Goal: Task Accomplishment & Management: Manage account settings

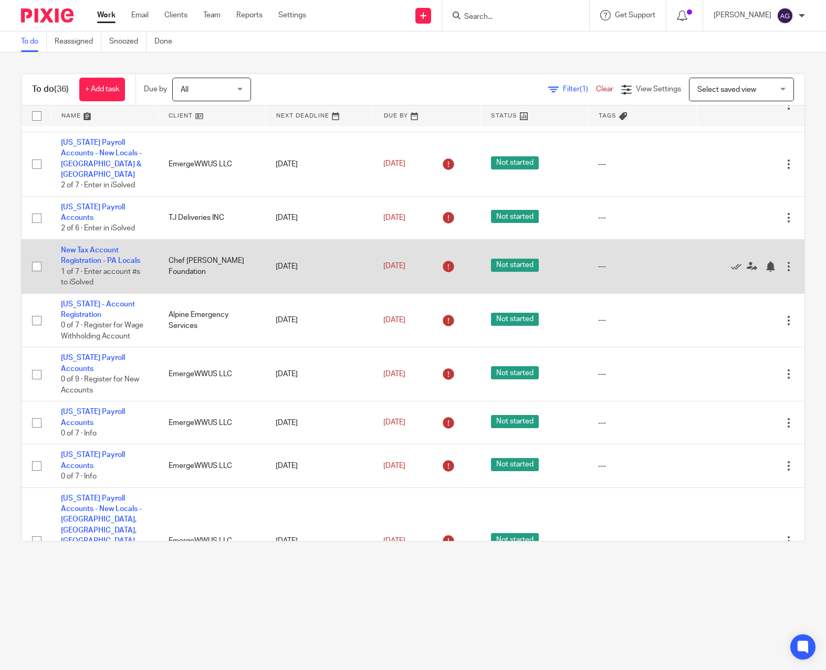
scroll to position [735, 0]
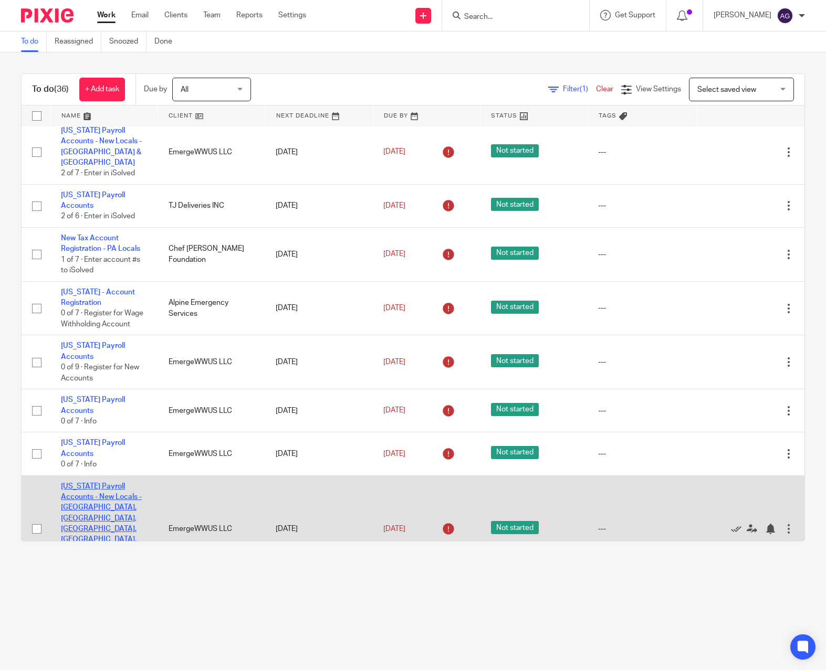
click link "Pennsylvania Payroll Accounts - New Locals - Johnstown, Plum, Robinson, Silver …"
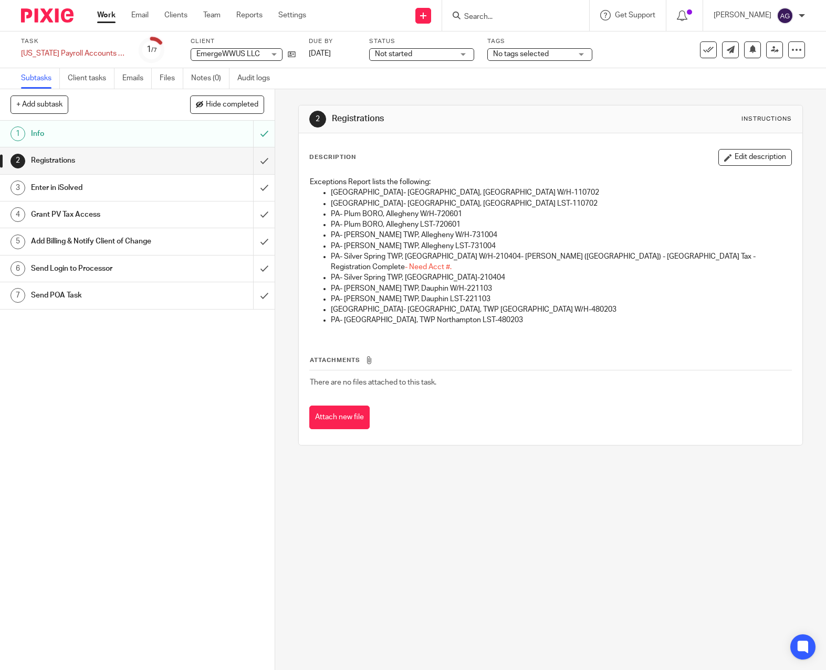
click at [119, 132] on h1 "Info" at bounding box center [101, 134] width 141 height 16
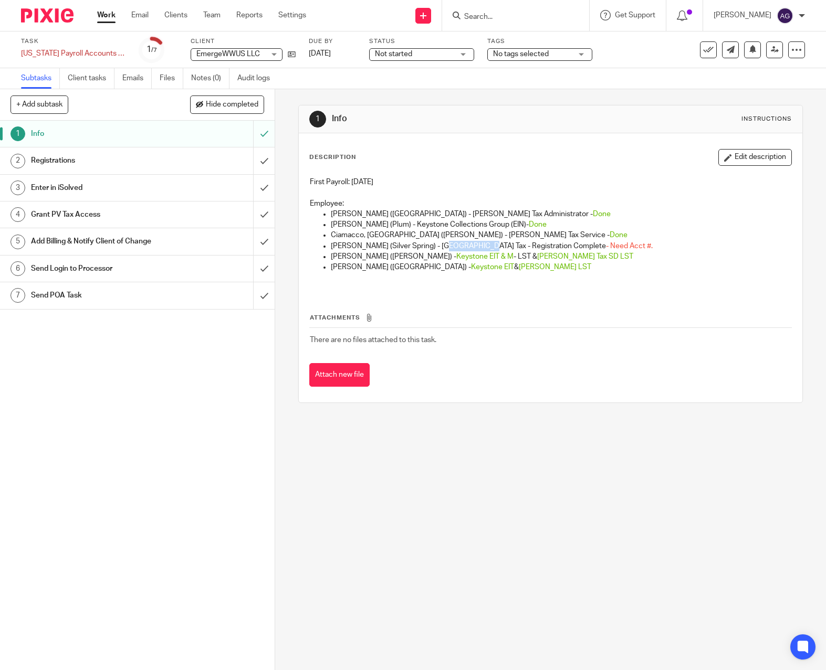
drag, startPoint x: 478, startPoint y: 245, endPoint x: 436, endPoint y: 247, distance: 42.0
click at [436, 247] on p "O'Connor, Brynne (Silver Spring) - Cumberland County Tax - Registration Complet…" at bounding box center [561, 246] width 460 height 10
drag, startPoint x: 436, startPoint y: 247, endPoint x: 431, endPoint y: 246, distance: 5.4
click at [432, 244] on p "O'Connor, Brynne (Silver Spring) - Cumberland County Tax - Registration Complet…" at bounding box center [561, 246] width 460 height 10
drag, startPoint x: 657, startPoint y: 248, endPoint x: 605, endPoint y: 247, distance: 52.5
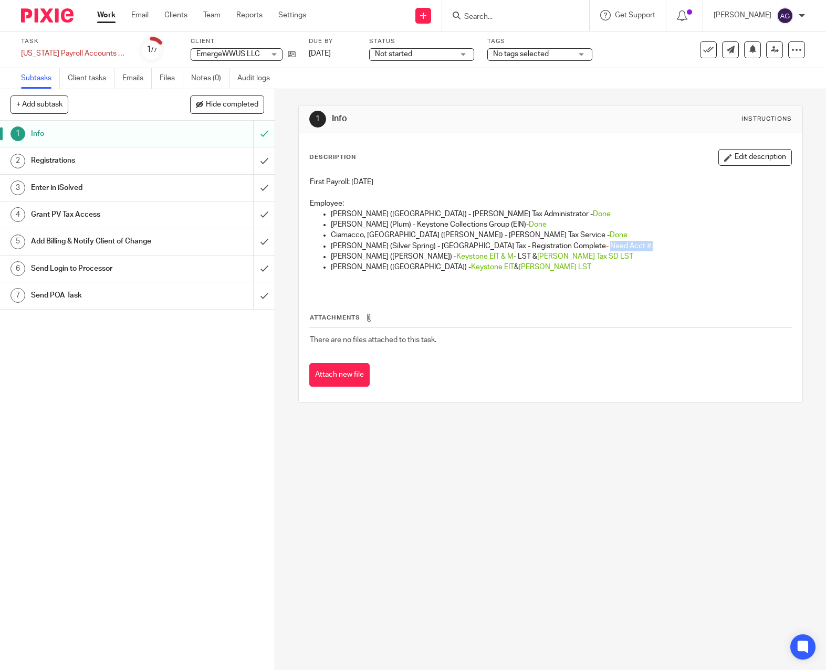
click at [605, 247] on p "O'Connor, Brynne (Silver Spring) - Cumberland County Tax - Registration Complet…" at bounding box center [561, 246] width 460 height 10
click at [747, 155] on button "Edit description" at bounding box center [754, 157] width 73 height 17
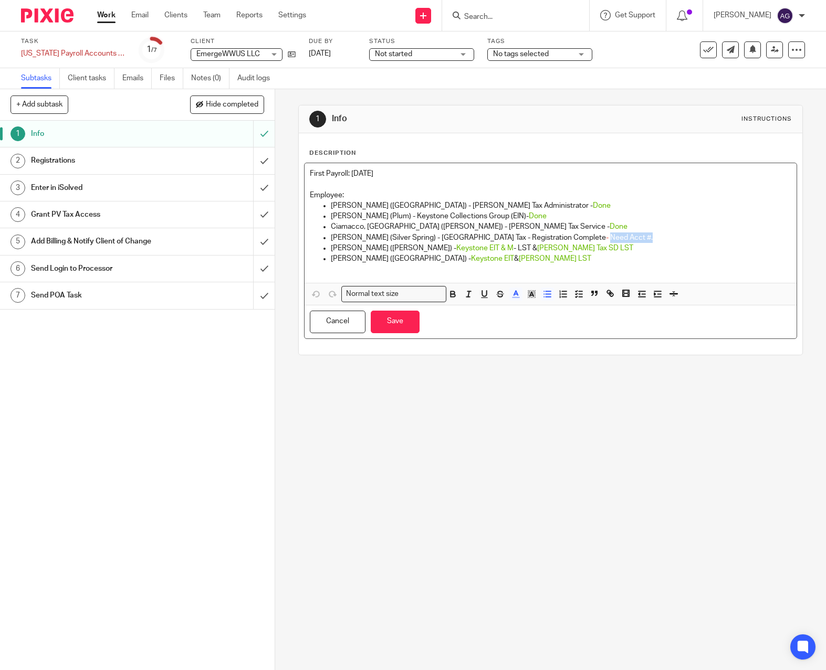
click at [644, 237] on span "- Need Acct #." at bounding box center [629, 237] width 47 height 7
click at [651, 235] on p "O'Connor, Brynne (Silver Spring) - Cumberland County Tax - Registration Complet…" at bounding box center [561, 238] width 460 height 10
drag, startPoint x: 650, startPoint y: 236, endPoint x: 606, endPoint y: 236, distance: 44.6
click at [606, 236] on p "O'Connor, Brynne (Silver Spring) - Cumberland County Tax - Registration Complet…" at bounding box center [561, 238] width 460 height 10
drag, startPoint x: 646, startPoint y: 237, endPoint x: 603, endPoint y: 241, distance: 42.7
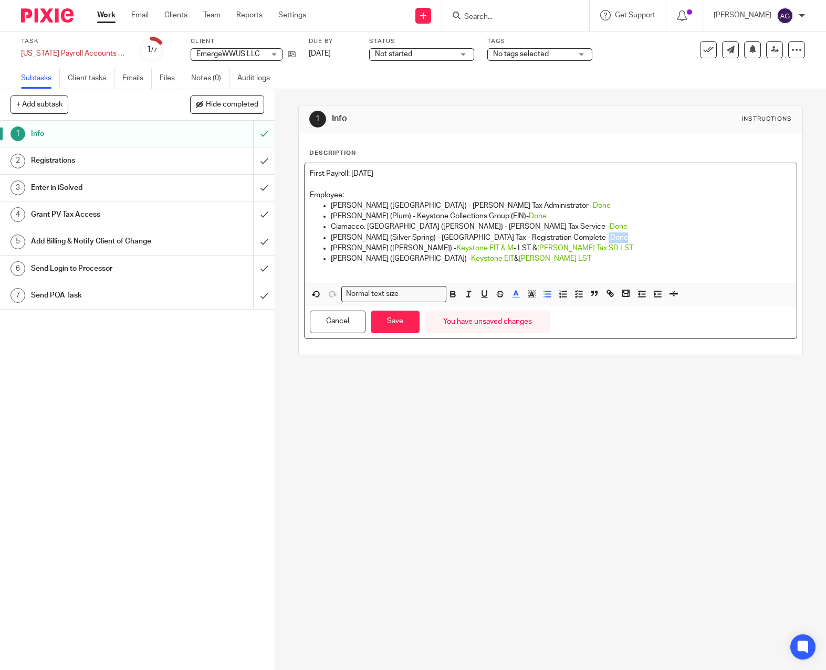
click at [603, 241] on p "O'Connor, Brynne (Silver Spring) - Cumberland County Tax - Registration Complet…" at bounding box center [561, 238] width 460 height 10
click at [512, 297] on icon "button" at bounding box center [515, 293] width 9 height 9
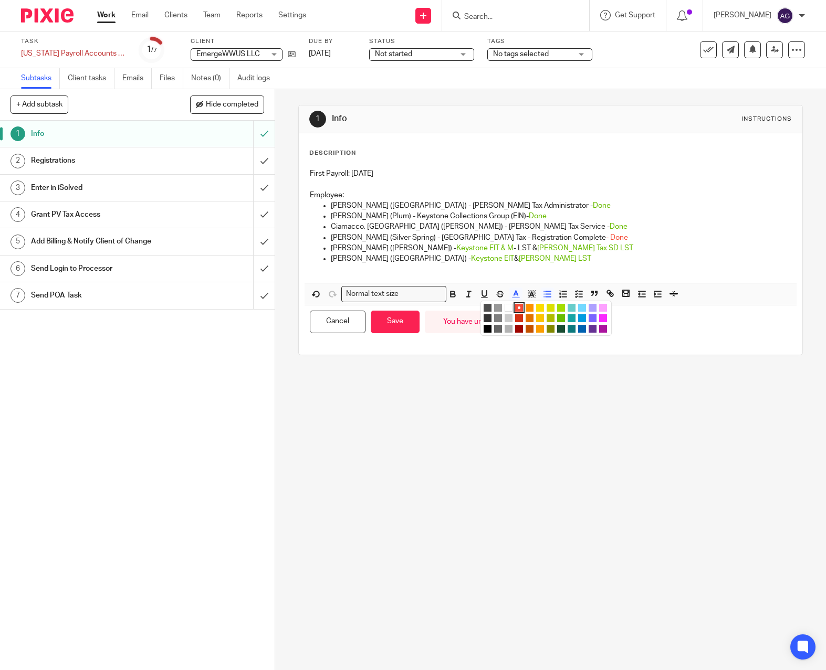
click at [560, 316] on li "color:#68BC00" at bounding box center [561, 318] width 8 height 8
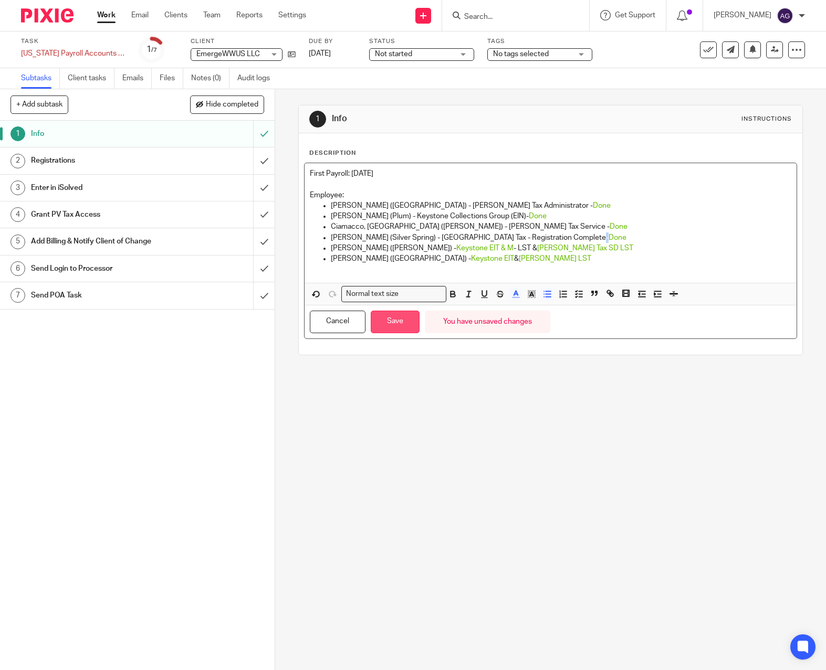
click at [406, 324] on button "Save" at bounding box center [395, 322] width 49 height 23
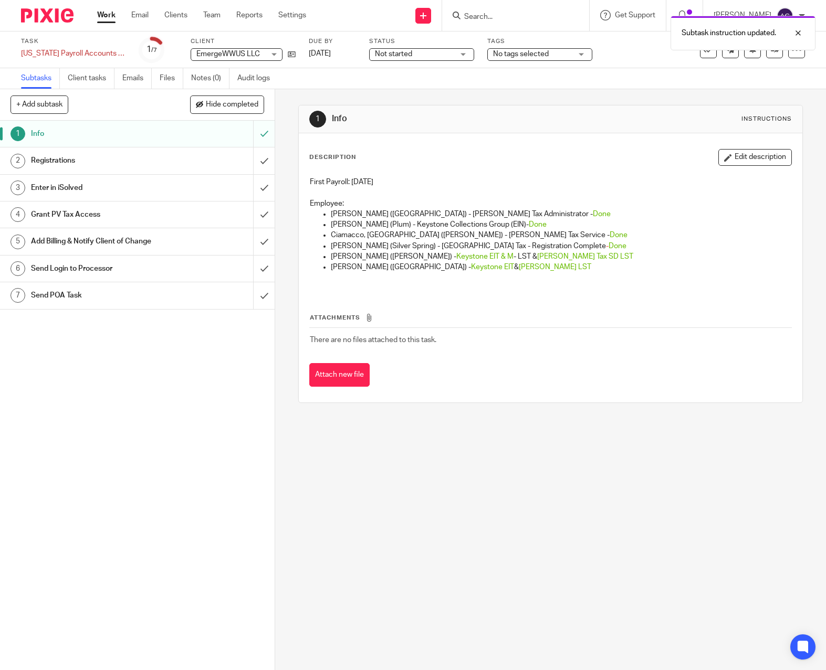
drag, startPoint x: 98, startPoint y: 157, endPoint x: 183, endPoint y: 169, distance: 85.8
click at [98, 157] on h1 "Registrations" at bounding box center [101, 161] width 141 height 16
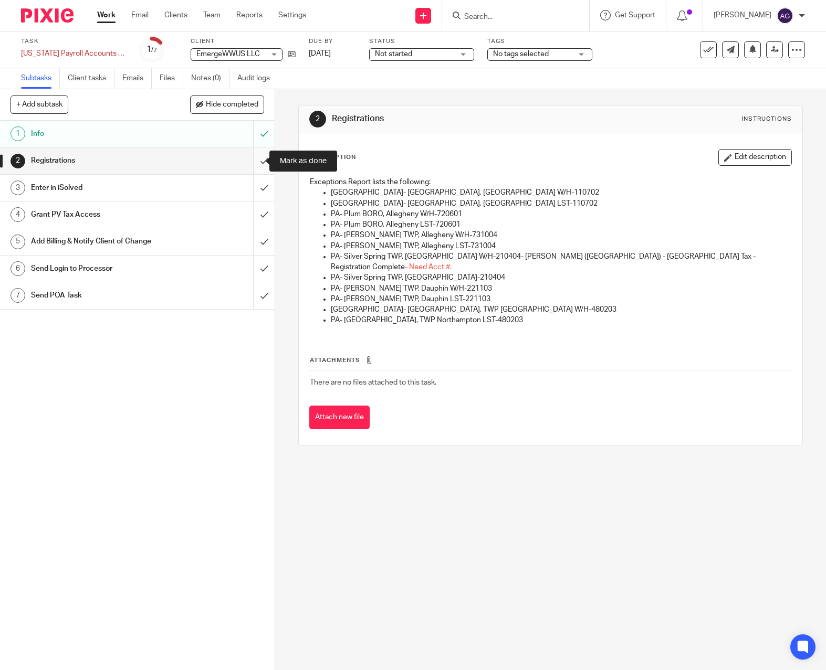
click at [253, 157] on input "submit" at bounding box center [137, 161] width 275 height 26
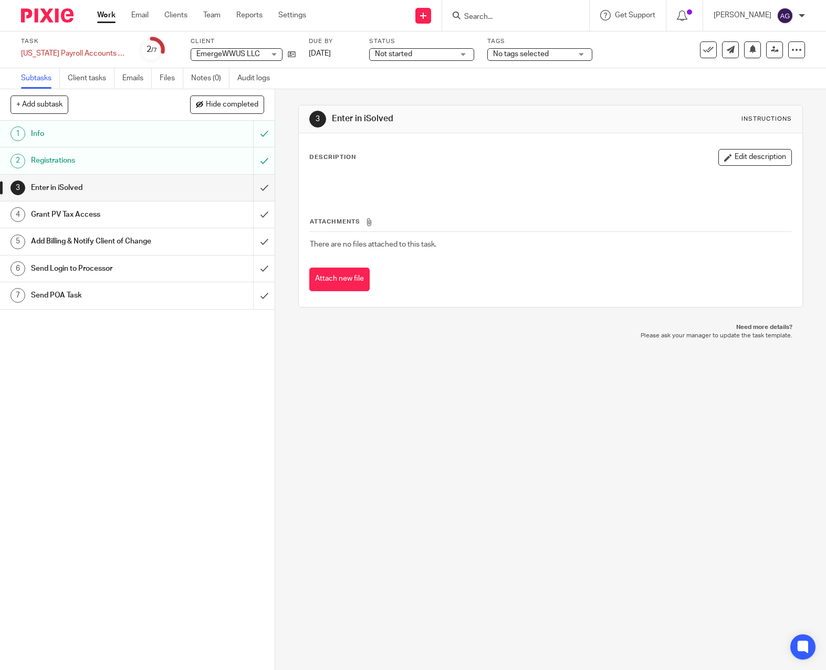
drag, startPoint x: 429, startPoint y: 359, endPoint x: 414, endPoint y: 350, distance: 17.6
click at [429, 359] on div "3 Enter in iSolved Instructions Description Edit description Attachments There …" at bounding box center [550, 379] width 551 height 581
click at [466, 354] on div "3 Enter in iSolved Instructions Description Edit description Attachments There …" at bounding box center [550, 379] width 551 height 581
click at [260, 186] on input "submit" at bounding box center [137, 188] width 275 height 26
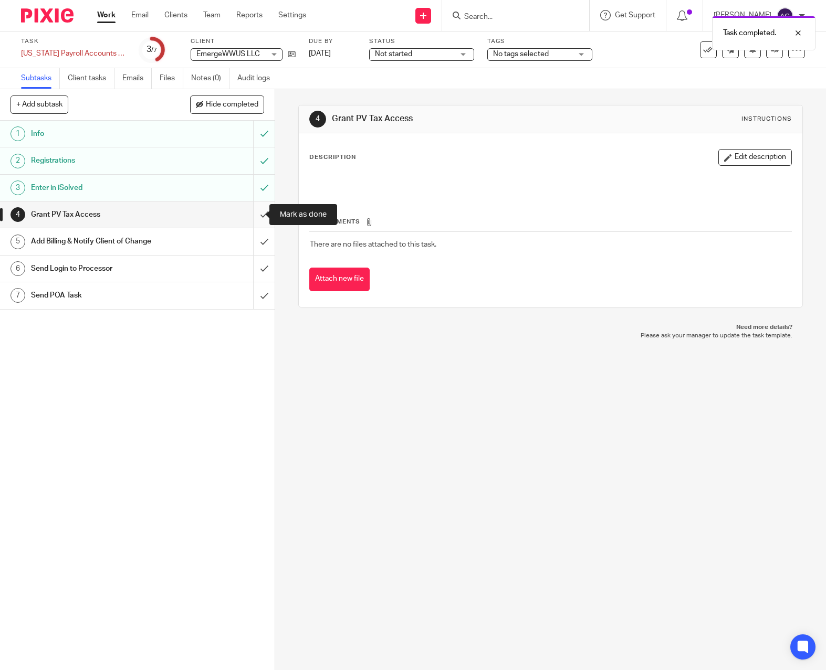
click at [250, 209] on input "submit" at bounding box center [137, 215] width 275 height 26
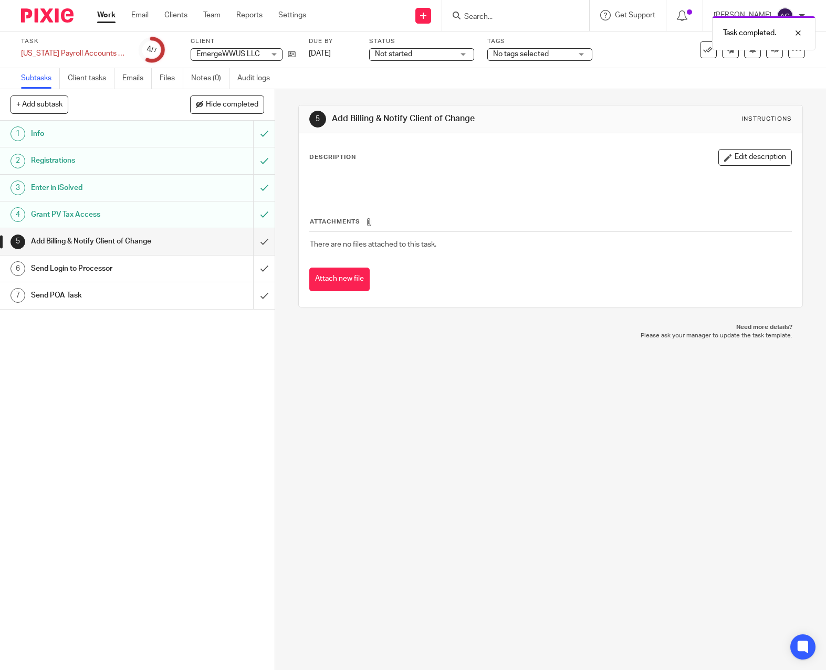
click at [132, 163] on h1 "Registrations" at bounding box center [101, 161] width 141 height 16
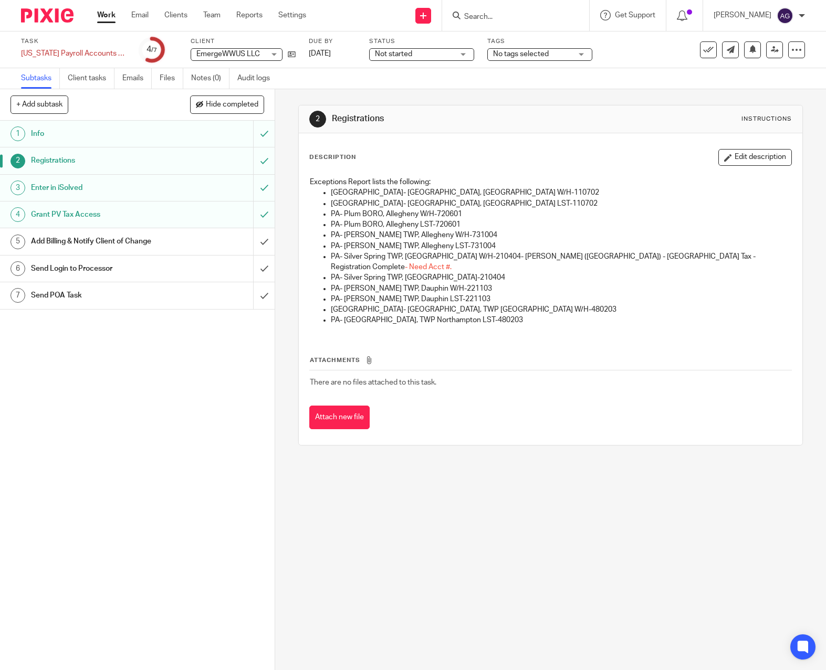
drag, startPoint x: 321, startPoint y: 341, endPoint x: 154, endPoint y: 100, distance: 293.0
click at [321, 340] on div "Attachments There are no files attached to this task. Attach new file" at bounding box center [550, 382] width 482 height 96
click at [80, 157] on h1 "Registrations" at bounding box center [101, 161] width 141 height 16
click at [81, 130] on h1 "Info" at bounding box center [101, 134] width 141 height 16
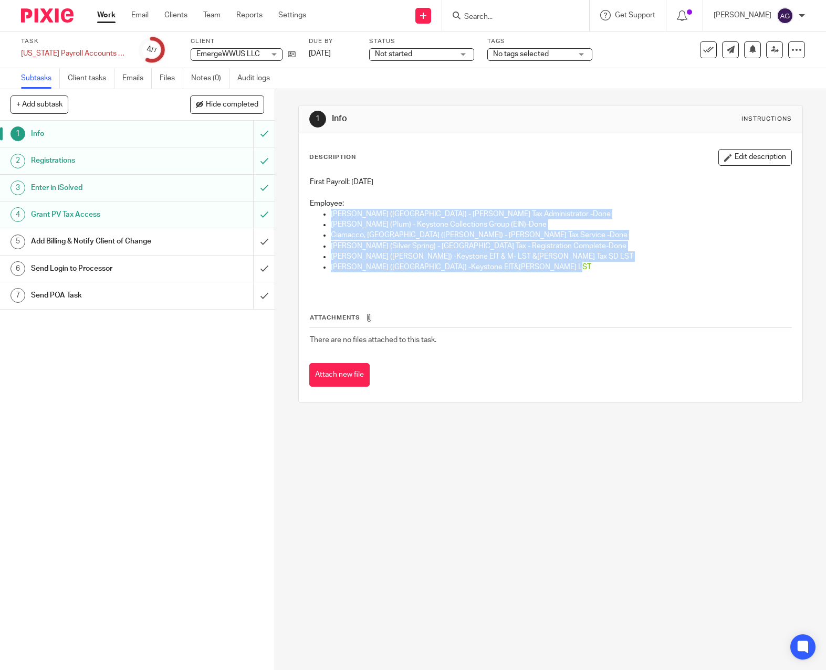
drag, startPoint x: 550, startPoint y: 268, endPoint x: 327, endPoint y: 215, distance: 229.3
click at [327, 215] on ul "[PERSON_NAME] ([GEOGRAPHIC_DATA]) - [PERSON_NAME] Tax Administrator - [PERSON_N…" at bounding box center [550, 246] width 481 height 75
copy ul "Mcintosh, Josh (Johnstown) - Berkheimer Tax Administrator - Done Zalevsky, Jade…"
click at [387, 473] on div "1 Info Instructions Description Edit description First Payroll: 7/18/25 Employe…" at bounding box center [550, 379] width 551 height 581
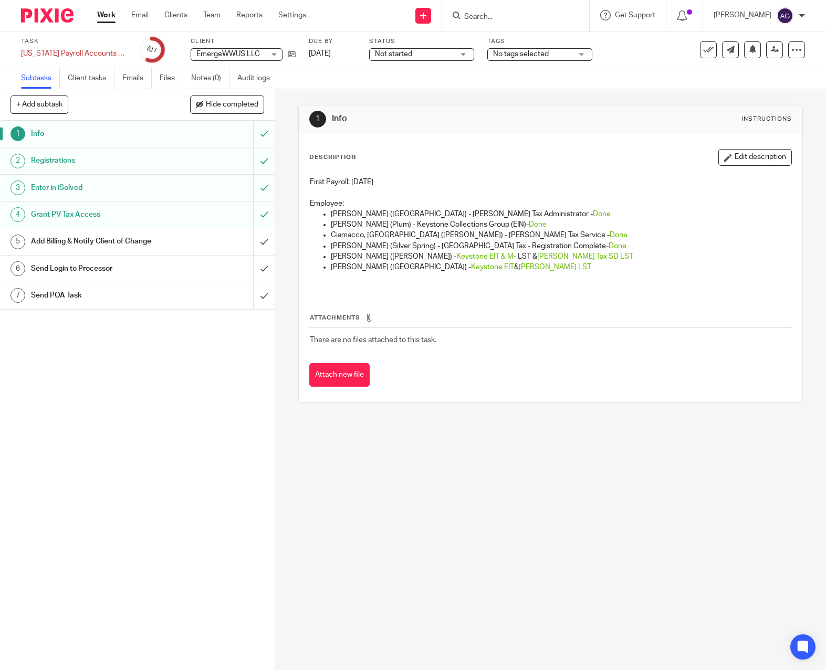
click at [75, 190] on h1 "Enter in iSolved" at bounding box center [101, 188] width 141 height 16
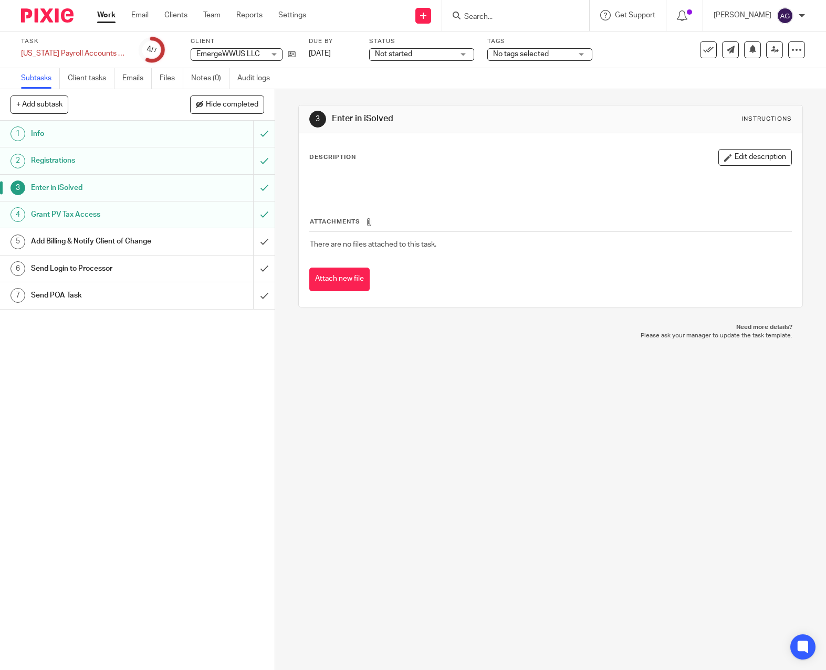
click at [71, 187] on h1 "Enter in iSolved" at bounding box center [101, 188] width 141 height 16
click at [72, 157] on h1 "Registrations" at bounding box center [101, 161] width 141 height 16
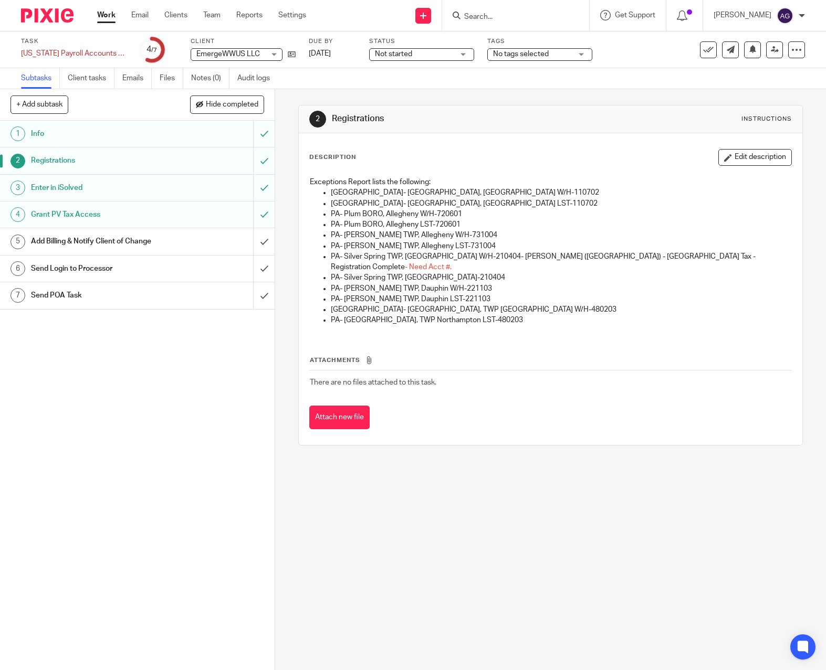
drag, startPoint x: 403, startPoint y: 266, endPoint x: 416, endPoint y: 303, distance: 39.3
click at [403, 266] on p "PA- [GEOGRAPHIC_DATA], [GEOGRAPHIC_DATA] W/H-210404- [PERSON_NAME] ([GEOGRAPHIC…" at bounding box center [561, 262] width 460 height 22
click at [749, 160] on button "Edit description" at bounding box center [754, 157] width 73 height 17
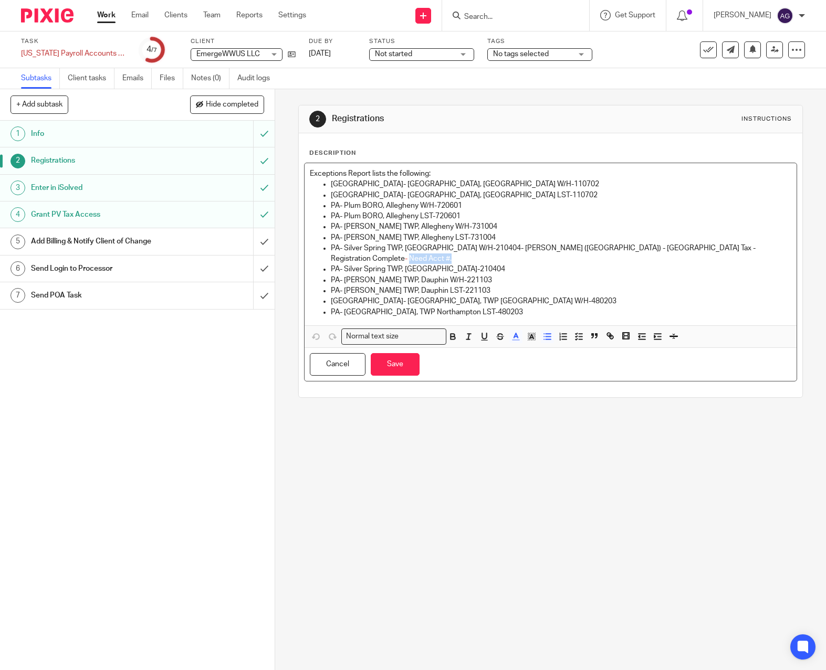
drag, startPoint x: 386, startPoint y: 260, endPoint x: 332, endPoint y: 275, distance: 56.0
click at [304, 264] on div "Exceptions Report lists the following: [GEOGRAPHIC_DATA]- [GEOGRAPHIC_DATA], [G…" at bounding box center [550, 244] width 492 height 162
click at [340, 182] on p "[GEOGRAPHIC_DATA]- [GEOGRAPHIC_DATA], [GEOGRAPHIC_DATA] W/H-110702" at bounding box center [561, 184] width 460 height 10
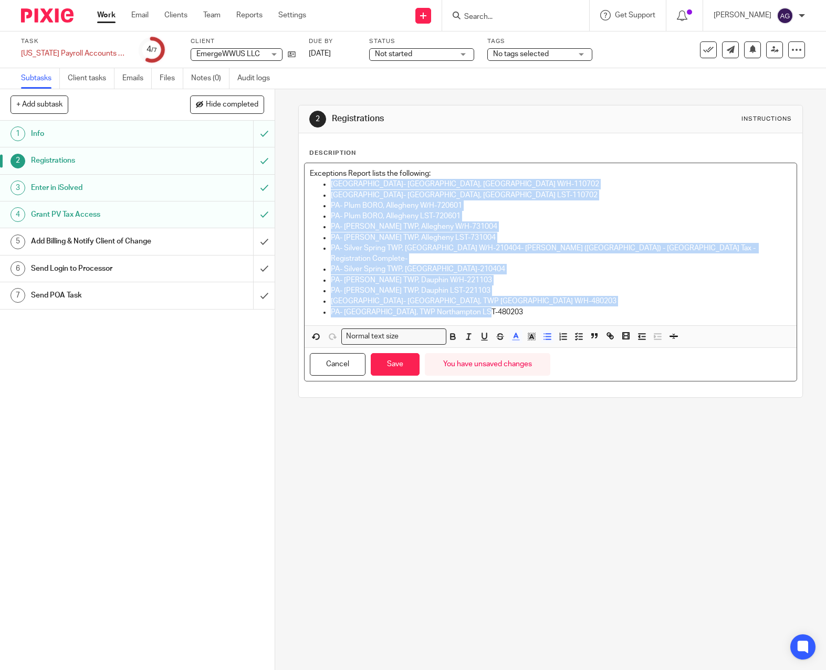
drag, startPoint x: 329, startPoint y: 183, endPoint x: 564, endPoint y: 301, distance: 263.2
click at [564, 301] on ul "[GEOGRAPHIC_DATA]- [GEOGRAPHIC_DATA], [GEOGRAPHIC_DATA] W/H-110702 [GEOGRAPHIC_…" at bounding box center [550, 248] width 481 height 138
copy ul "[GEOGRAPHIC_DATA]- [GEOGRAPHIC_DATA], [GEOGRAPHIC_DATA] W/H-110702 [GEOGRAPHIC_…"
drag, startPoint x: 460, startPoint y: 190, endPoint x: 468, endPoint y: 191, distance: 7.4
click at [460, 190] on p "PA- Johnstown City, Cambria LST-110702" at bounding box center [561, 195] width 460 height 10
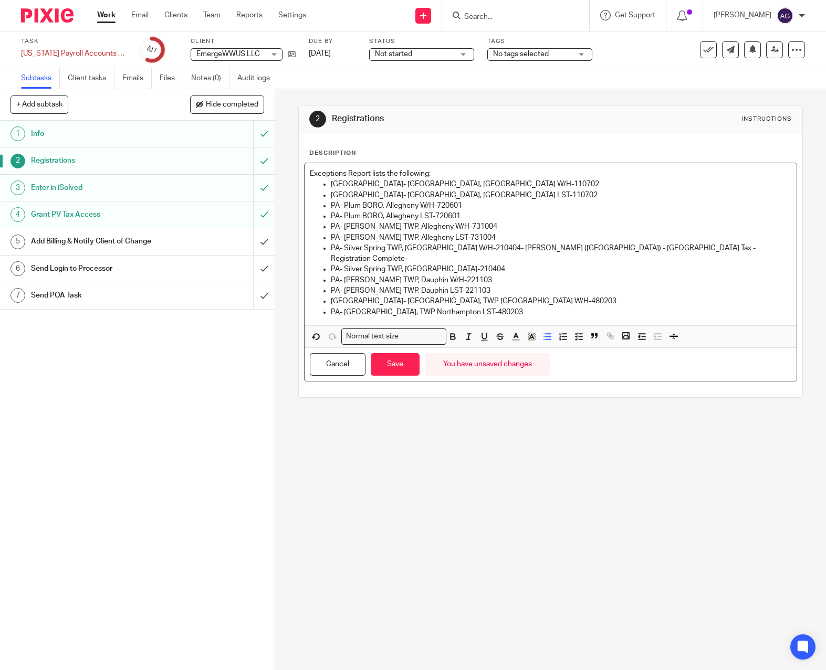
click at [474, 181] on p "PA- Johnstown City, Cambria W/H-110702" at bounding box center [561, 184] width 460 height 10
drag, startPoint x: 438, startPoint y: 182, endPoint x: 342, endPoint y: 186, distance: 95.6
click at [342, 186] on p "[GEOGRAPHIC_DATA]- [GEOGRAPHIC_DATA], [GEOGRAPHIC_DATA] W/H-110702" at bounding box center [561, 184] width 460 height 10
copy p "Johnstown City, Cambria W/H"
drag, startPoint x: 437, startPoint y: 194, endPoint x: 342, endPoint y: 194, distance: 94.5
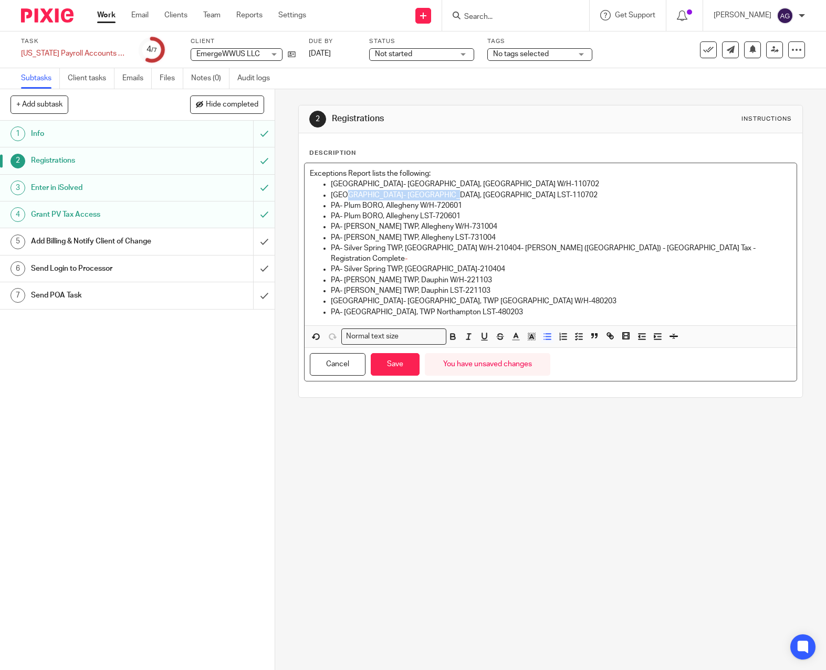
click at [342, 194] on p "[GEOGRAPHIC_DATA]- [GEOGRAPHIC_DATA], [GEOGRAPHIC_DATA] LST-110702" at bounding box center [561, 195] width 460 height 10
copy p "Johnstown City, Cambria LST"
drag, startPoint x: 428, startPoint y: 204, endPoint x: 342, endPoint y: 207, distance: 86.1
click at [342, 207] on p "PA- Plum BORO, Allegheny W/H-720601" at bounding box center [561, 206] width 460 height 10
copy p "Plum BORO, Allegheny W/H"
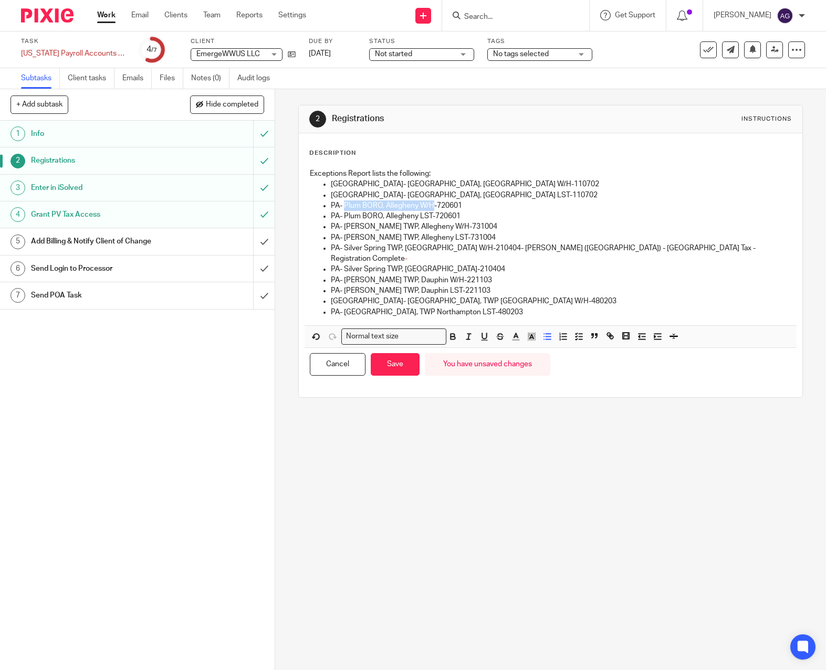
click at [387, 443] on div "2 Registrations Instructions Description Exceptions Report lists the following:…" at bounding box center [550, 379] width 551 height 581
click at [249, 237] on input "submit" at bounding box center [137, 241] width 275 height 26
click at [402, 358] on button "Save" at bounding box center [395, 364] width 49 height 23
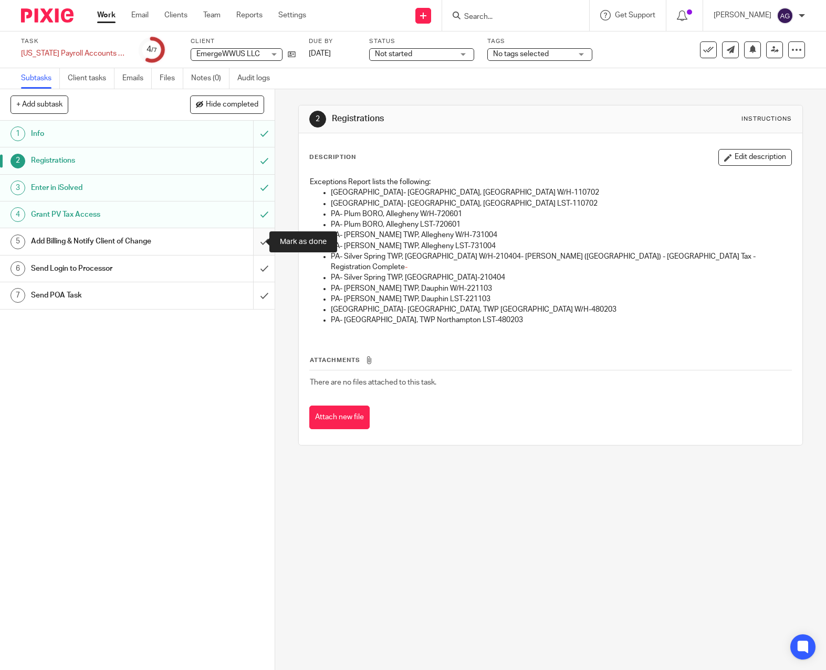
click at [253, 244] on input "submit" at bounding box center [137, 241] width 275 height 26
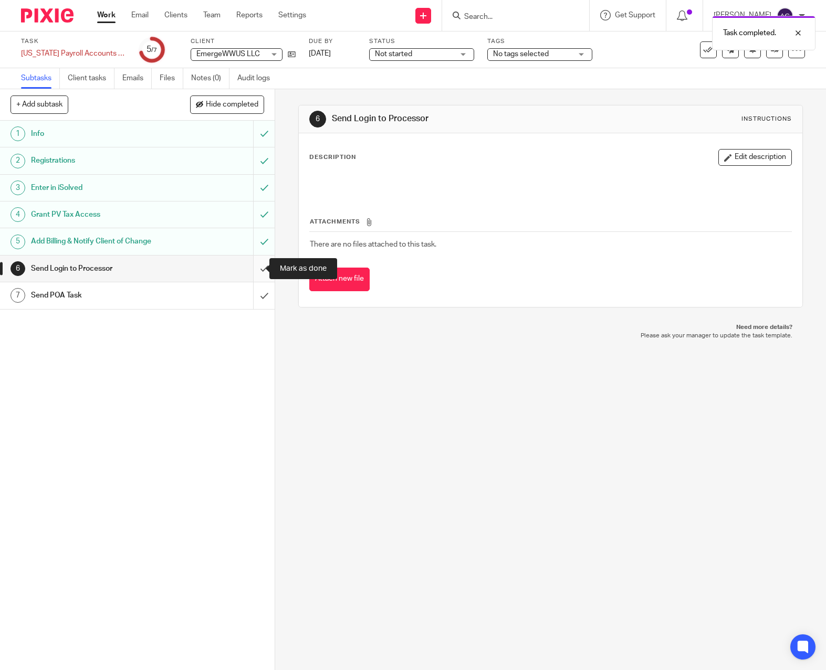
click at [253, 269] on input "submit" at bounding box center [137, 269] width 275 height 26
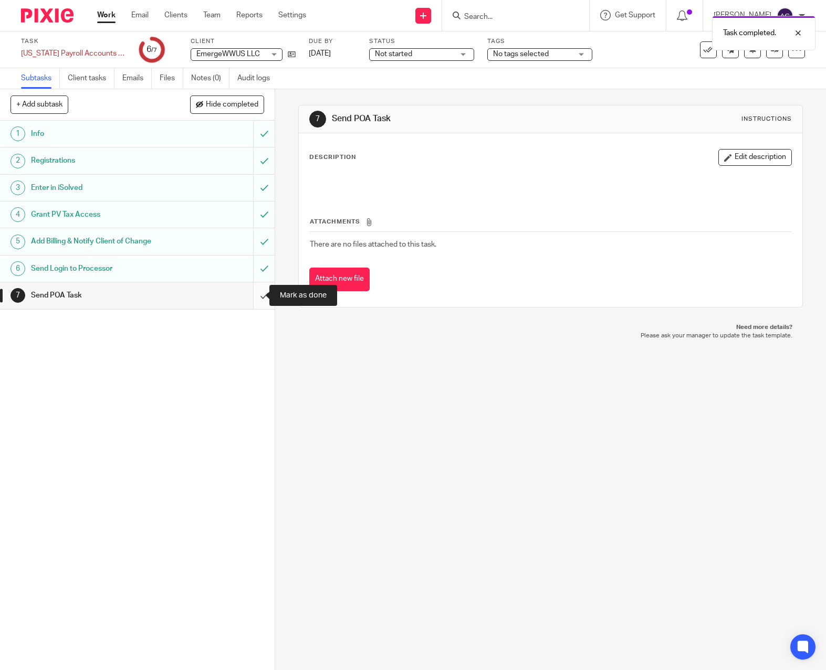
click at [253, 290] on input "submit" at bounding box center [137, 295] width 275 height 26
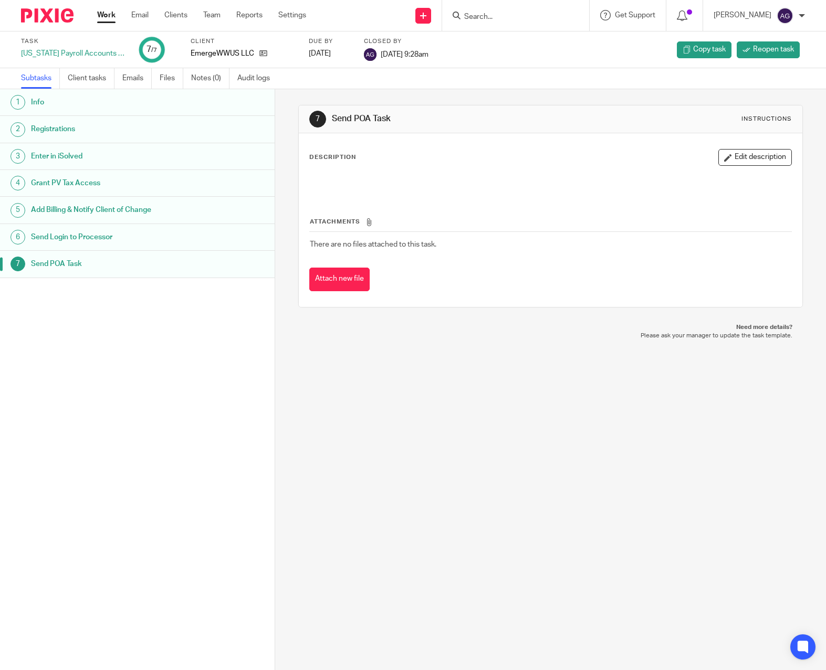
click at [343, 386] on div "7 Send POA Task Instructions Description Edit description Attachments There are…" at bounding box center [550, 379] width 551 height 581
drag, startPoint x: 105, startPoint y: 16, endPoint x: 99, endPoint y: 28, distance: 13.2
click at [105, 16] on link "Work" at bounding box center [106, 15] width 18 height 10
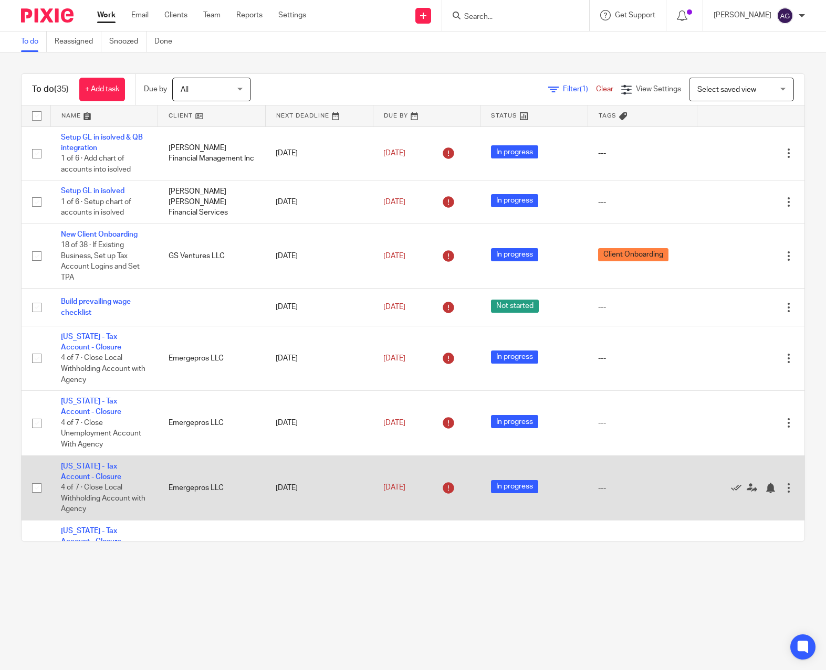
scroll to position [52, 0]
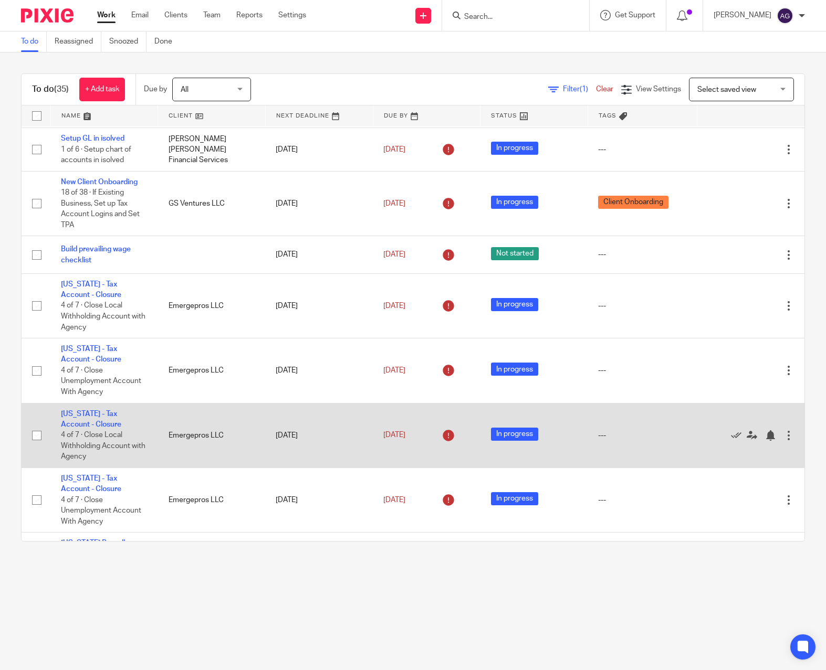
click at [97, 445] on span "4 of 7 · Close Local Withholding Account with Agency" at bounding box center [103, 446] width 85 height 29
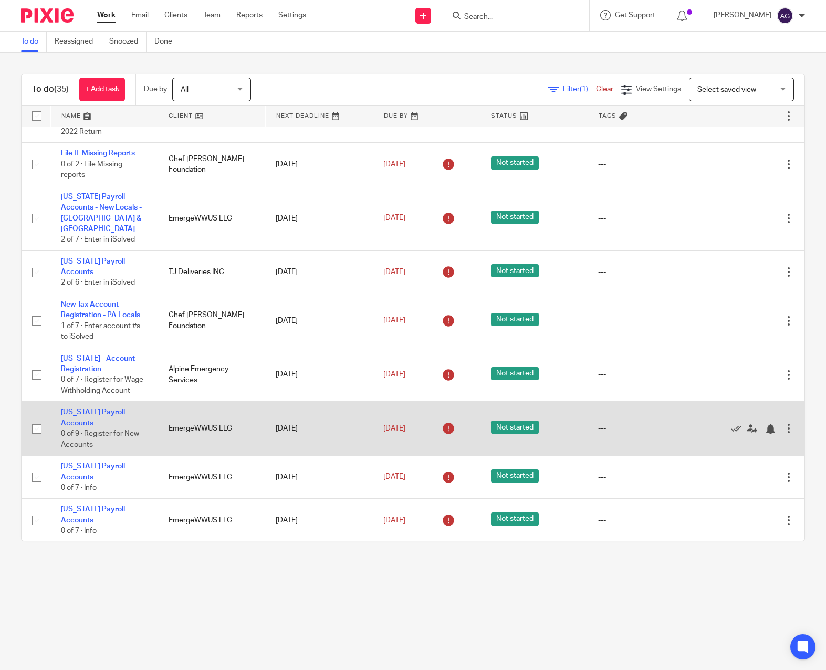
scroll to position [682, 0]
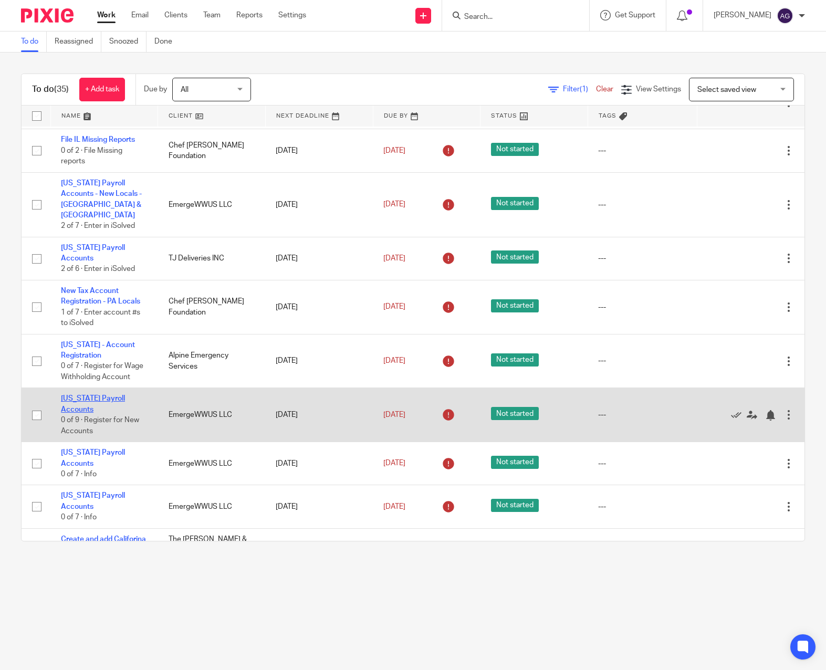
drag, startPoint x: 96, startPoint y: 355, endPoint x: 85, endPoint y: 370, distance: 19.1
click at [96, 395] on link "[US_STATE] Payroll Accounts" at bounding box center [93, 404] width 64 height 18
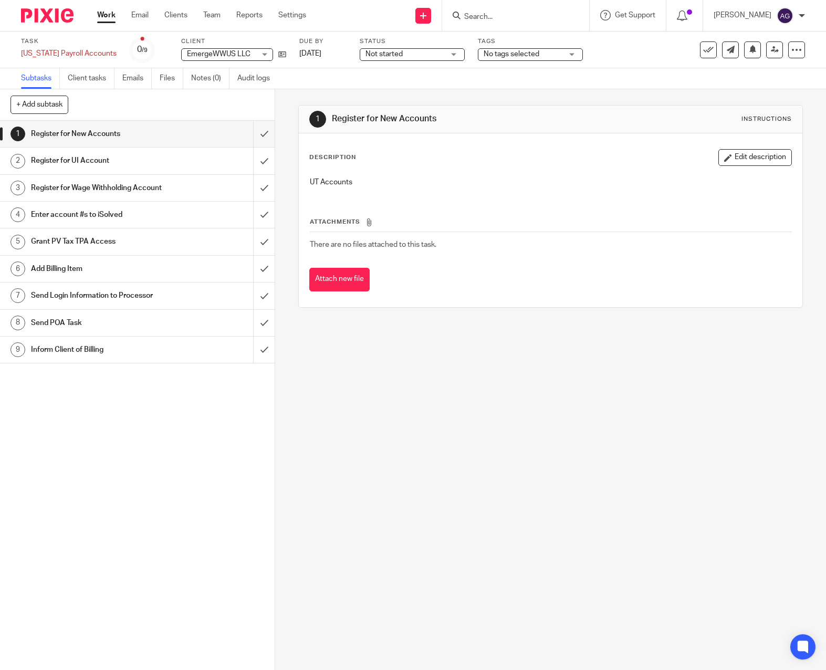
click at [128, 160] on h1 "Register for UI Account" at bounding box center [101, 161] width 141 height 16
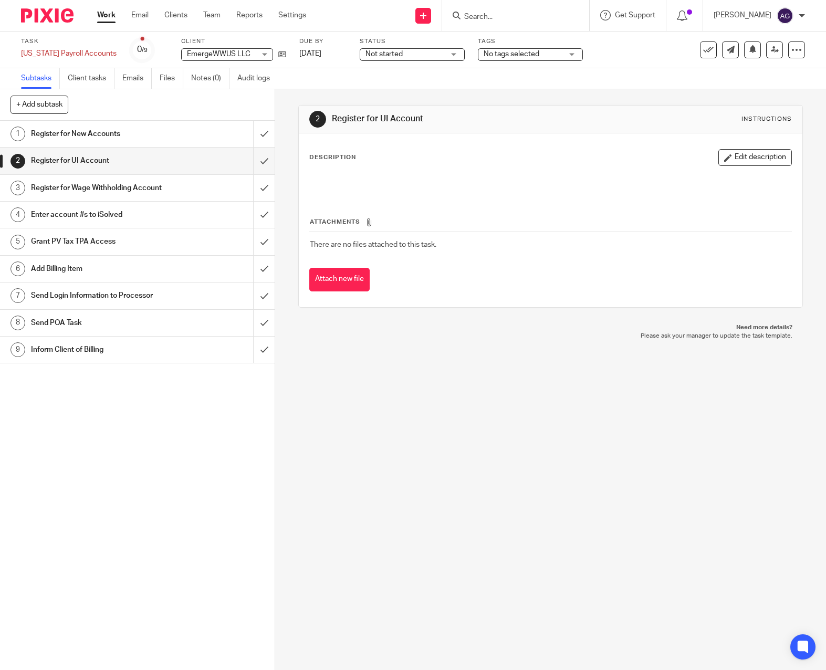
click at [111, 126] on h1 "Register for New Accounts" at bounding box center [101, 134] width 141 height 16
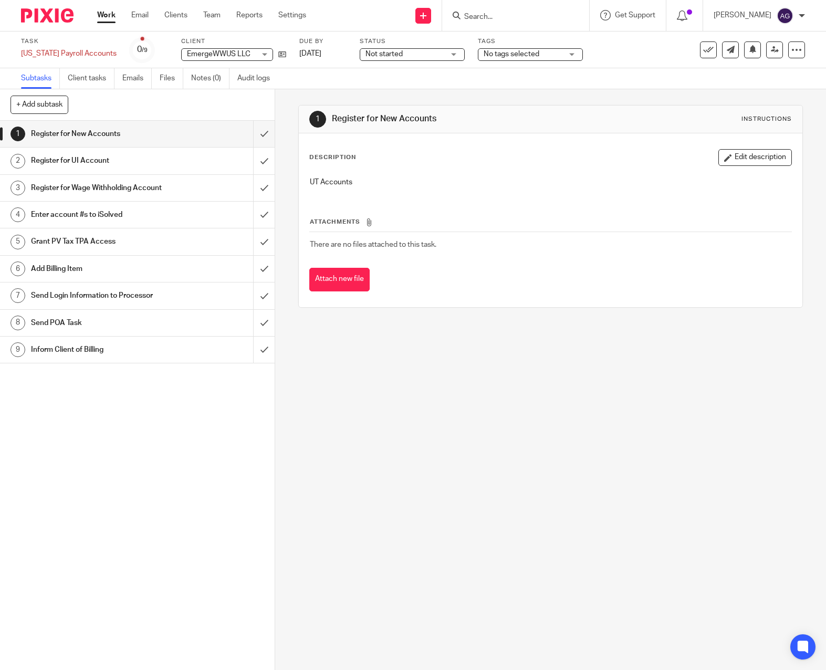
click at [734, 160] on button "Edit description" at bounding box center [754, 157] width 73 height 17
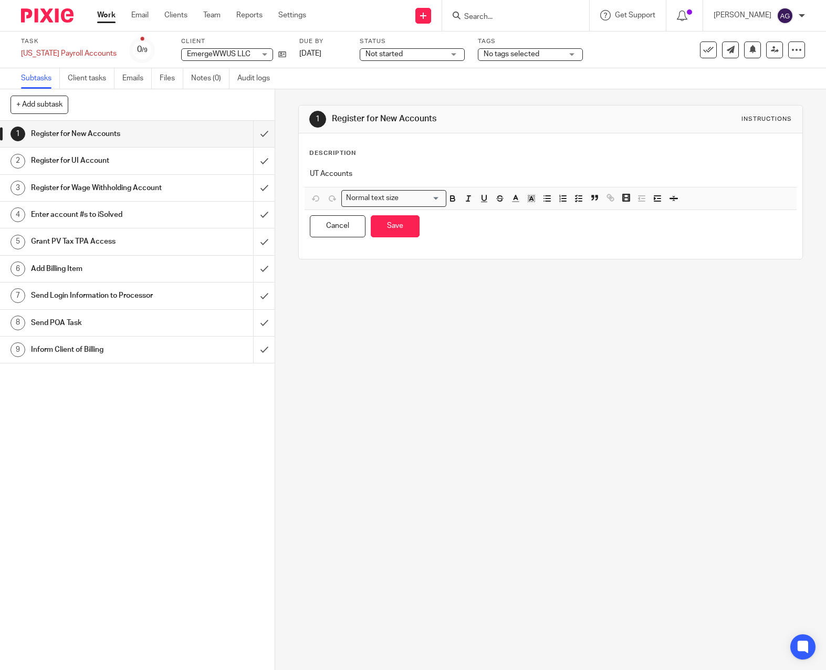
click at [448, 170] on p "UT Accounts" at bounding box center [550, 174] width 481 height 10
click at [405, 230] on button "Save" at bounding box center [395, 226] width 49 height 23
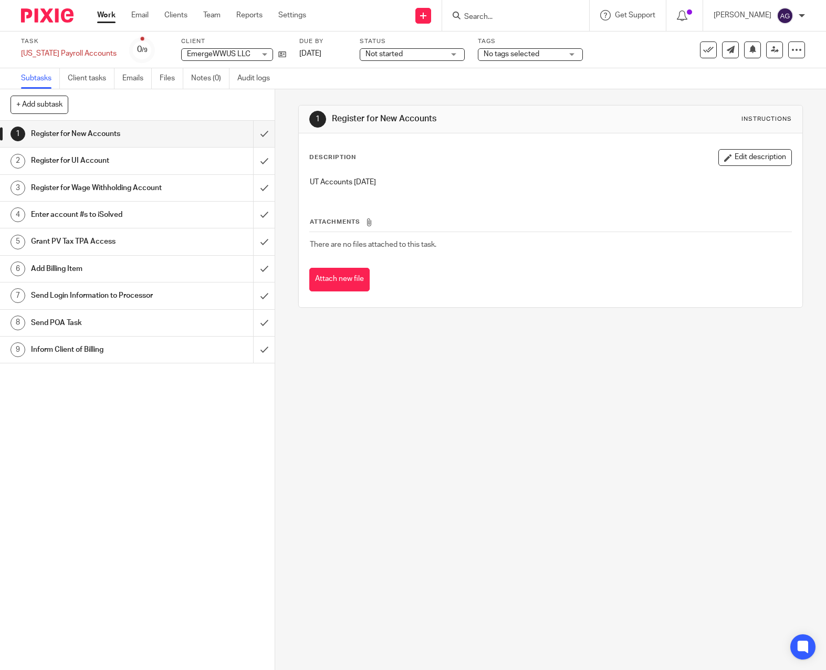
click at [411, 424] on div "1 Register for New Accounts Instructions Description Edit description UT Accoun…" at bounding box center [550, 379] width 551 height 581
click at [256, 184] on input "submit" at bounding box center [137, 188] width 275 height 26
click at [251, 130] on input "submit" at bounding box center [137, 134] width 275 height 26
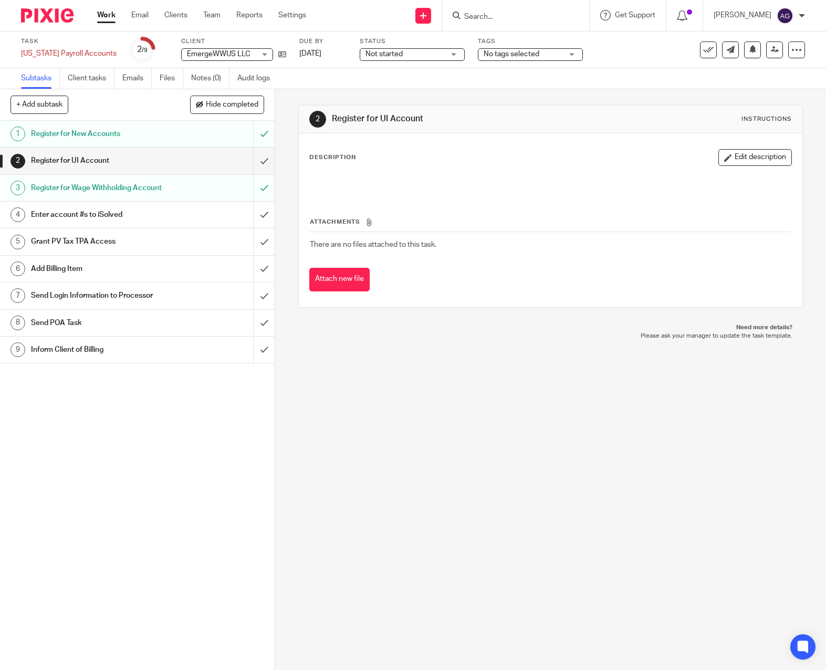
click at [417, 528] on div "2 Register for UI Account Instructions Description Edit description Attachments…" at bounding box center [550, 379] width 551 height 581
drag, startPoint x: 506, startPoint y: 317, endPoint x: 519, endPoint y: 257, distance: 61.9
click at [506, 317] on div "2 Register for UI Account Instructions Description Edit description Attachments…" at bounding box center [550, 206] width 505 height 234
click at [485, 20] on input "Search" at bounding box center [510, 17] width 94 height 9
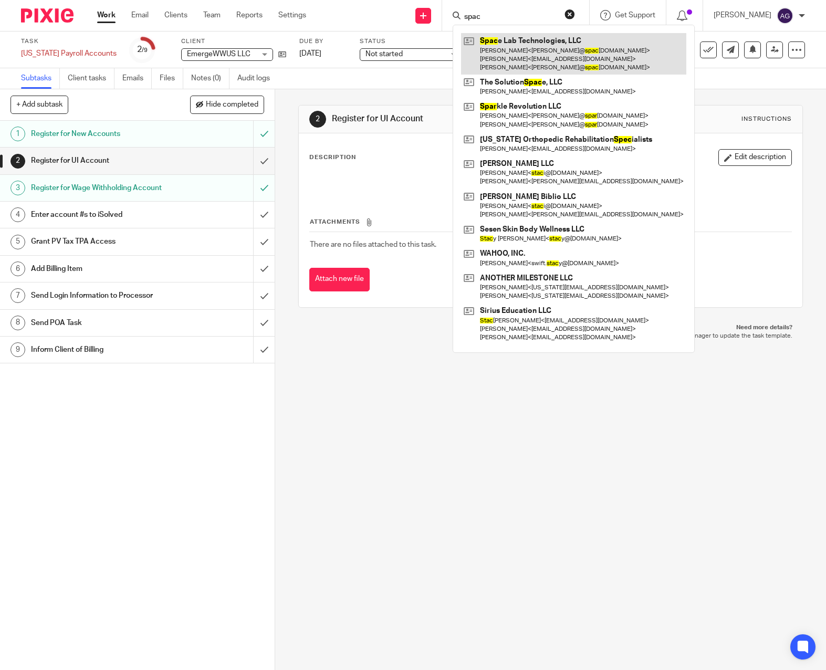
type input "spac"
click at [517, 40] on link at bounding box center [573, 53] width 225 height 41
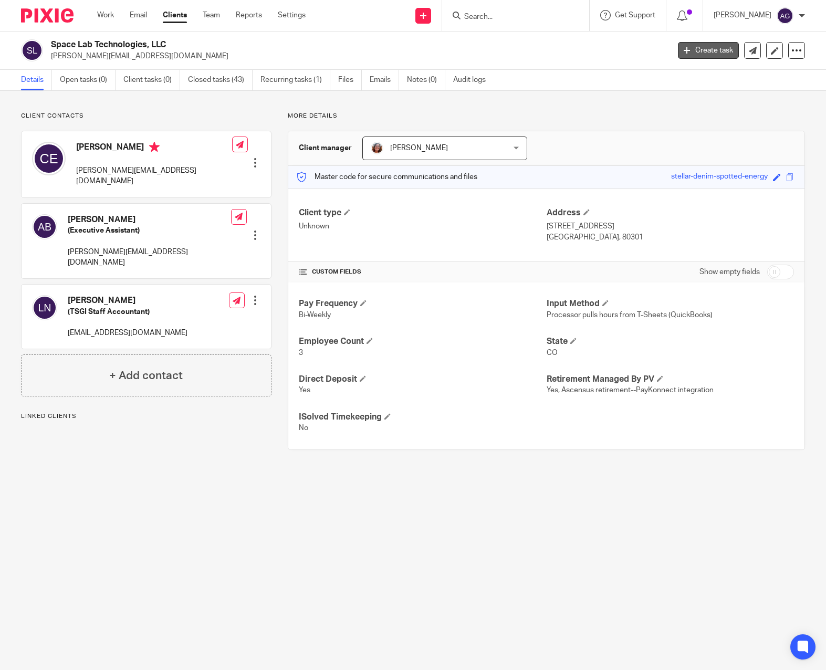
click at [688, 47] on link "Create task" at bounding box center [708, 50] width 61 height 17
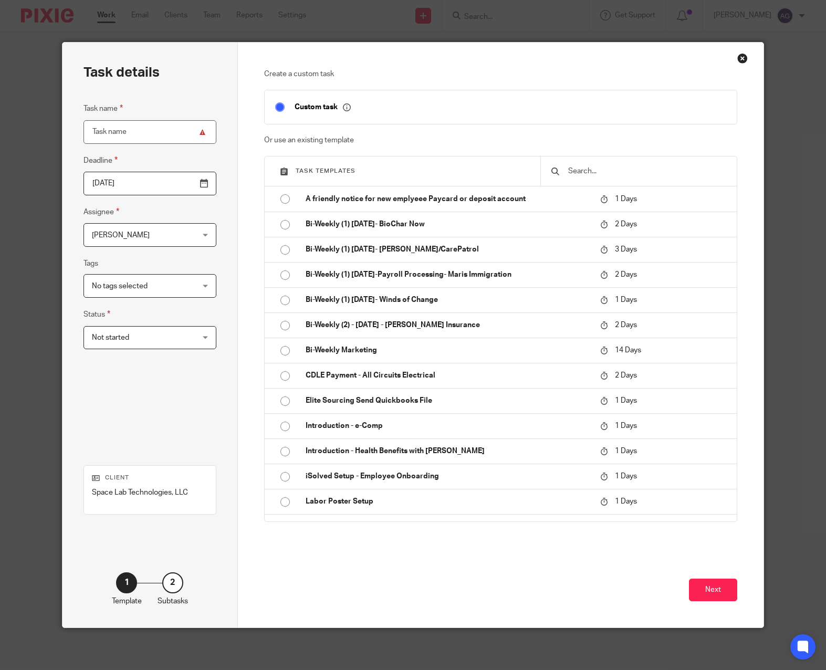
click at [613, 174] on input "text" at bounding box center [646, 171] width 159 height 12
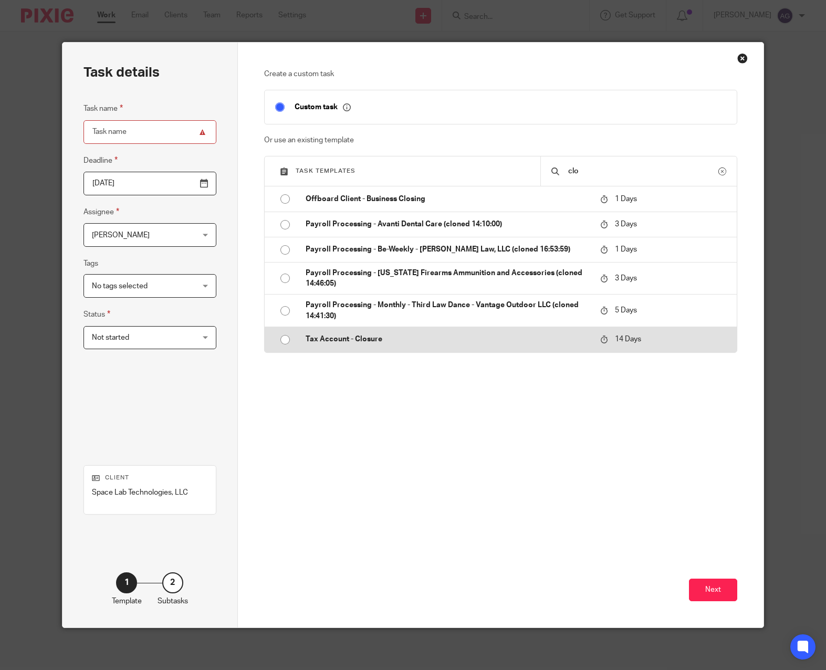
type input "clo"
click at [354, 337] on p "Tax Account - Closure" at bounding box center [448, 339] width 285 height 10
type input "2025-09-29"
type input "Tax Account - Closure"
checkbox input "false"
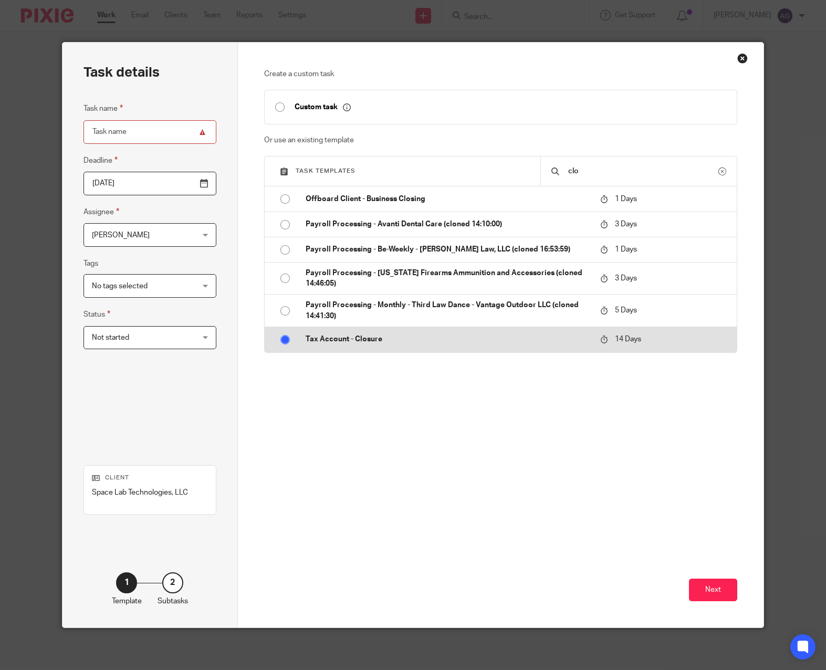
radio input "true"
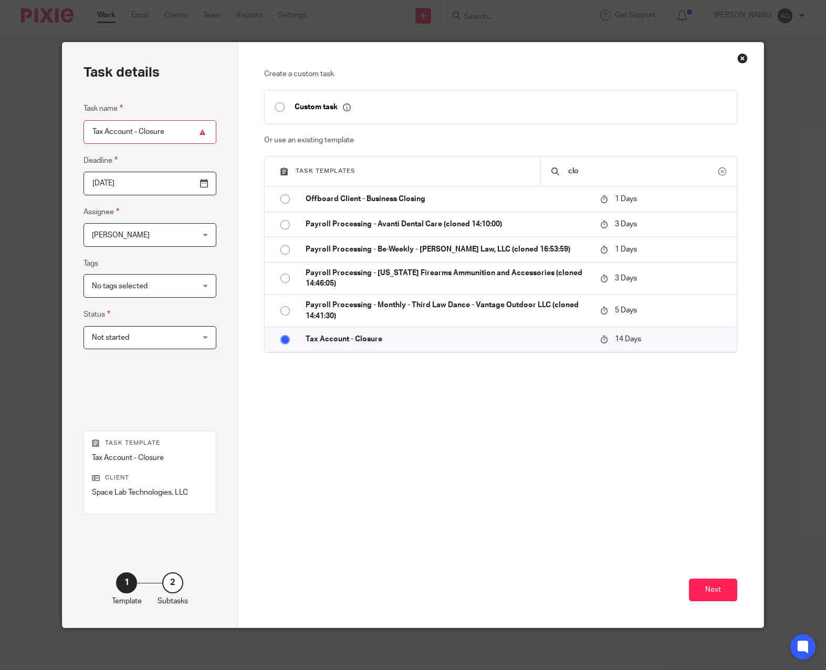
click at [88, 129] on input "Tax Account - Closure" at bounding box center [149, 132] width 133 height 24
type input "SC Tax Account - Closure"
click at [696, 592] on button "Next" at bounding box center [713, 590] width 48 height 23
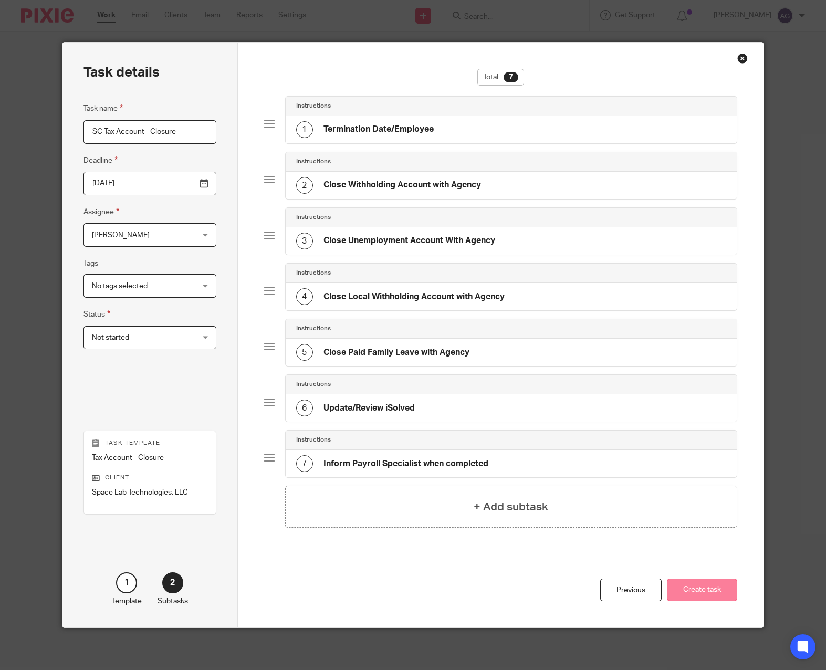
click at [688, 592] on button "Create task" at bounding box center [702, 590] width 70 height 23
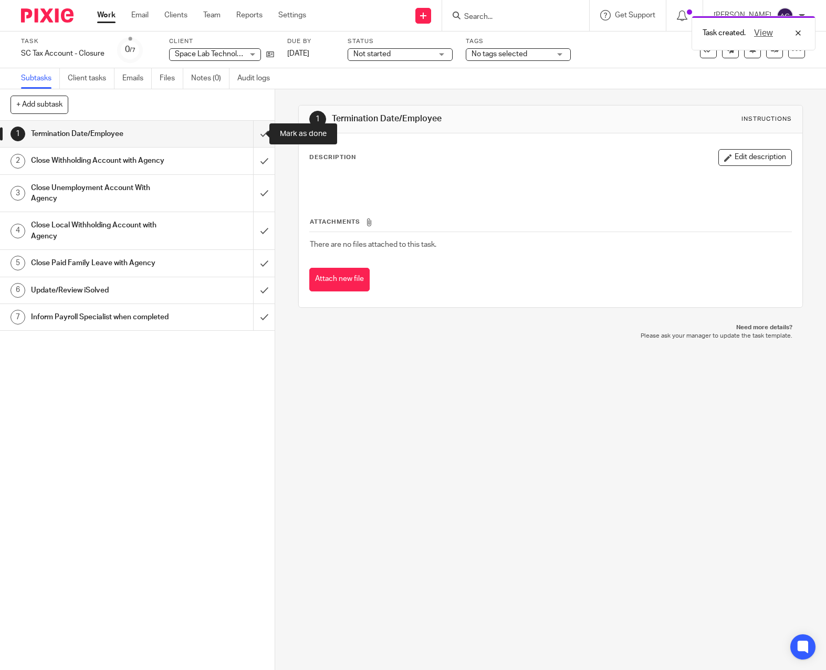
click at [334, 171] on div "Description Edit description" at bounding box center [550, 172] width 482 height 47
click at [719, 148] on div "Description Edit description Attachments There are no files attached to this ta…" at bounding box center [550, 220] width 503 height 174
click at [724, 156] on icon "button" at bounding box center [728, 158] width 8 height 8
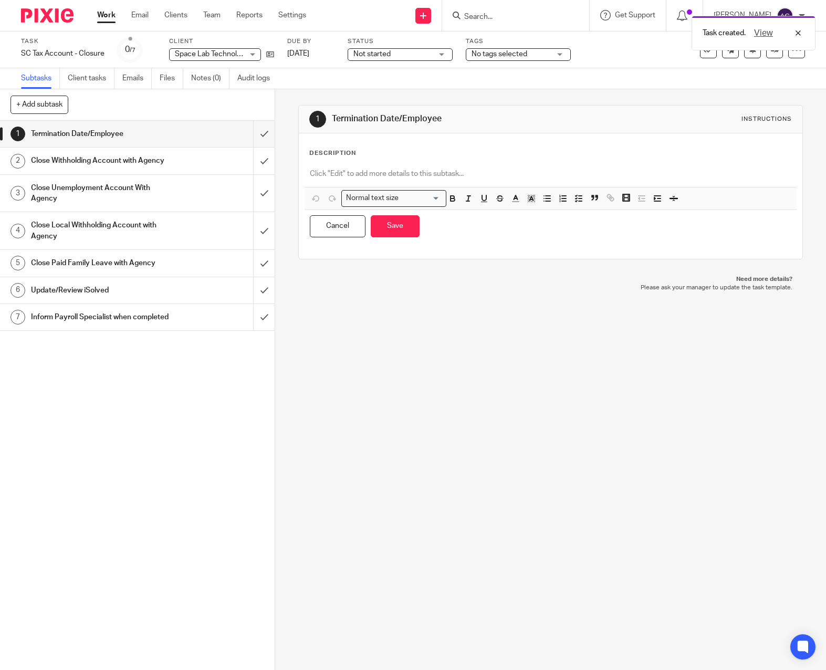
click at [339, 171] on p at bounding box center [550, 174] width 481 height 10
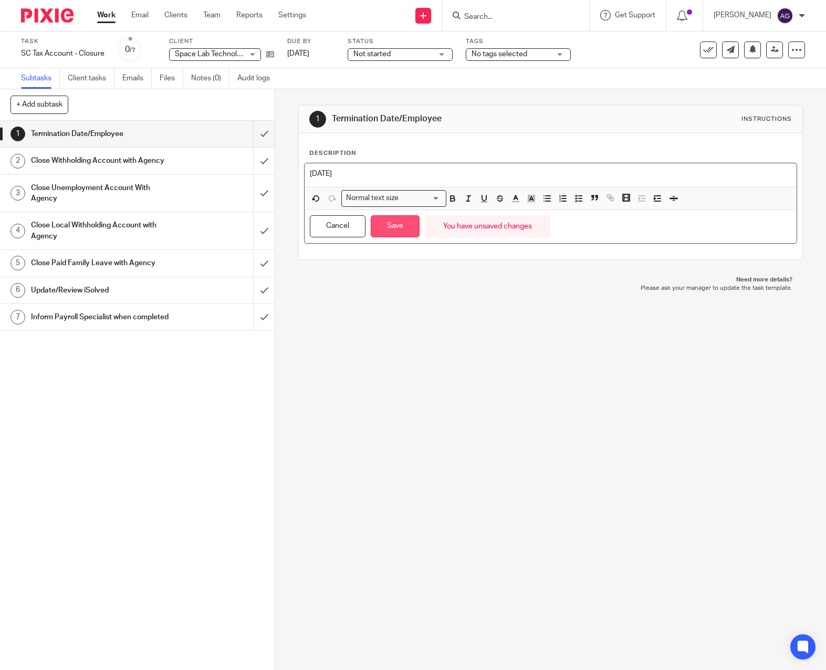
click at [384, 224] on button "Save" at bounding box center [395, 226] width 49 height 23
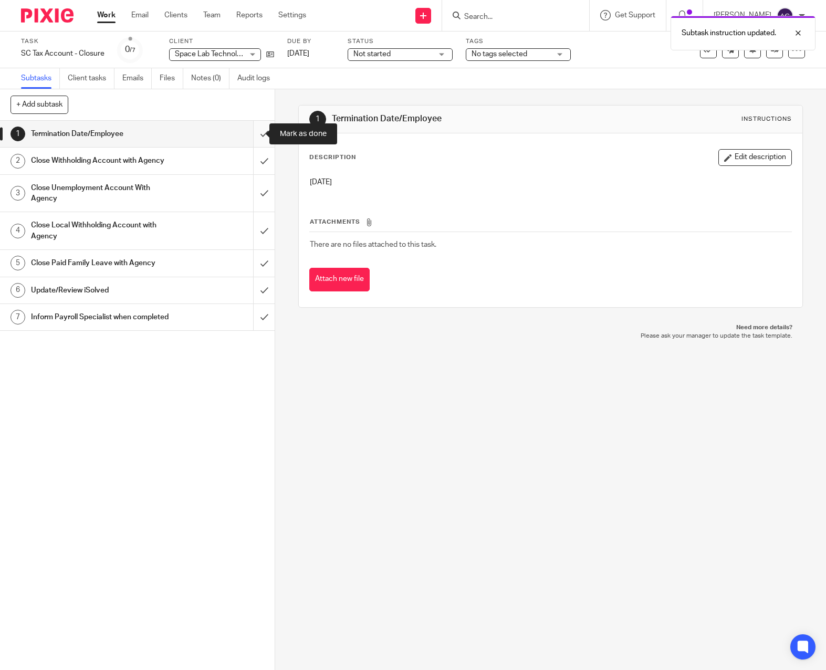
click at [249, 130] on input "submit" at bounding box center [137, 134] width 275 height 26
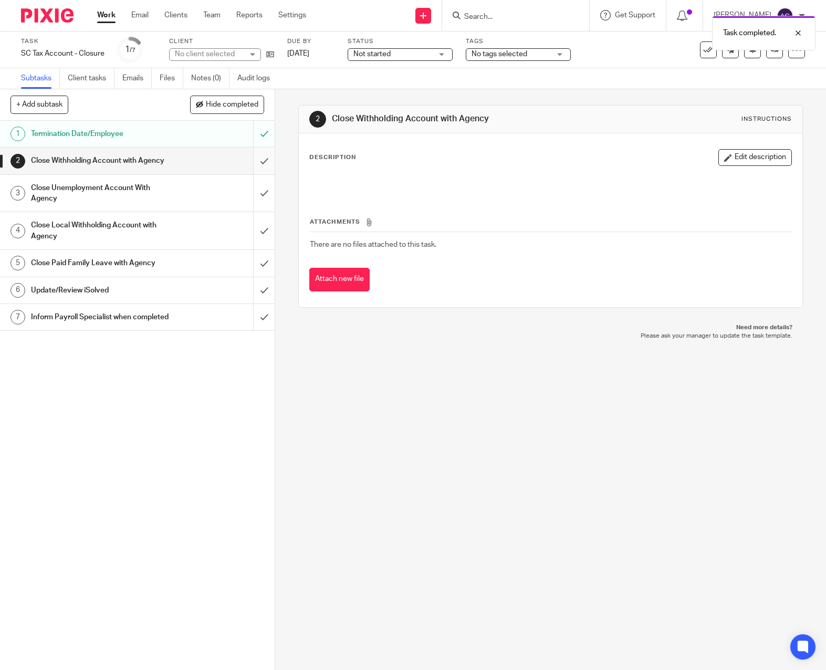
click at [254, 163] on input "submit" at bounding box center [137, 161] width 275 height 26
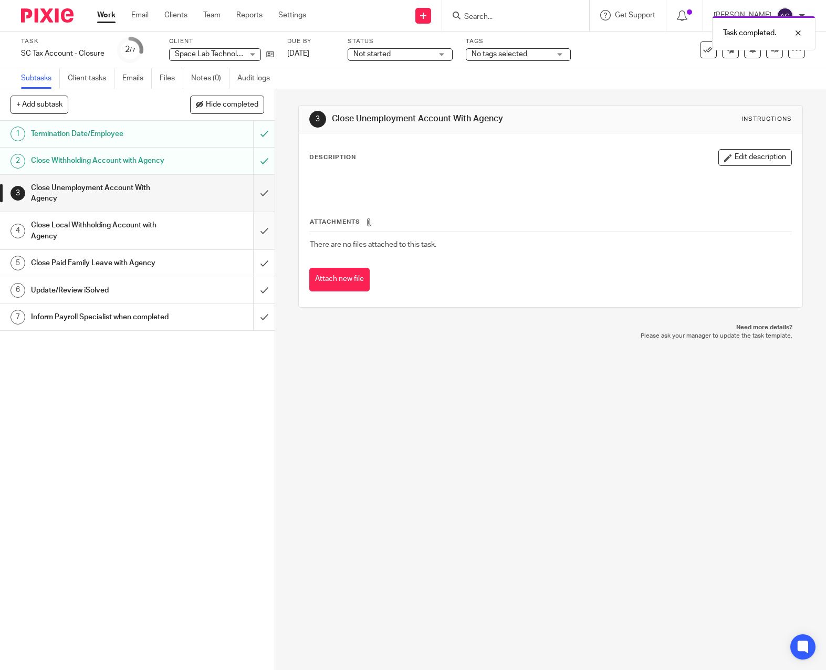
click at [254, 239] on input "submit" at bounding box center [137, 230] width 275 height 37
click at [252, 273] on input "submit" at bounding box center [137, 263] width 275 height 26
click at [108, 15] on link "Work" at bounding box center [106, 15] width 18 height 10
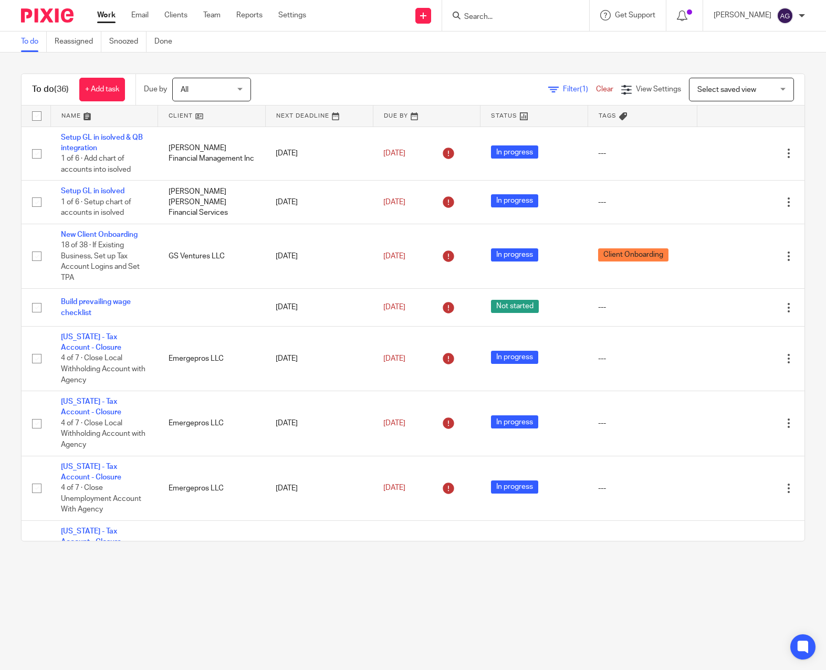
click at [301, 618] on main "To do Reassigned Snoozed Done To do (36) + Add task Due by All All Today Tomorr…" at bounding box center [413, 335] width 826 height 670
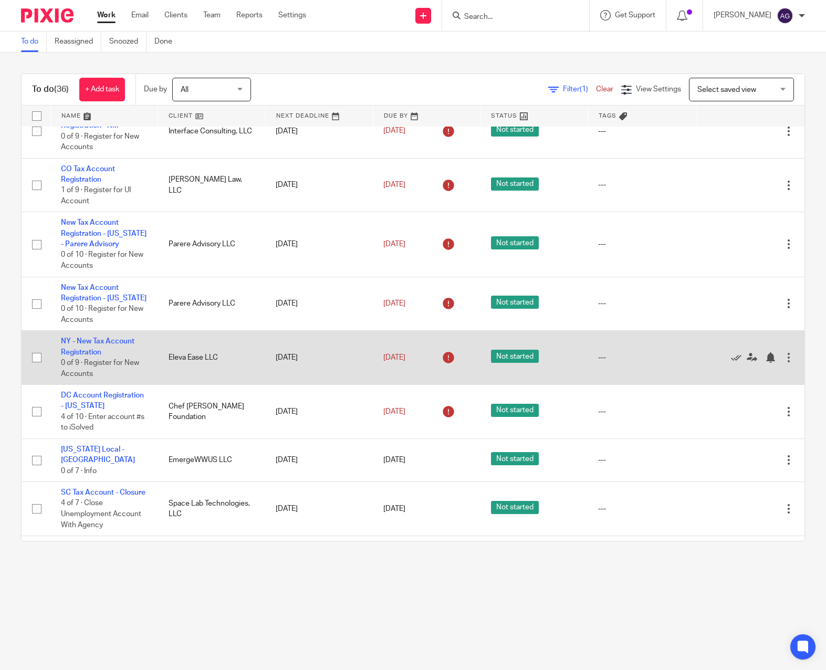
scroll to position [1490, 0]
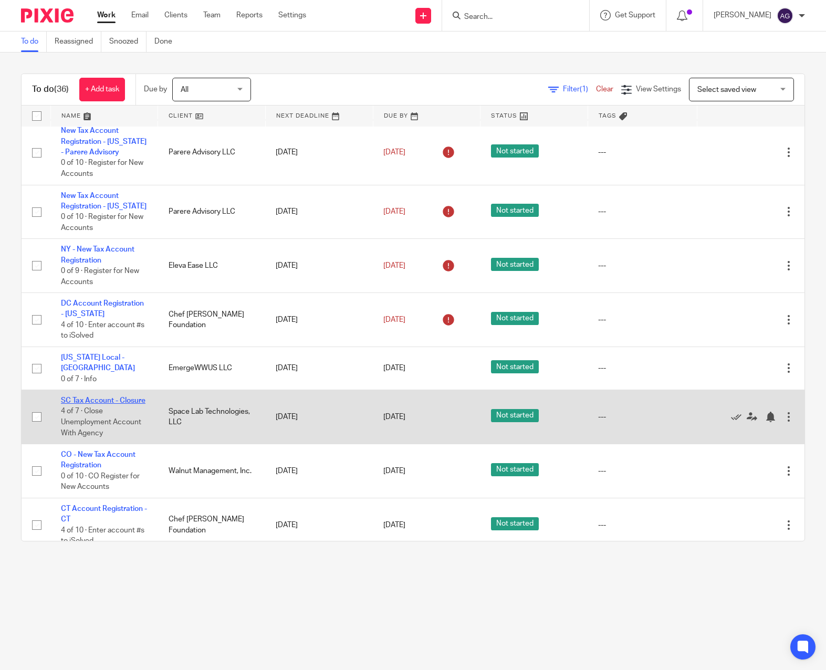
click at [96, 397] on link "SC Tax Account - Closure" at bounding box center [103, 400] width 85 height 7
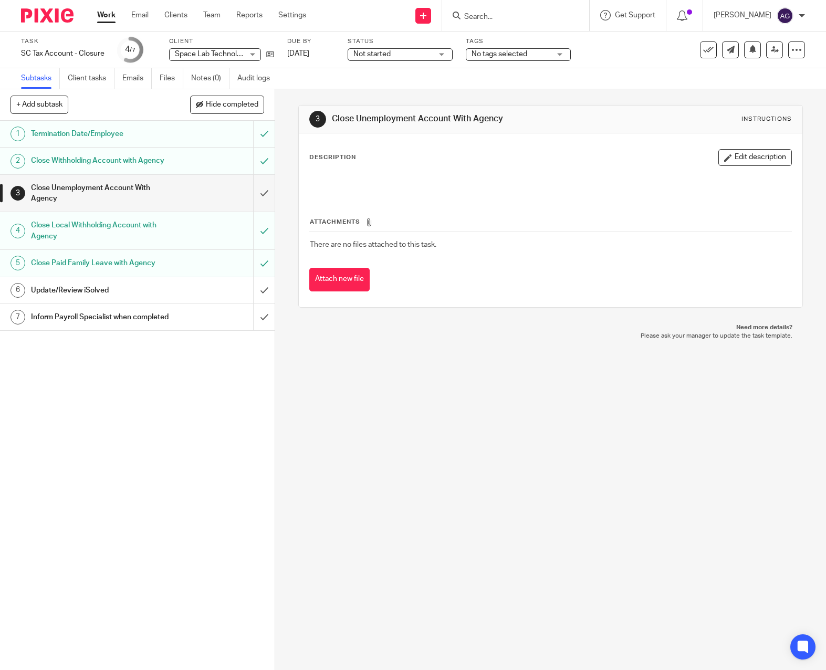
click at [313, 452] on div "3 Close Unemployment Account With Agency Instructions Description Edit descript…" at bounding box center [550, 379] width 551 height 581
click at [435, 397] on div "3 Close Unemployment Account With Agency Instructions Description Edit descript…" at bounding box center [550, 379] width 551 height 581
click at [321, 347] on div "3 Close Unemployment Account With Agency Instructions Description Edit descript…" at bounding box center [550, 379] width 551 height 581
drag, startPoint x: 493, startPoint y: 17, endPoint x: 507, endPoint y: 27, distance: 16.2
click at [489, 20] on input "Search" at bounding box center [510, 17] width 94 height 9
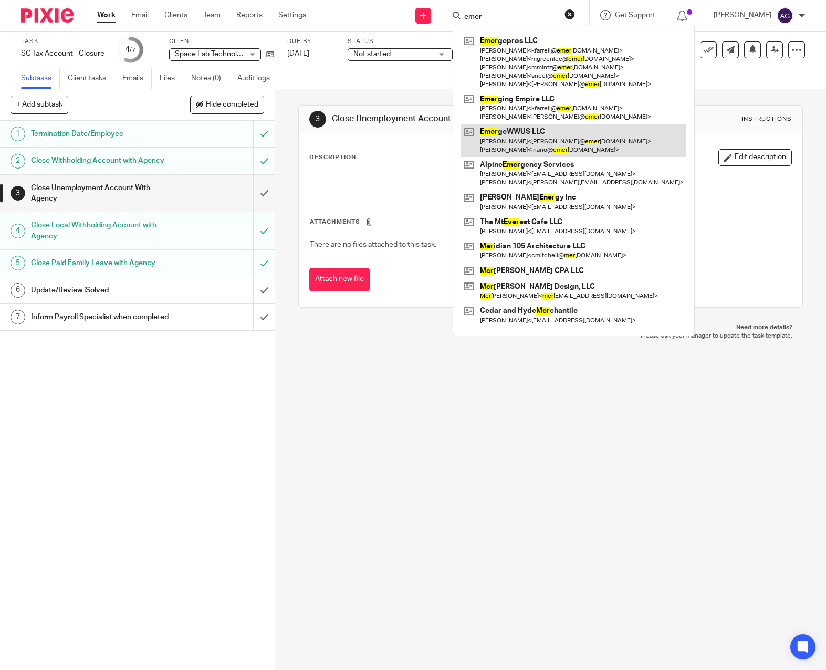
type input "emer"
click at [510, 134] on link at bounding box center [573, 140] width 225 height 33
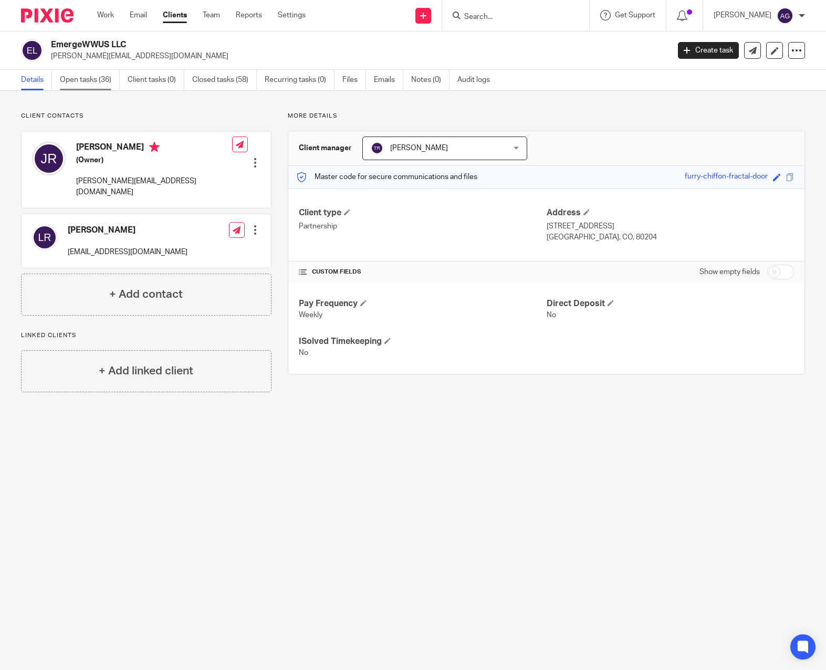
click at [88, 79] on link "Open tasks (36)" at bounding box center [90, 80] width 60 height 20
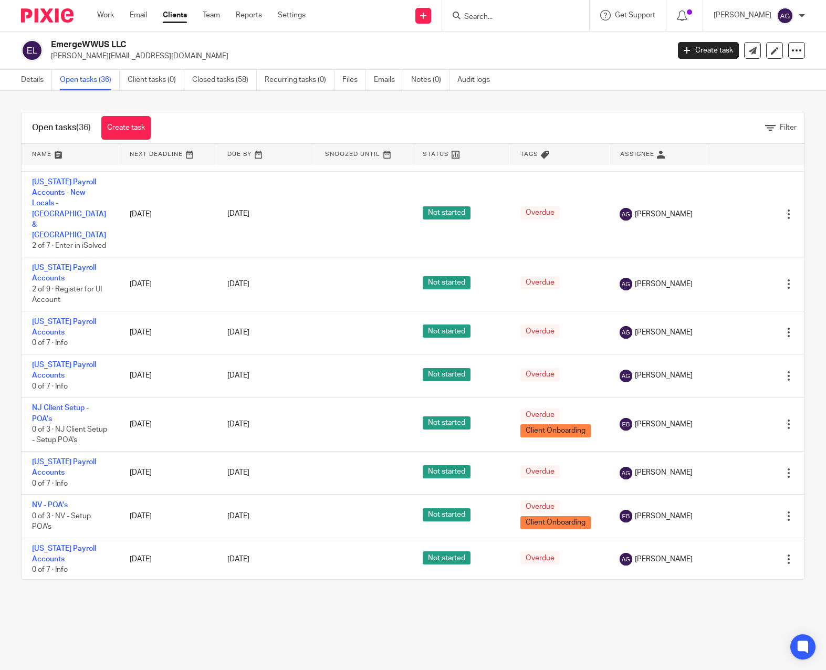
scroll to position [1198, 0]
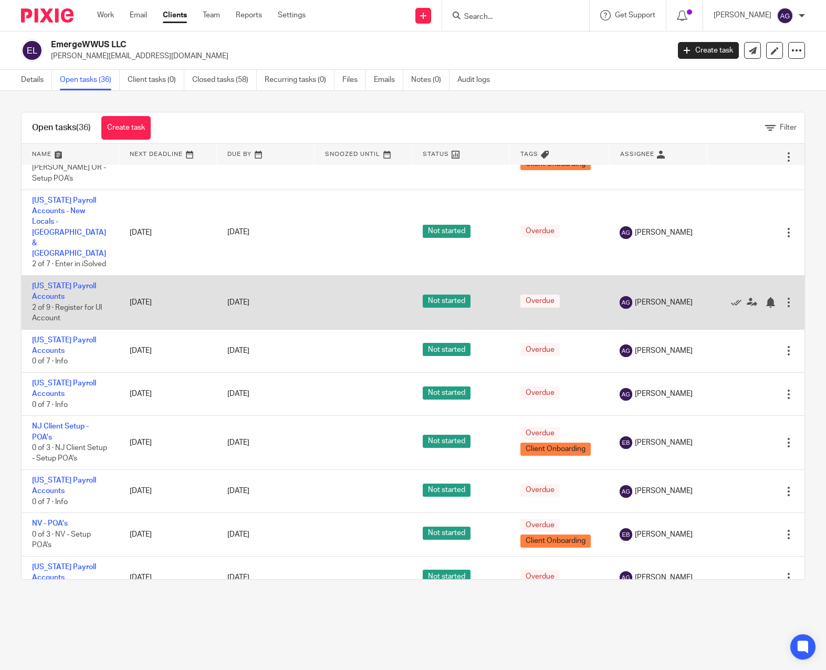
click at [54, 276] on td "Utah Payroll Accounts 2 of 9 · Register for UI Account" at bounding box center [71, 303] width 98 height 54
click at [54, 282] on link "[US_STATE] Payroll Accounts" at bounding box center [64, 291] width 64 height 18
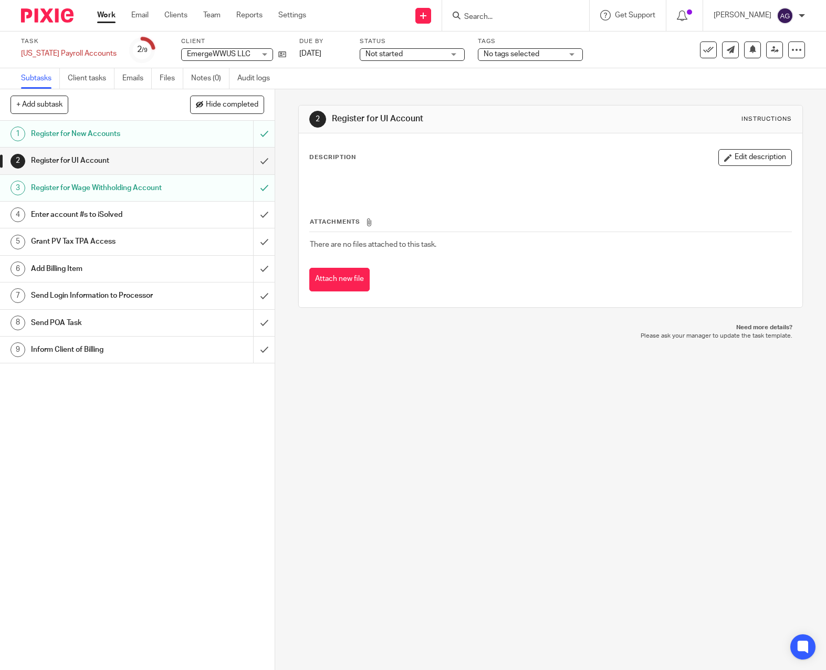
click at [102, 123] on link "1 Register for New Accounts" at bounding box center [126, 134] width 253 height 26
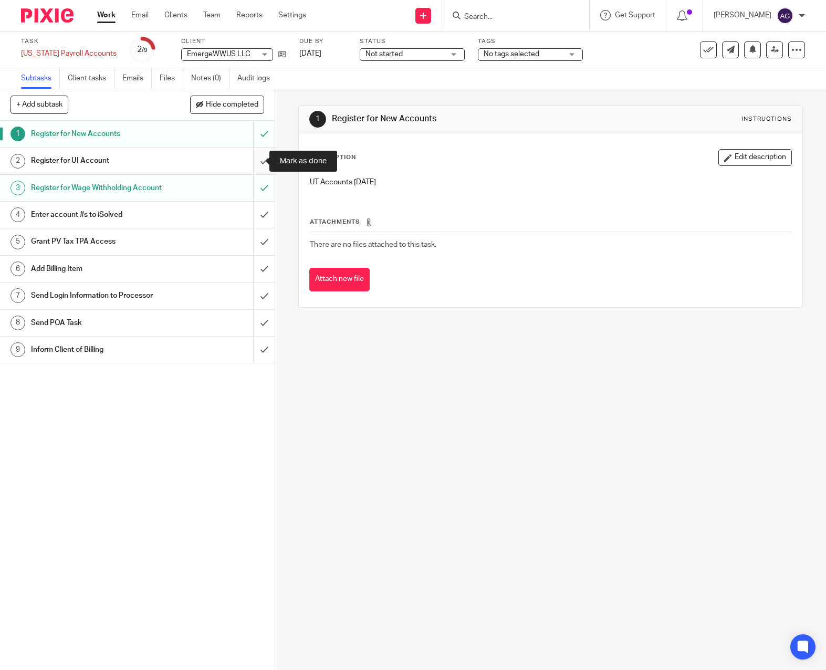
click at [250, 161] on input "submit" at bounding box center [137, 161] width 275 height 26
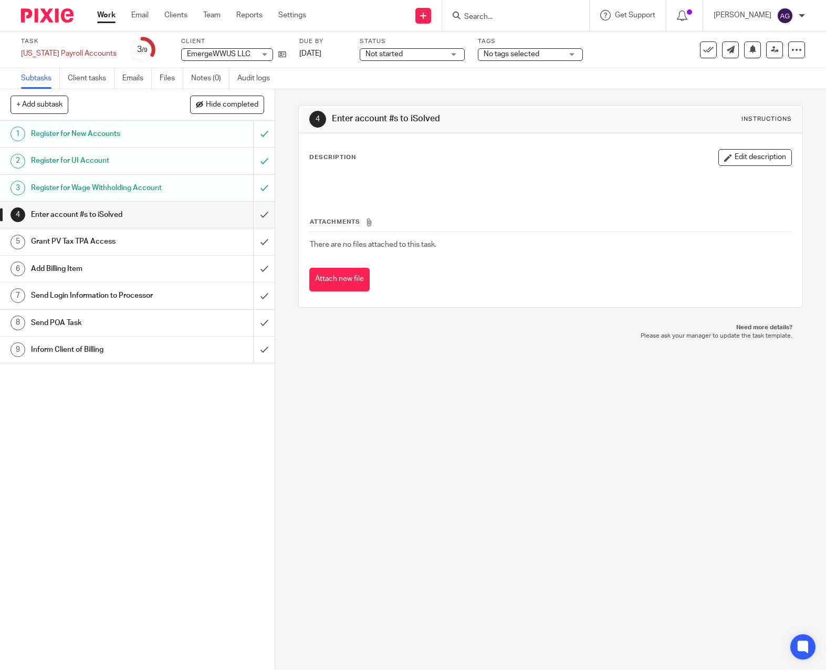
drag, startPoint x: 460, startPoint y: 518, endPoint x: 286, endPoint y: 269, distance: 303.7
click at [460, 517] on div "4 Enter account #s to iSolved Instructions Description Edit description Attachm…" at bounding box center [550, 379] width 551 height 581
click at [278, 51] on icon at bounding box center [282, 54] width 8 height 8
click at [278, 56] on icon at bounding box center [282, 54] width 8 height 8
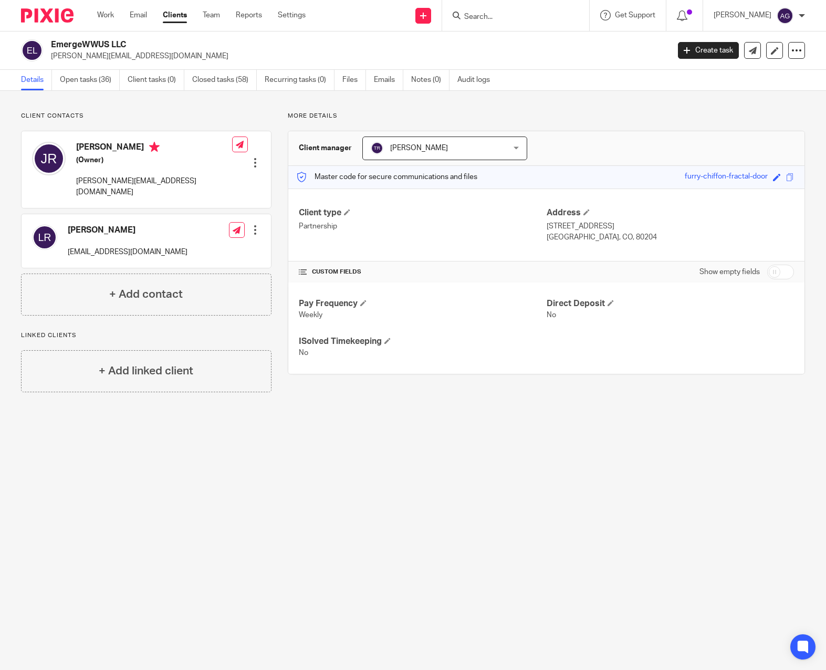
click at [387, 545] on main "EmergeWWUS LLC [PERSON_NAME][EMAIL_ADDRESS][DOMAIN_NAME] Create task Export dat…" at bounding box center [413, 335] width 826 height 670
click at [65, 87] on link "Open tasks (36)" at bounding box center [90, 80] width 60 height 20
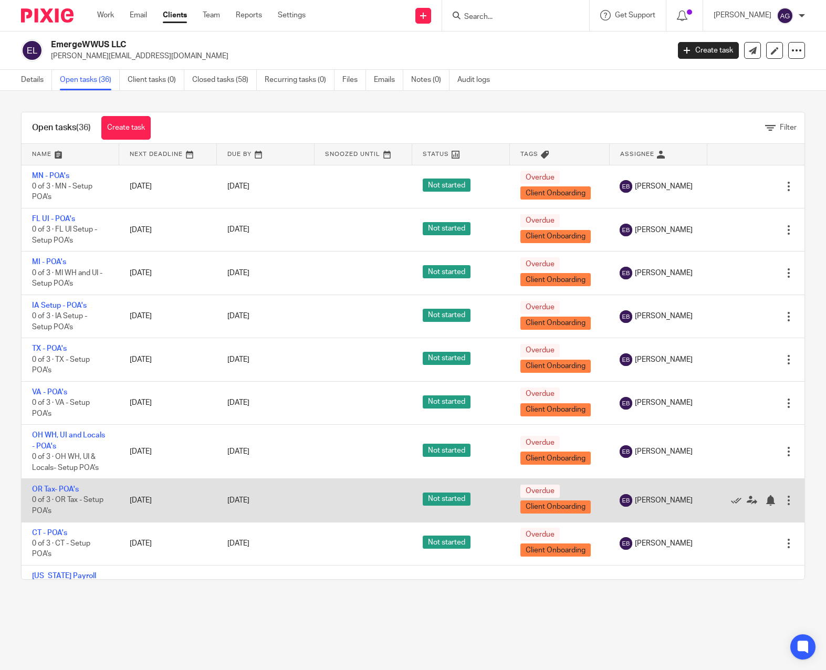
scroll to position [367, 0]
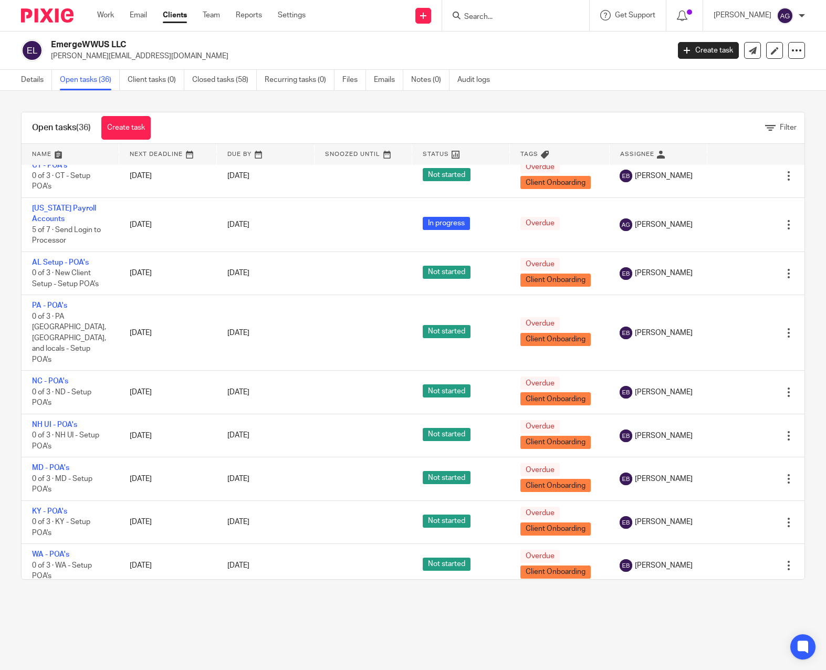
click at [186, 667] on main "EmergeWWUS LLC john@emergeprofessional.com Create task Export data Merge Archiv…" at bounding box center [413, 335] width 826 height 670
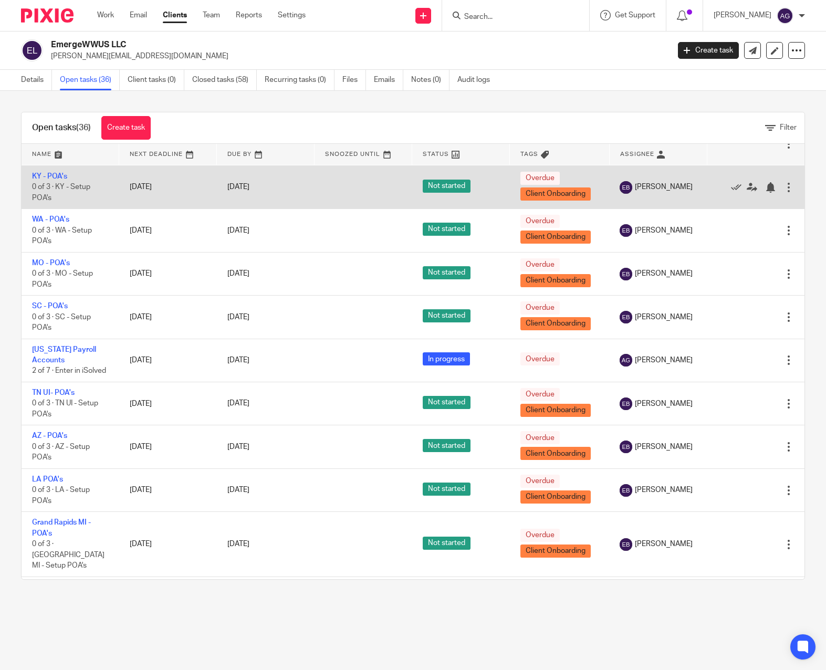
scroll to position [735, 0]
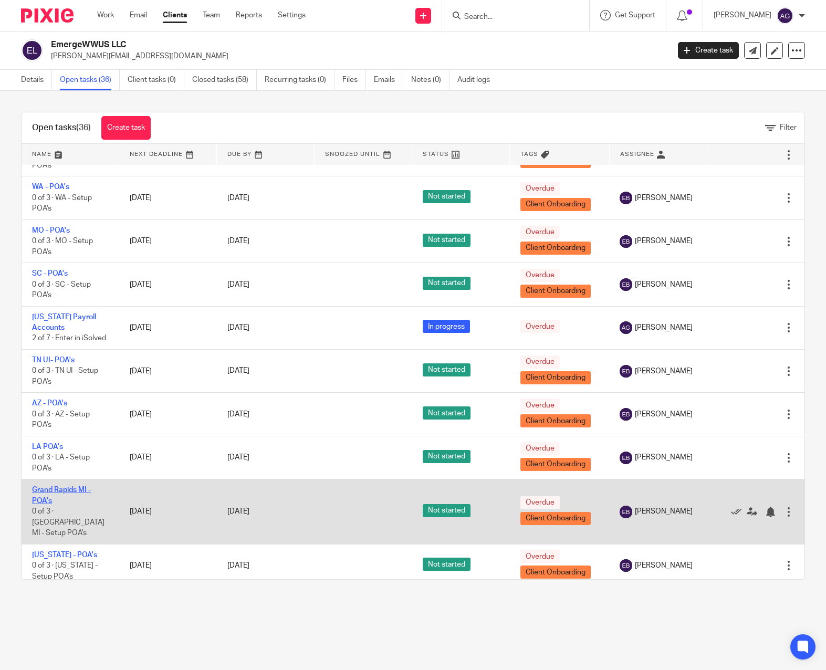
click at [53, 486] on link "Grand Rapids MI - POA's" at bounding box center [61, 495] width 59 height 18
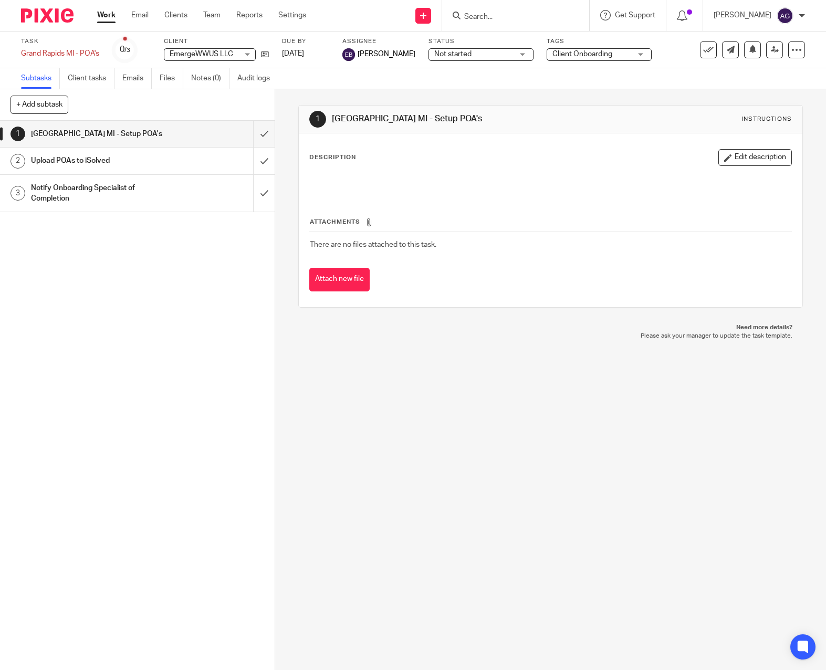
click at [487, 589] on div "1 Grand Rapids MI - Setup POA's Instructions Description Edit description Attac…" at bounding box center [550, 379] width 551 height 581
click at [266, 54] on icon at bounding box center [265, 54] width 8 height 8
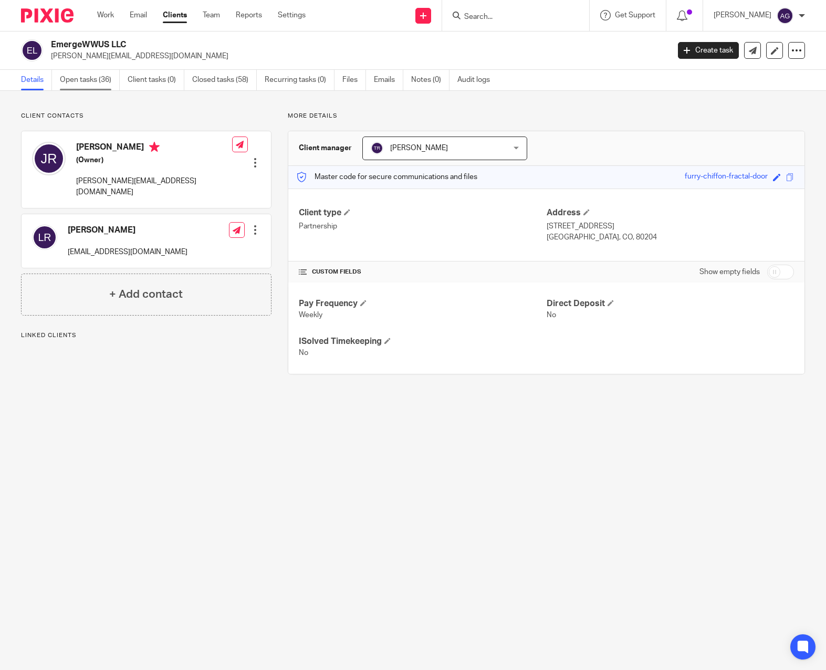
click at [90, 77] on link "Open tasks (36)" at bounding box center [90, 80] width 60 height 20
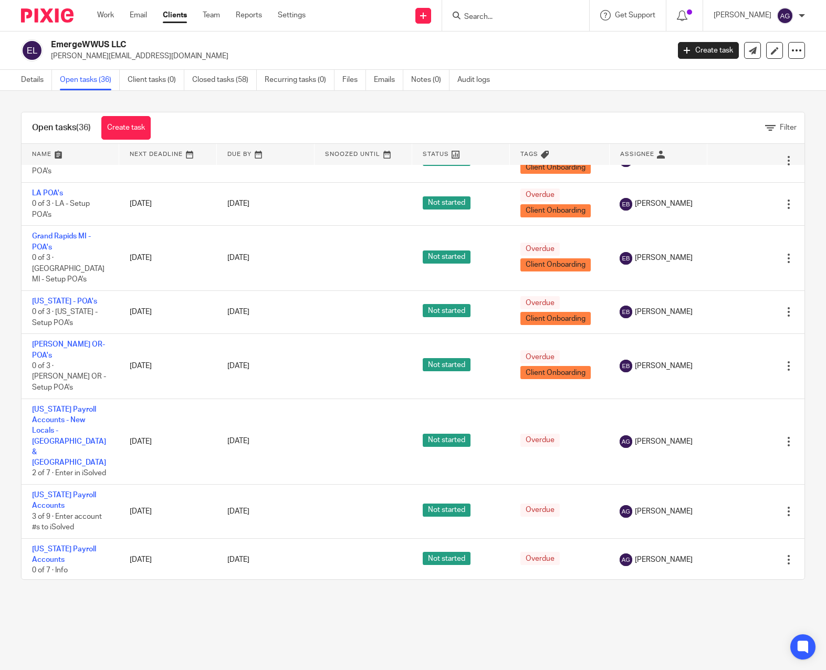
scroll to position [997, 0]
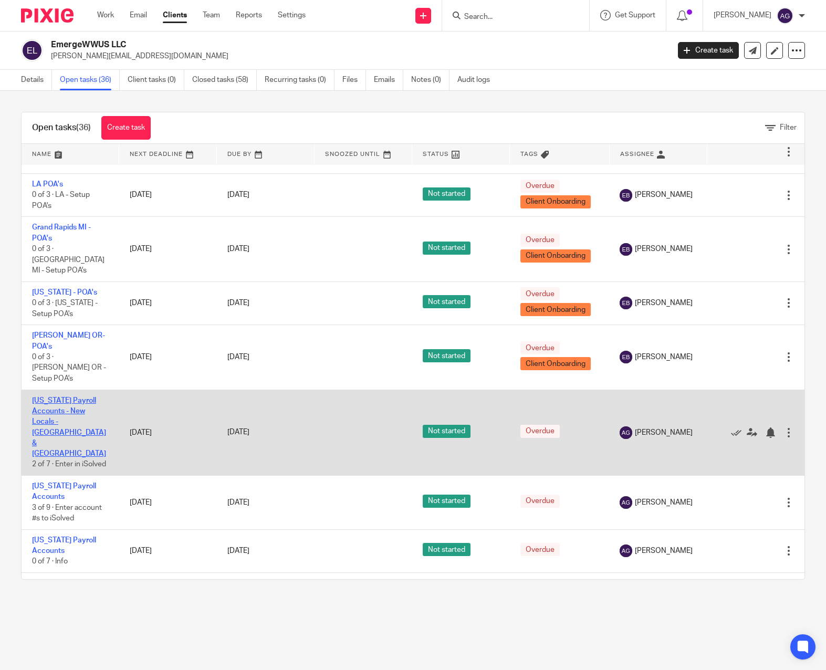
click at [52, 397] on link "[US_STATE] Payroll Accounts - New Locals - [GEOGRAPHIC_DATA] & [GEOGRAPHIC_DATA]" at bounding box center [69, 427] width 74 height 61
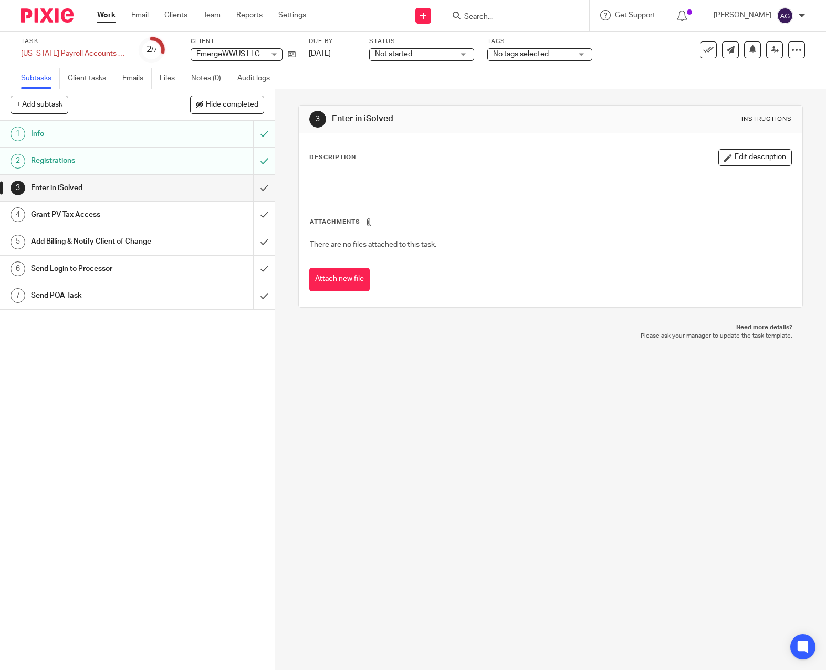
click at [34, 156] on h1 "Registrations" at bounding box center [101, 161] width 141 height 16
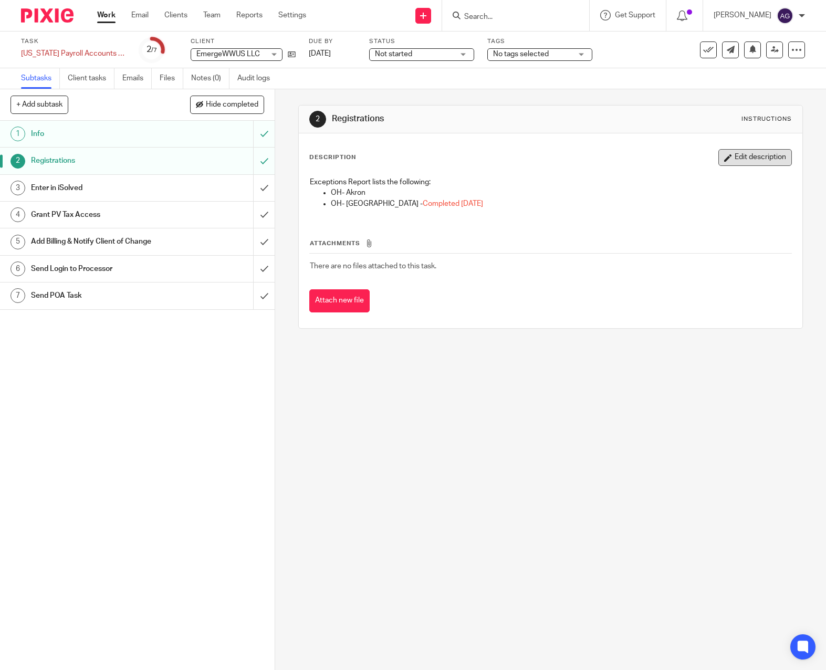
click at [719, 151] on button "Edit description" at bounding box center [754, 157] width 73 height 17
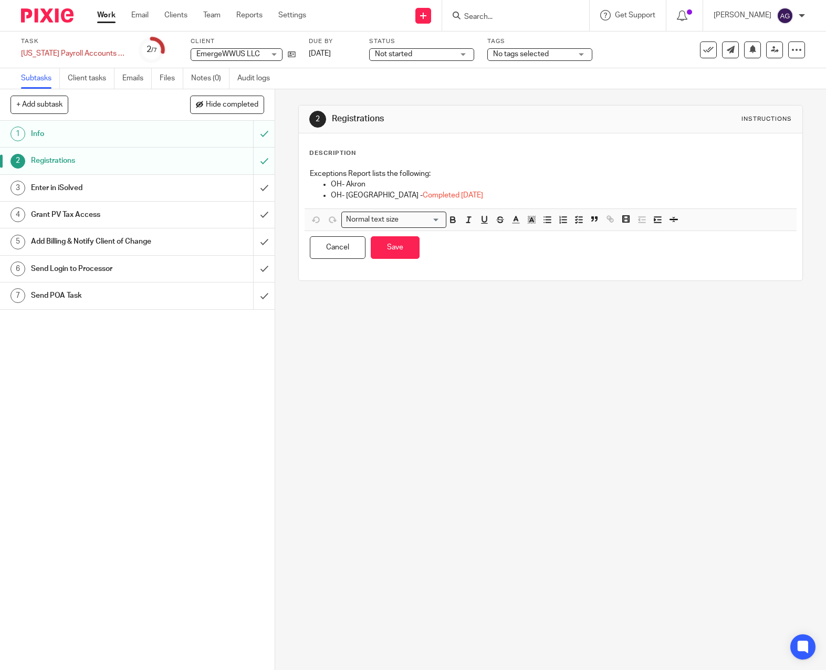
click at [400, 181] on p "OH- Akron" at bounding box center [561, 184] width 460 height 10
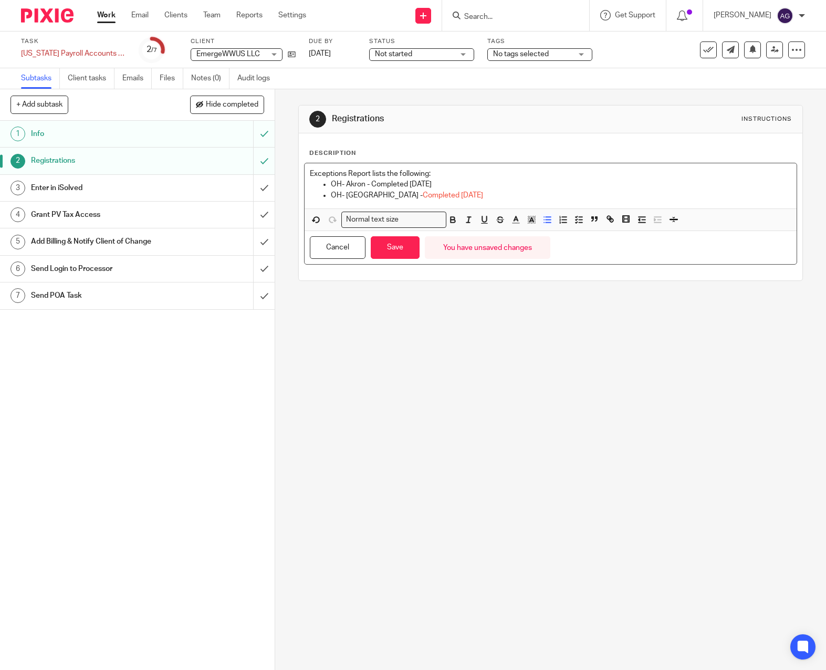
drag, startPoint x: 470, startPoint y: 183, endPoint x: 371, endPoint y: 185, distance: 99.8
click at [371, 185] on p "OH- Akron - Completed 09.16.25" at bounding box center [561, 184] width 460 height 10
click at [509, 219] on button "button" at bounding box center [515, 219] width 13 height 13
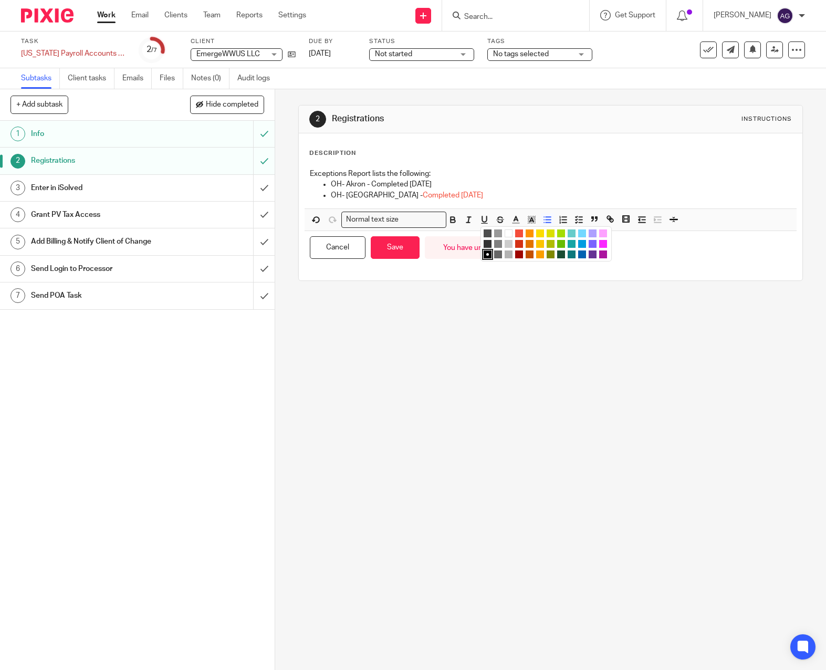
click at [517, 233] on li "color:#F44E3B" at bounding box center [519, 233] width 8 height 8
click at [395, 250] on button "Save" at bounding box center [395, 247] width 49 height 23
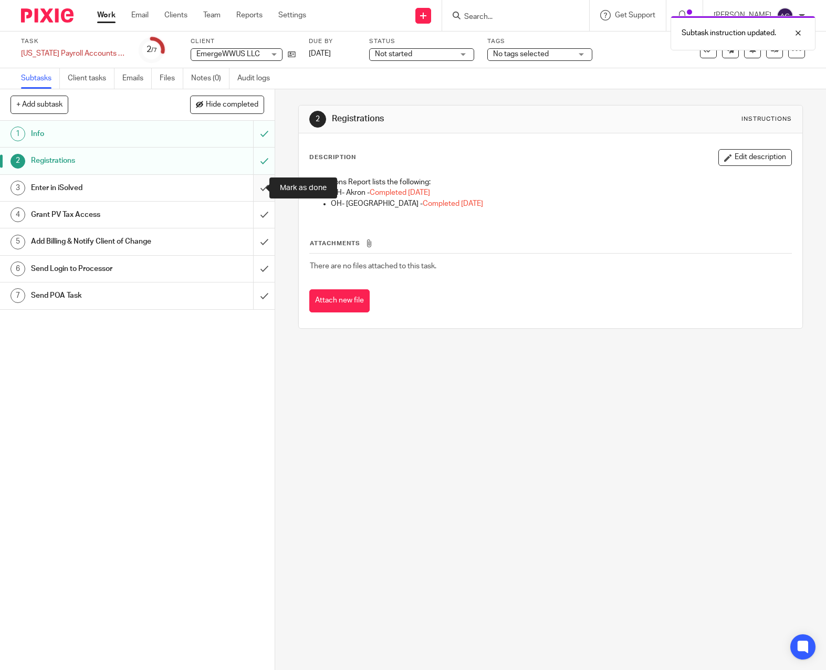
click at [252, 185] on input "submit" at bounding box center [137, 188] width 275 height 26
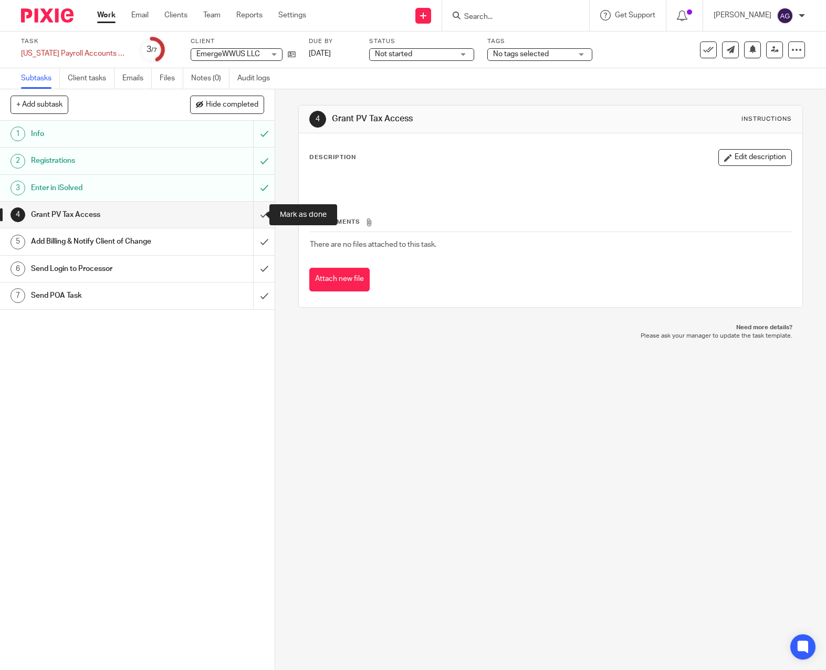
drag, startPoint x: 257, startPoint y: 211, endPoint x: 237, endPoint y: 235, distance: 30.9
click at [257, 211] on input "submit" at bounding box center [137, 215] width 275 height 26
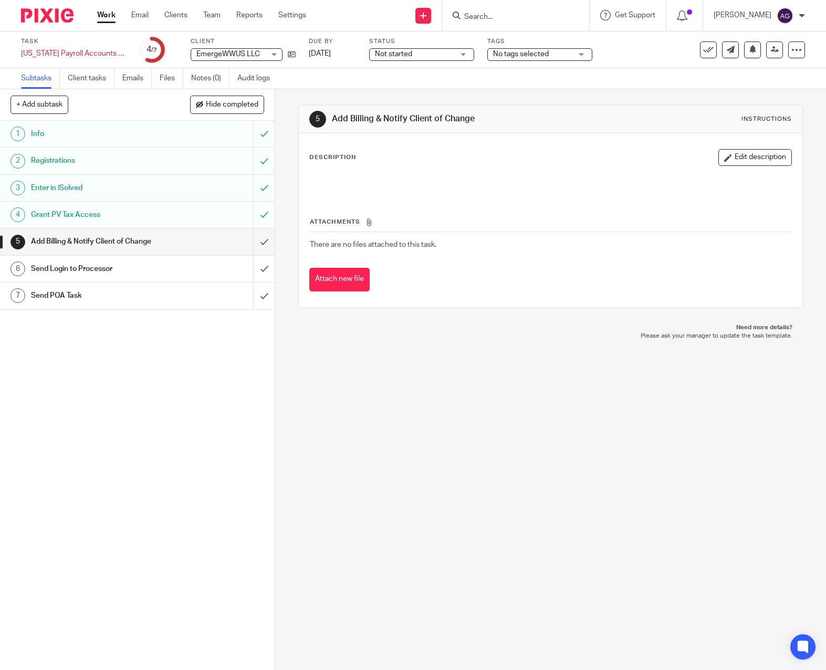
click at [377, 554] on div "5 Add Billing & Notify Client of Change Instructions Description Edit descripti…" at bounding box center [550, 379] width 551 height 581
drag, startPoint x: 359, startPoint y: 488, endPoint x: 223, endPoint y: 360, distance: 186.1
click at [359, 487] on div "5 Add Billing & Notify Client of Change Instructions Description Edit descripti…" at bounding box center [550, 379] width 551 height 581
click at [251, 238] on input "submit" at bounding box center [137, 241] width 275 height 26
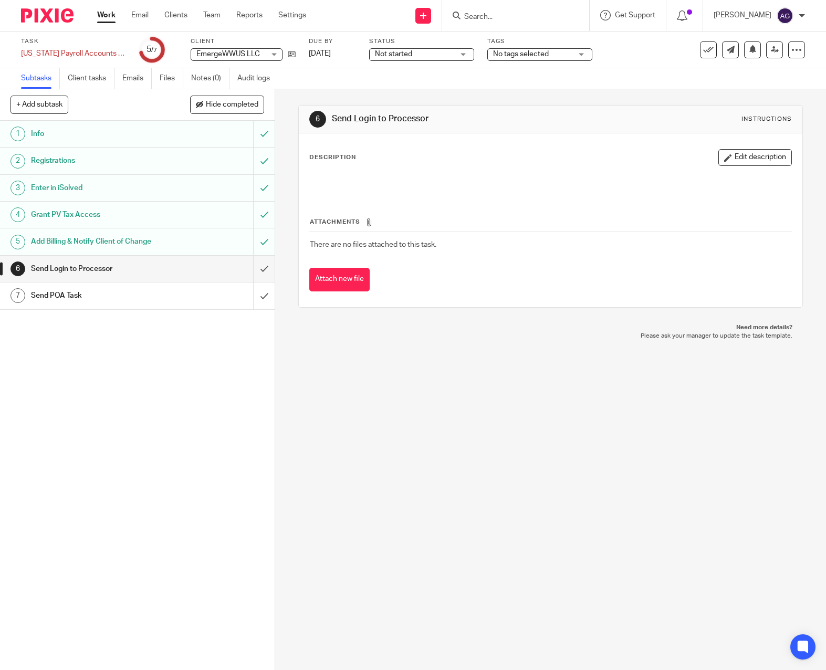
drag, startPoint x: 355, startPoint y: 397, endPoint x: 385, endPoint y: 404, distance: 30.2
click at [355, 397] on div "6 Send Login to Processor Instructions Description Edit description Attachments…" at bounding box center [550, 379] width 551 height 581
click at [334, 448] on div "6 Send Login to Processor Instructions Description Edit description Attachments…" at bounding box center [550, 379] width 551 height 581
drag, startPoint x: 255, startPoint y: 266, endPoint x: 249, endPoint y: 280, distance: 15.6
click at [255, 266] on input "submit" at bounding box center [137, 269] width 275 height 26
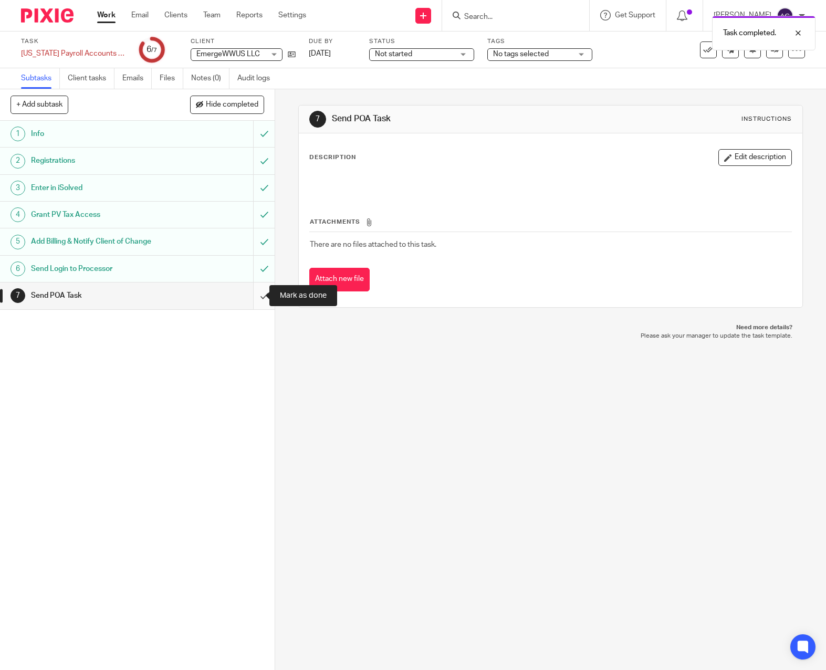
click at [249, 295] on input "submit" at bounding box center [137, 295] width 275 height 26
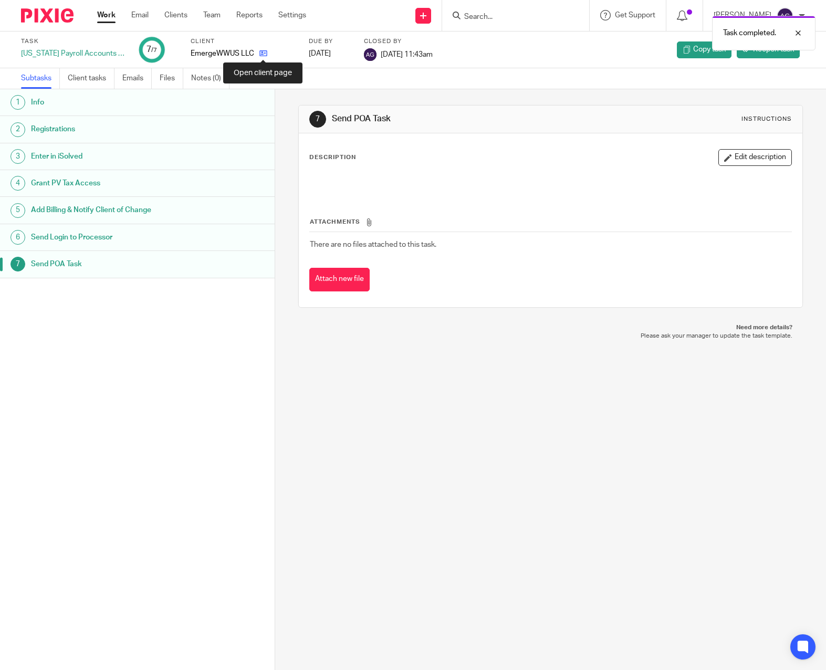
click at [264, 54] on icon at bounding box center [263, 53] width 8 height 8
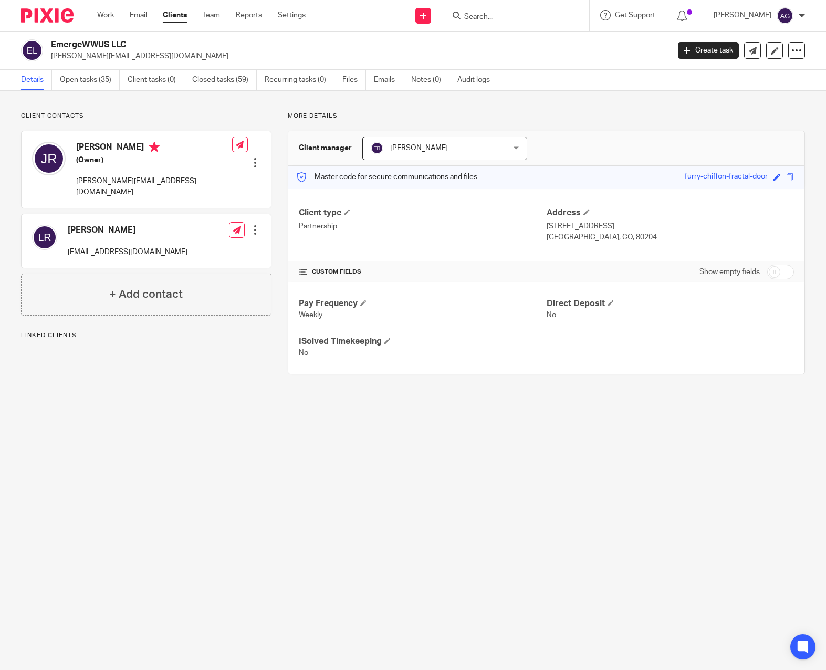
drag, startPoint x: 96, startPoint y: 78, endPoint x: 142, endPoint y: 171, distance: 103.8
click at [96, 78] on link "Open tasks (35)" at bounding box center [90, 80] width 60 height 20
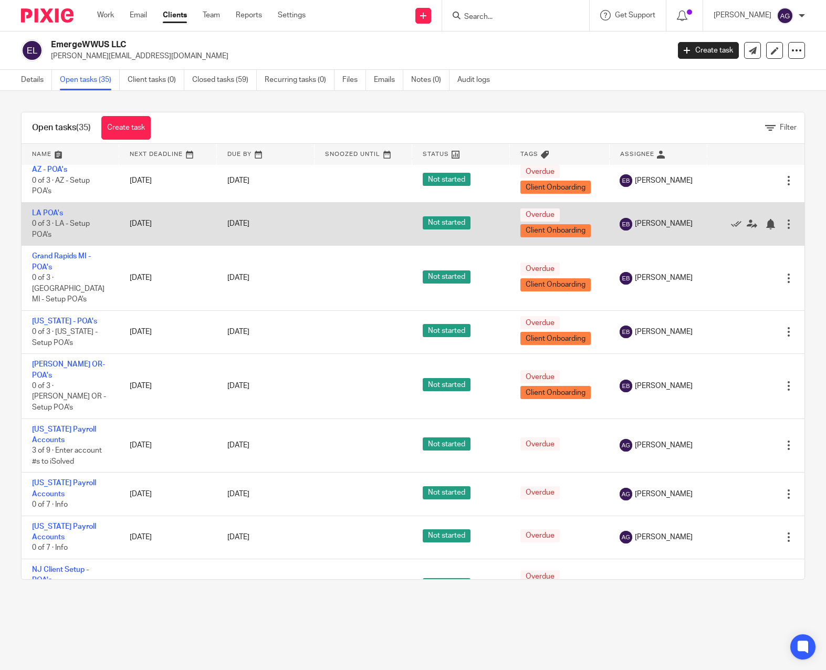
scroll to position [997, 0]
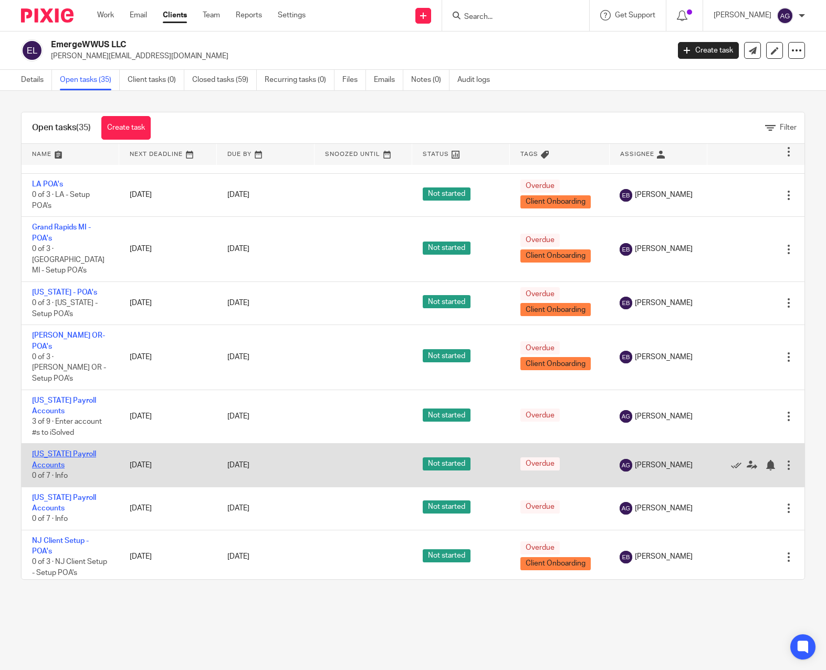
click at [60, 450] on link "[US_STATE] Payroll Accounts" at bounding box center [64, 459] width 64 height 18
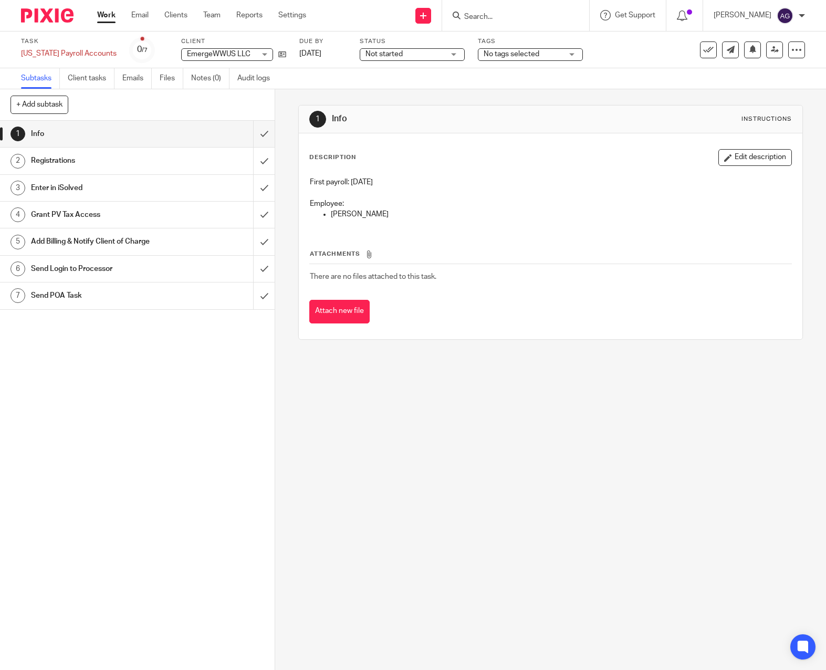
click at [528, 457] on div "1 Info Instructions Description Edit description First payroll: [DATE] Employee…" at bounding box center [550, 379] width 551 height 581
click at [178, 386] on div "1 Info 2 Registrations 3 Enter in iSolved 4 Grant PV Tax Access 5 Add Billing &…" at bounding box center [137, 395] width 275 height 549
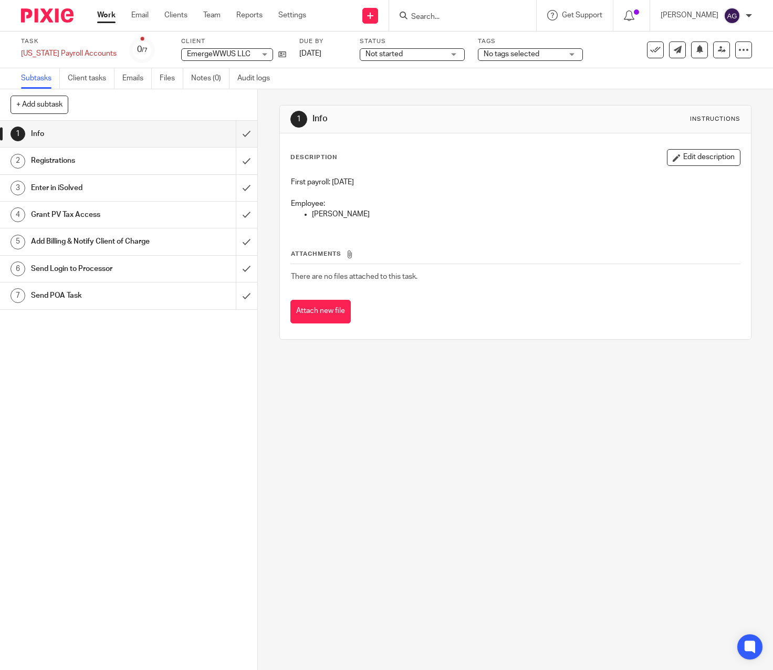
drag, startPoint x: 288, startPoint y: 581, endPoint x: 149, endPoint y: 304, distance: 309.9
click at [288, 581] on div "1 Info Instructions Description Edit description First payroll: [DATE] Employee…" at bounding box center [515, 379] width 515 height 581
click at [528, 510] on div "1 Info Instructions Description Edit description First payroll: [DATE] Employee…" at bounding box center [515, 379] width 515 height 581
click at [239, 133] on input "submit" at bounding box center [128, 134] width 257 height 26
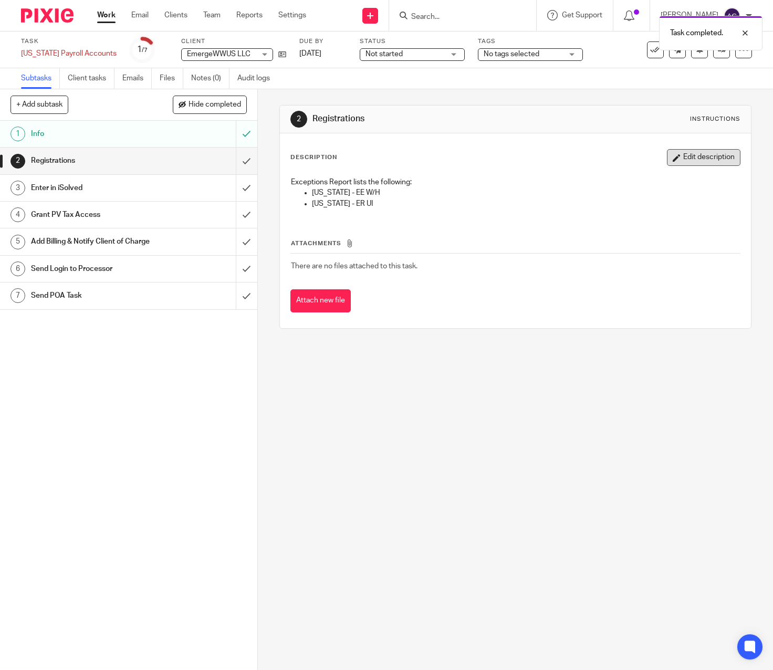
click at [713, 162] on button "Edit description" at bounding box center [703, 157] width 73 height 17
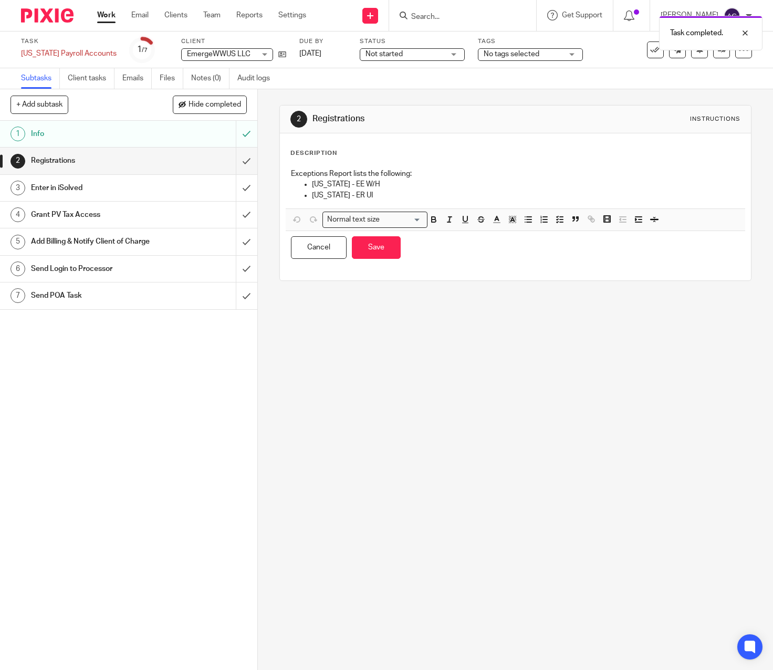
click at [426, 187] on p "Mississippi - EE W/H" at bounding box center [526, 184] width 428 height 10
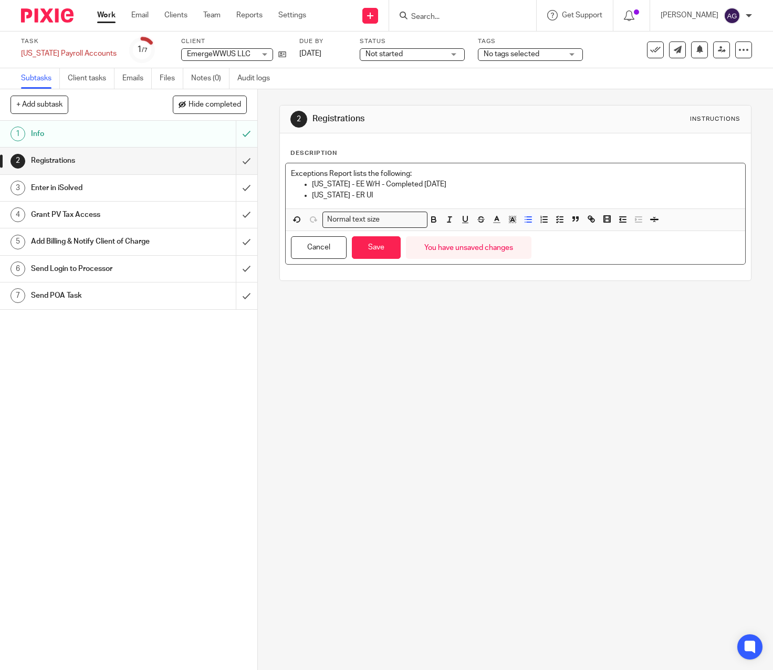
drag, startPoint x: 477, startPoint y: 184, endPoint x: 373, endPoint y: 184, distance: 104.0
click at [373, 184] on p "Mississippi - EE W/H - Completed 09.16.25" at bounding box center [526, 184] width 428 height 10
click at [492, 216] on icon "button" at bounding box center [496, 219] width 9 height 9
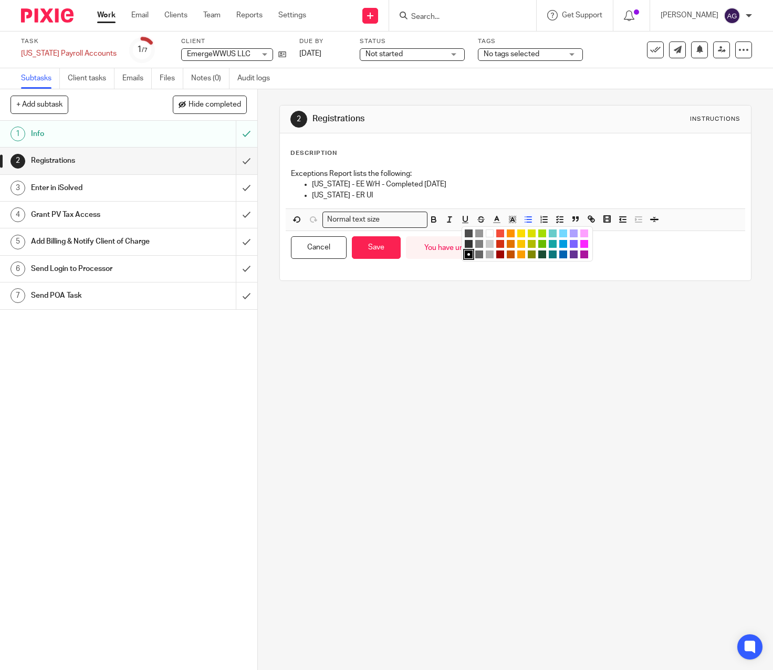
click at [539, 242] on li "color:#68BC00" at bounding box center [542, 244] width 8 height 8
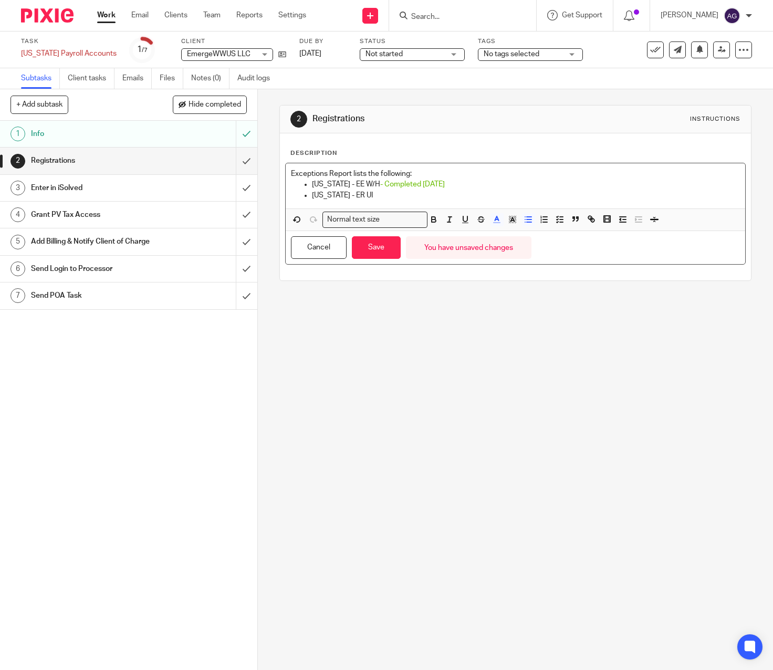
click at [430, 198] on p "Mississippi - ER UI" at bounding box center [526, 195] width 428 height 10
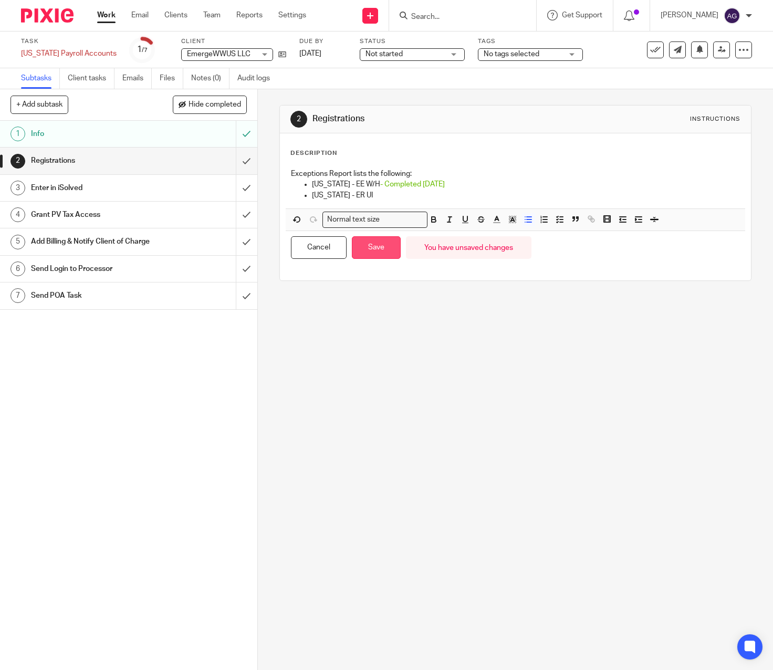
click at [385, 245] on button "Save" at bounding box center [376, 247] width 49 height 23
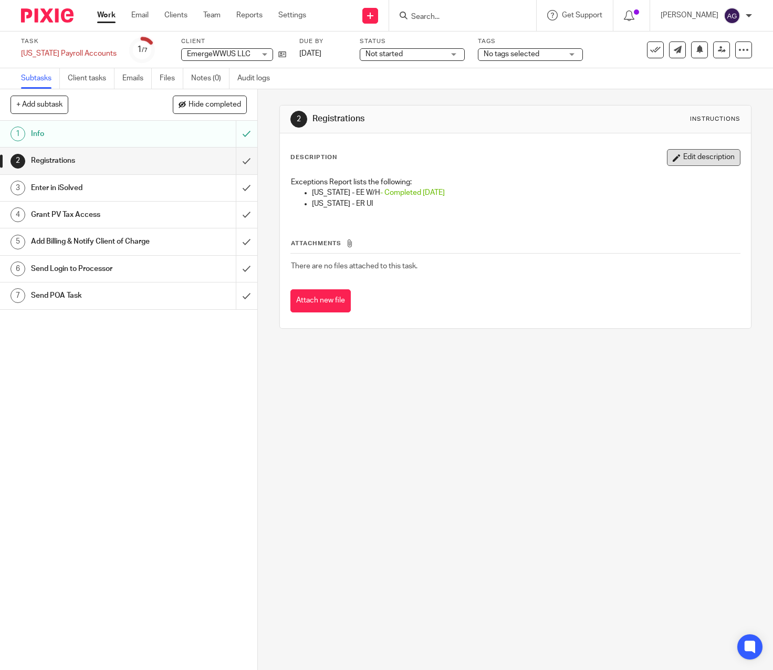
click at [689, 156] on button "Edit description" at bounding box center [703, 157] width 73 height 17
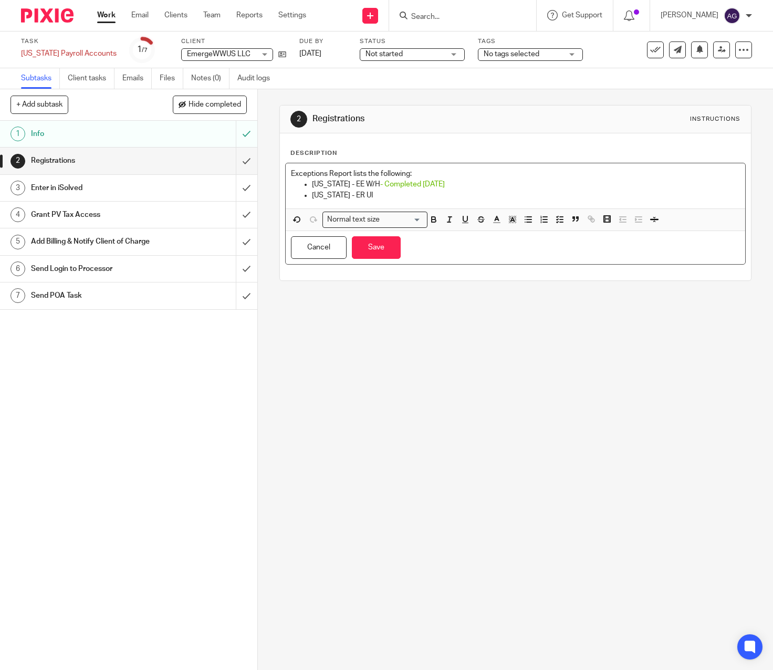
drag, startPoint x: 385, startPoint y: 196, endPoint x: 424, endPoint y: 193, distance: 38.9
click at [387, 196] on p "Mississippi - ER UI" at bounding box center [526, 195] width 428 height 10
drag, startPoint x: 450, startPoint y: 190, endPoint x: 375, endPoint y: 194, distance: 75.2
click at [375, 194] on p "Mississippi - ER UI - Completed 09.16.25" at bounding box center [526, 195] width 428 height 10
click at [465, 219] on icon "button" at bounding box center [464, 219] width 9 height 9
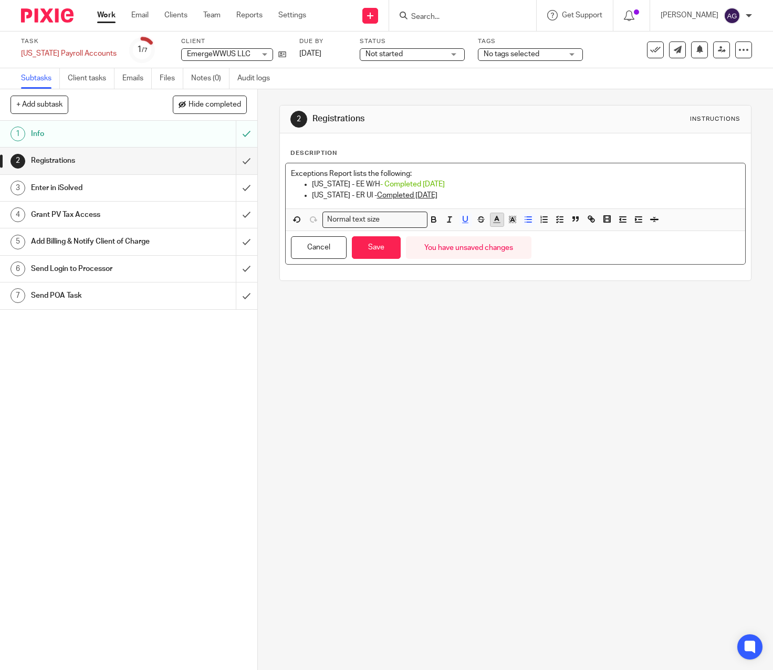
click at [495, 220] on line "button" at bounding box center [496, 220] width 3 height 0
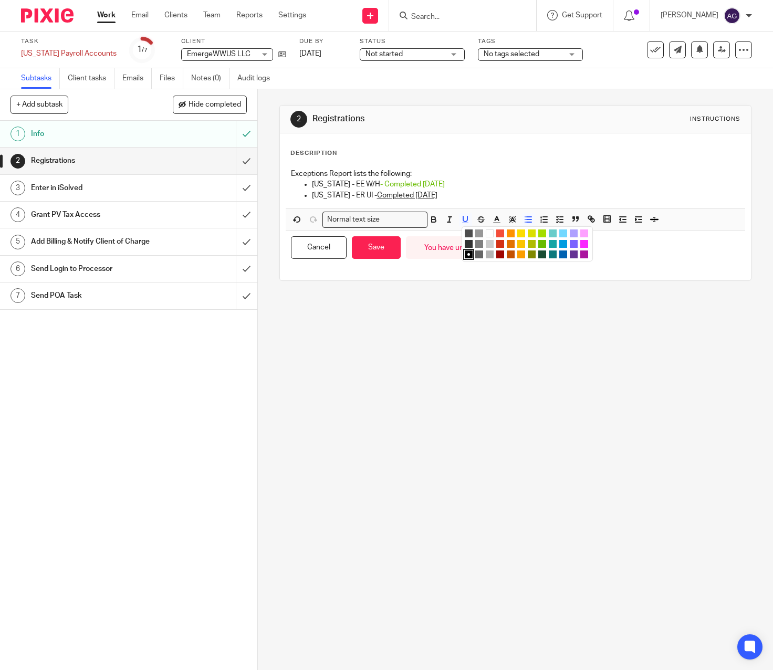
click at [541, 244] on li "color:#68BC00" at bounding box center [542, 244] width 8 height 8
click at [373, 245] on button "Save" at bounding box center [376, 247] width 49 height 23
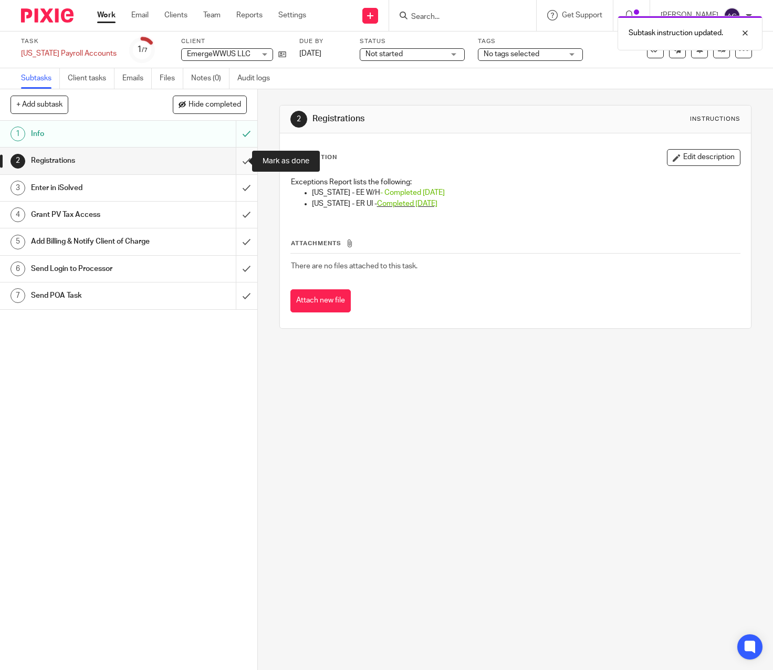
click at [235, 161] on input "submit" at bounding box center [128, 161] width 257 height 26
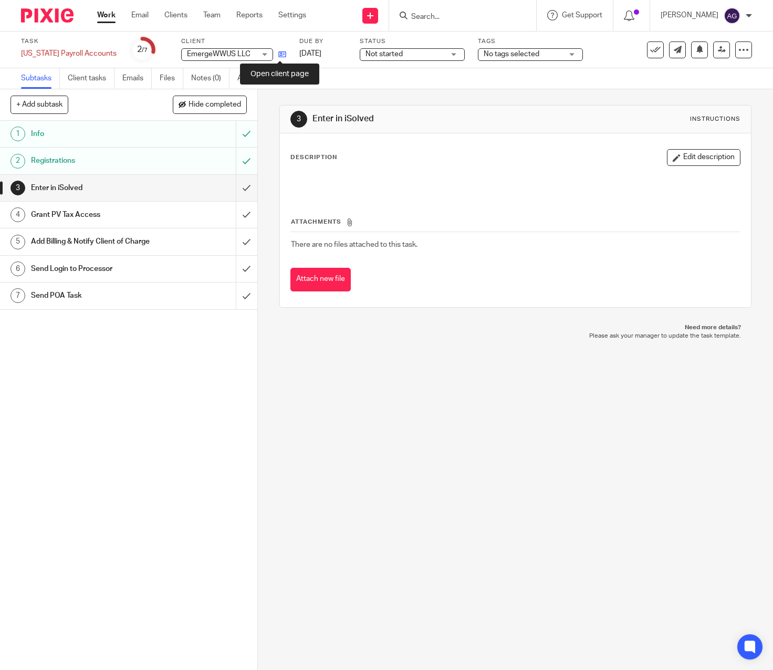
click at [280, 53] on icon at bounding box center [282, 54] width 8 height 8
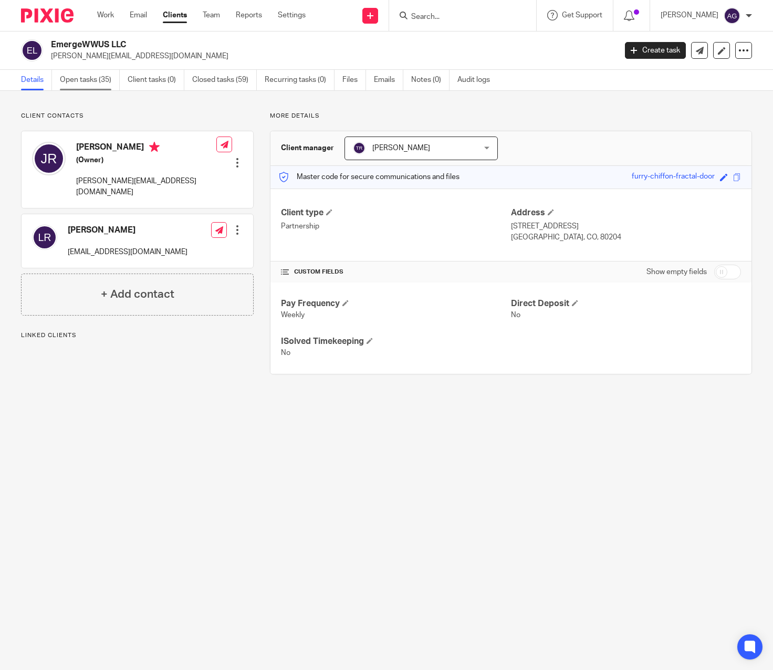
click at [89, 80] on link "Open tasks (35)" at bounding box center [90, 80] width 60 height 20
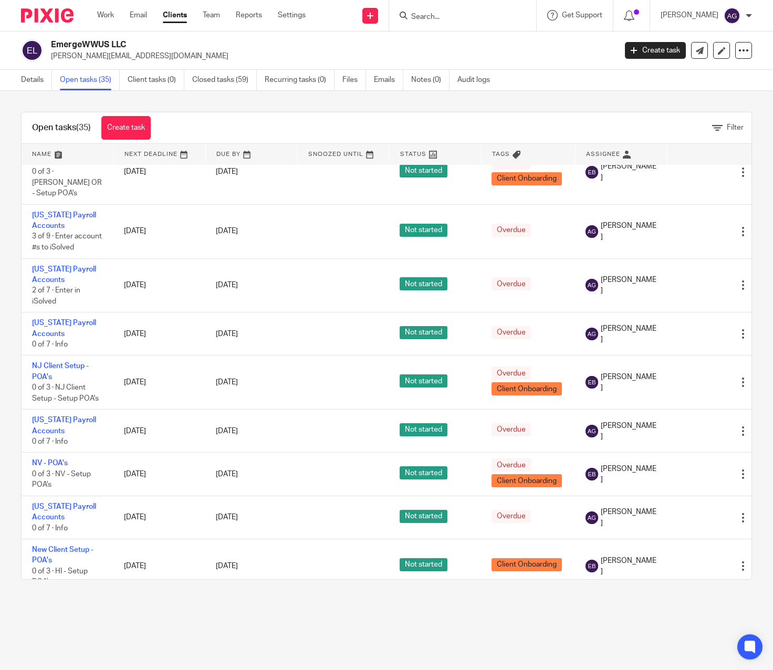
scroll to position [1047, 0]
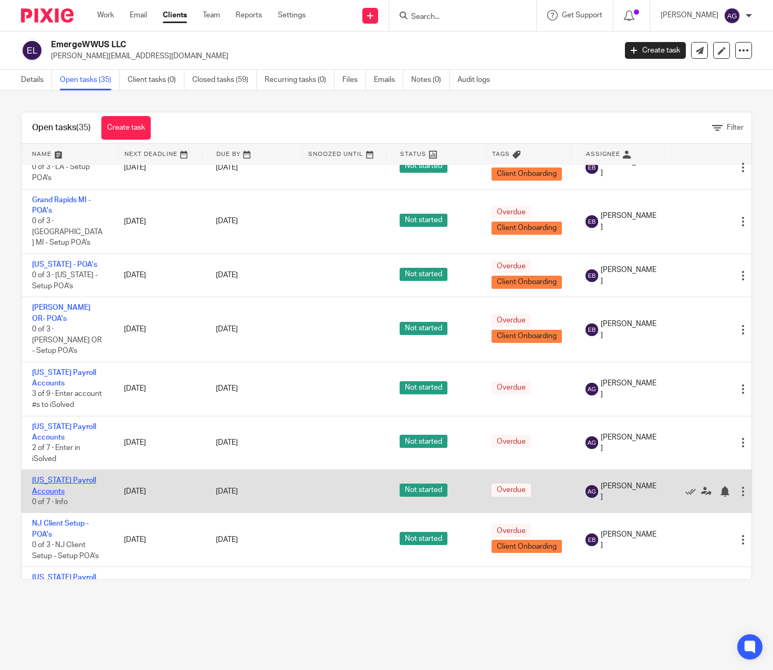
click at [62, 477] on link "[US_STATE] Payroll Accounts" at bounding box center [64, 486] width 64 height 18
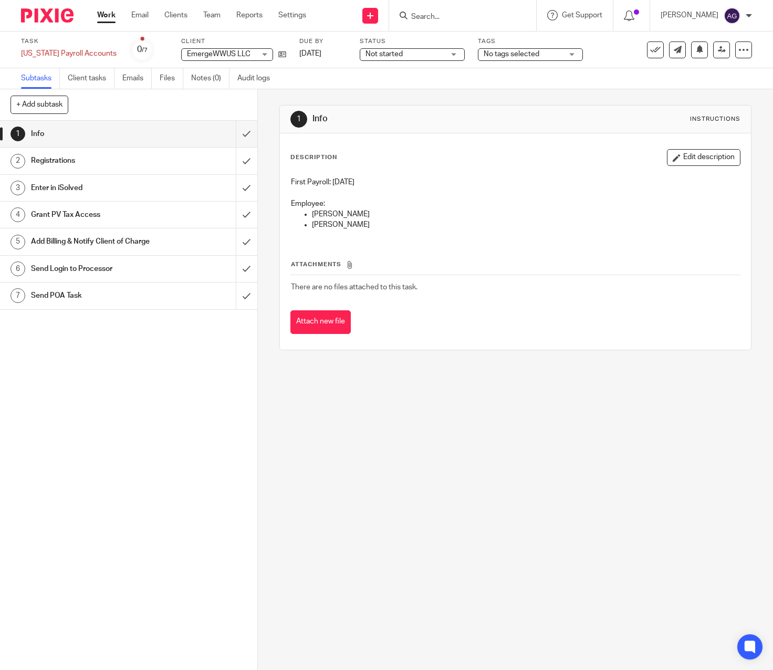
click at [109, 162] on h1 "Registrations" at bounding box center [96, 161] width 130 height 16
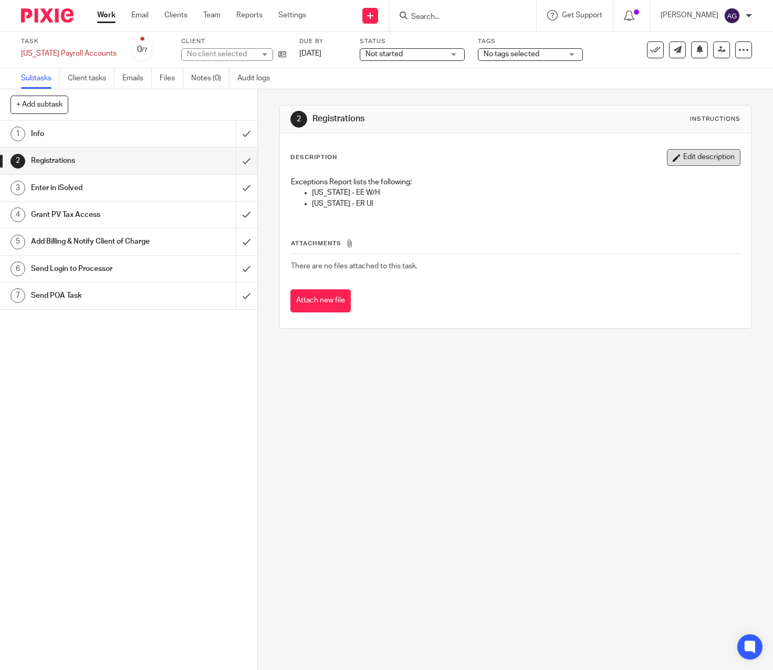
click at [690, 150] on button "Edit description" at bounding box center [703, 157] width 73 height 17
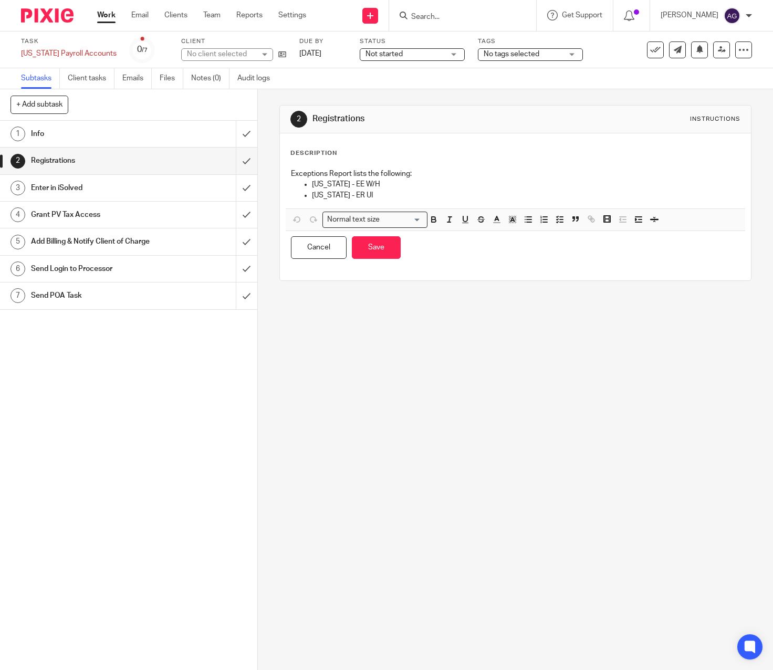
click at [413, 188] on p "Vermont - EE W/H" at bounding box center [526, 184] width 428 height 10
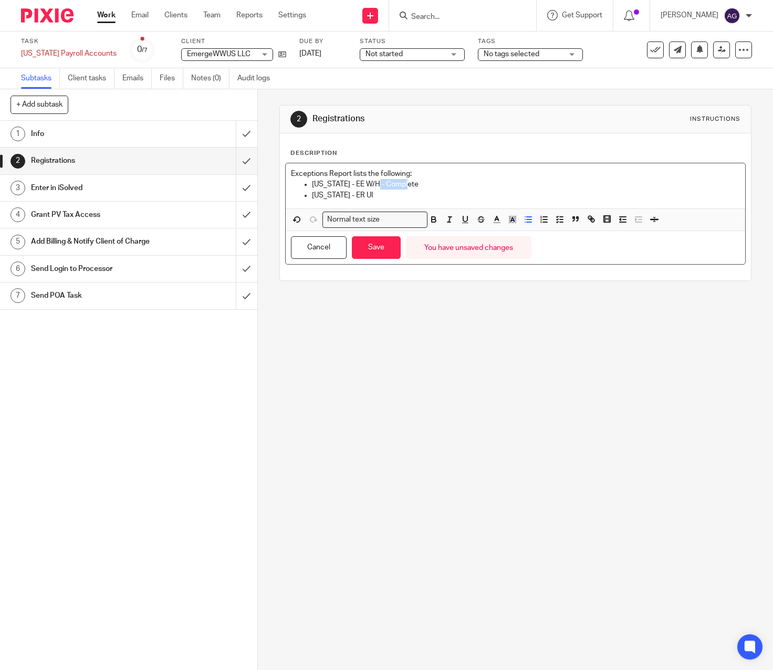
drag, startPoint x: 424, startPoint y: 189, endPoint x: 374, endPoint y: 185, distance: 49.5
click at [374, 185] on p "Vermont - EE W/H - Complete" at bounding box center [526, 184] width 428 height 10
click at [495, 220] on icon "button" at bounding box center [496, 219] width 9 height 9
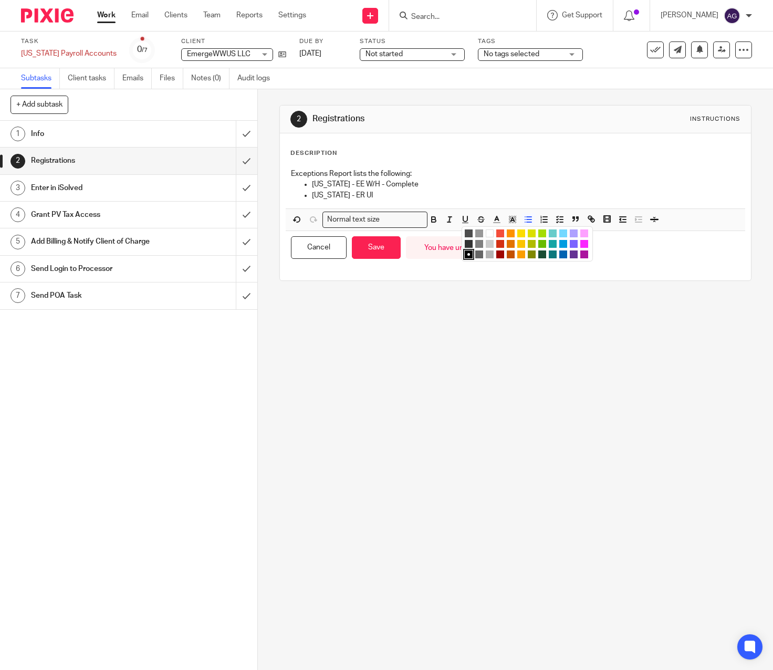
click at [540, 243] on li "color:#68BC00" at bounding box center [542, 244] width 8 height 8
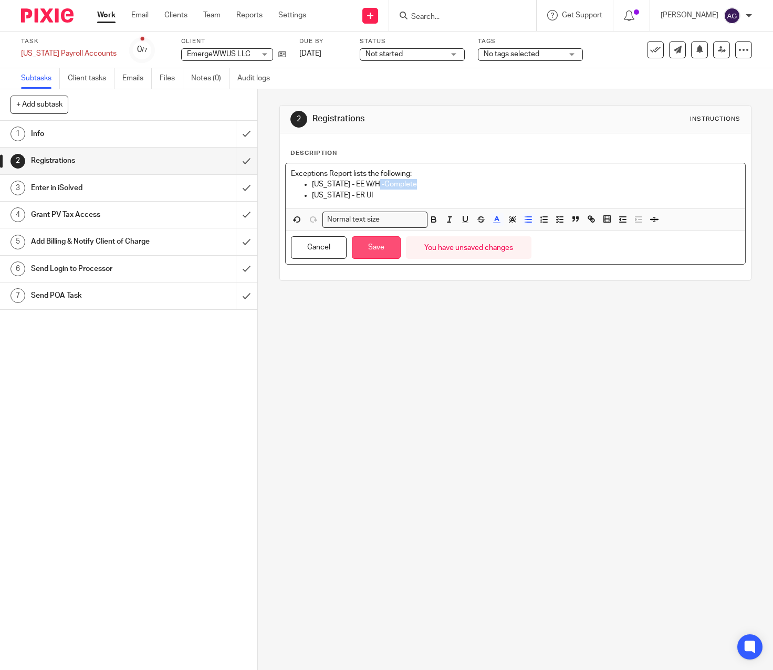
click at [372, 252] on button "Save" at bounding box center [376, 247] width 49 height 23
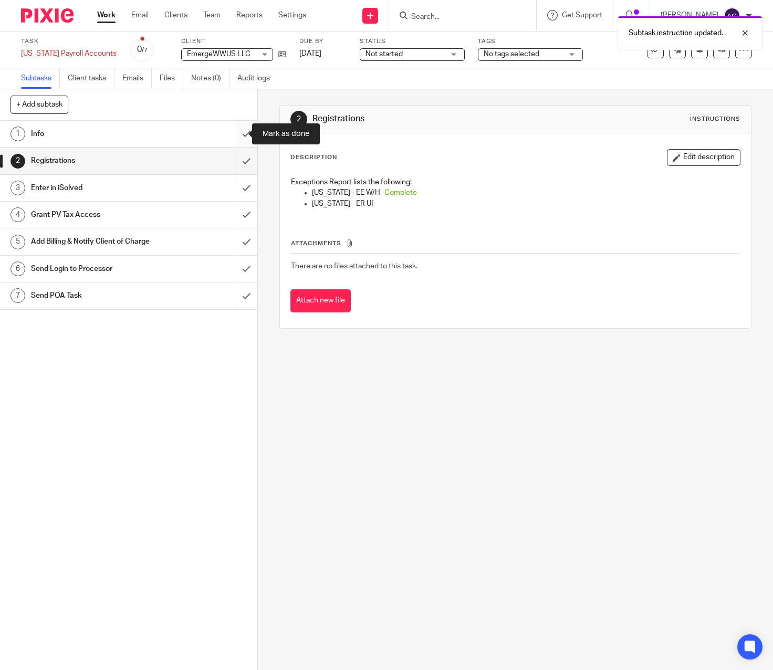
click at [233, 133] on input "submit" at bounding box center [128, 134] width 257 height 26
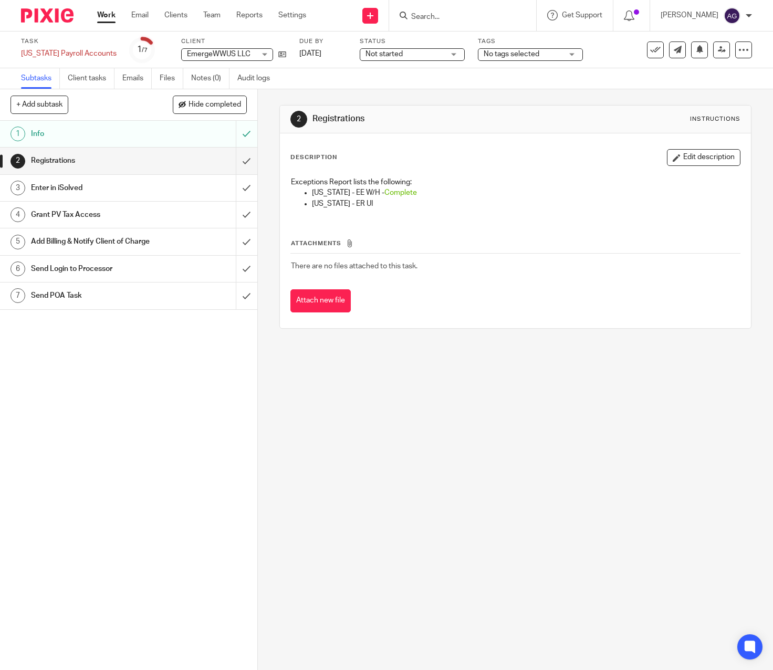
drag, startPoint x: 70, startPoint y: 135, endPoint x: 57, endPoint y: 154, distance: 23.0
click at [70, 135] on h1 "Info" at bounding box center [96, 134] width 130 height 16
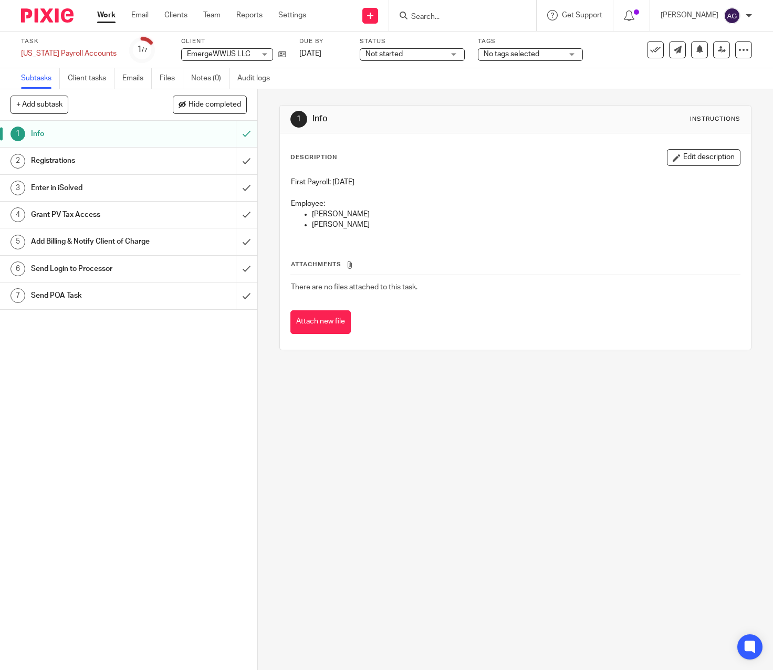
click at [125, 165] on h1 "Registrations" at bounding box center [96, 161] width 130 height 16
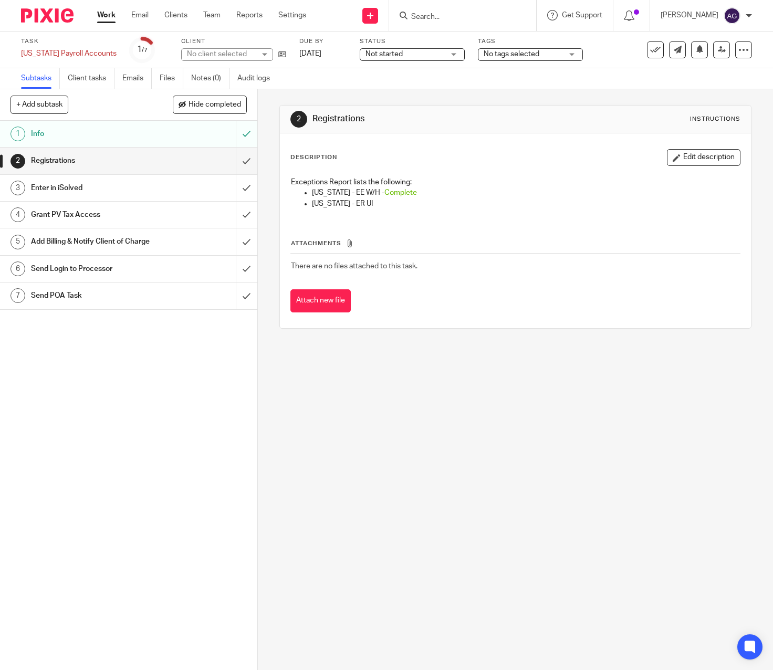
click at [677, 153] on button "Edit description" at bounding box center [703, 157] width 73 height 17
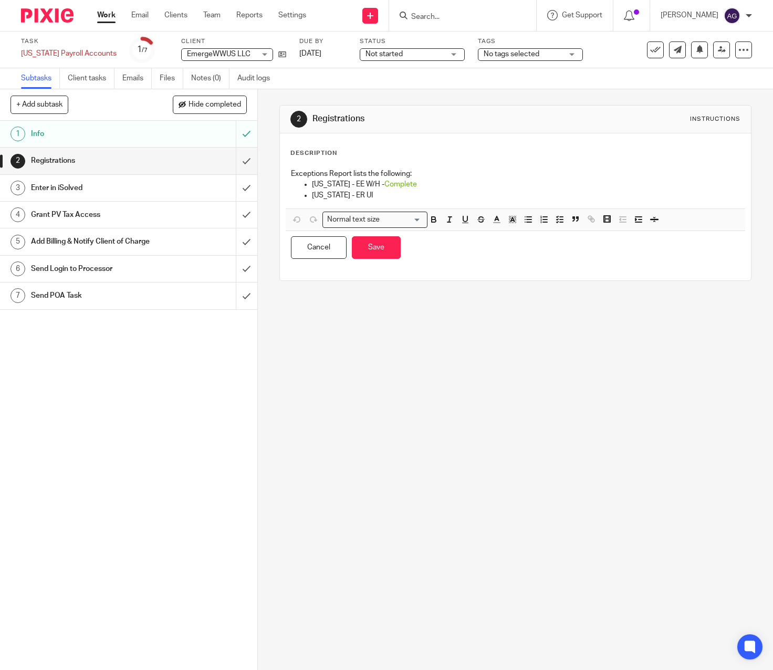
click at [407, 194] on p "Vermont - ER UI" at bounding box center [526, 195] width 428 height 10
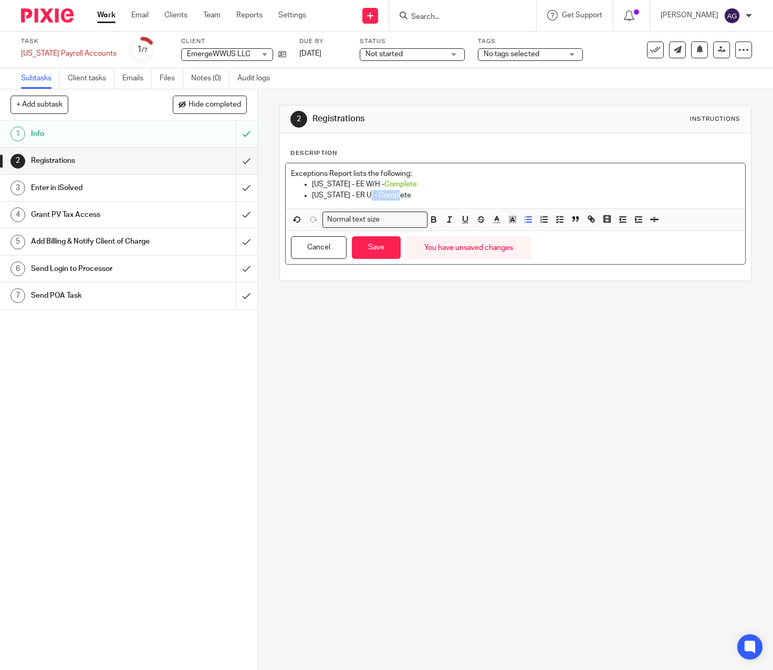
drag, startPoint x: 405, startPoint y: 195, endPoint x: 365, endPoint y: 199, distance: 40.1
click at [365, 199] on p "Vermont - ER UI - Complete" at bounding box center [526, 195] width 428 height 10
click at [492, 221] on icon "button" at bounding box center [496, 219] width 9 height 9
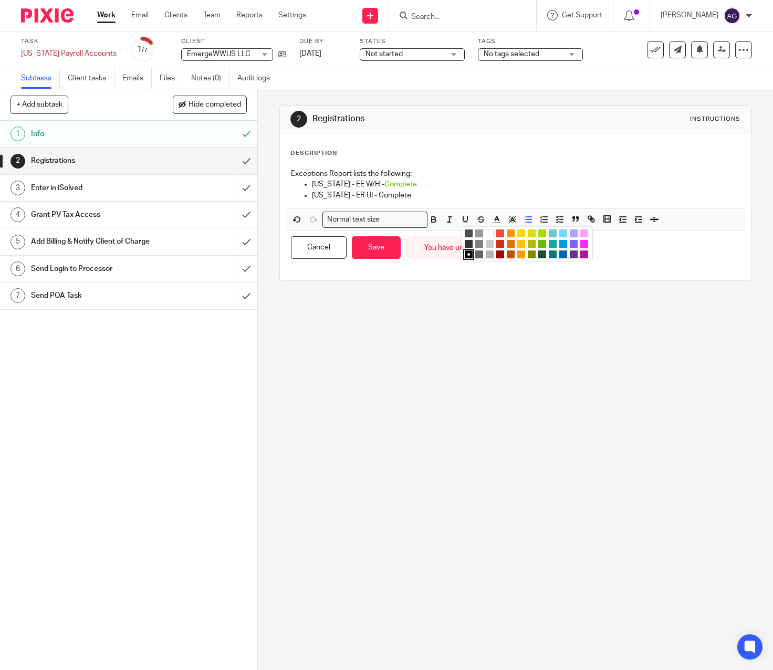
click at [538, 244] on li "color:#68BC00" at bounding box center [542, 244] width 8 height 8
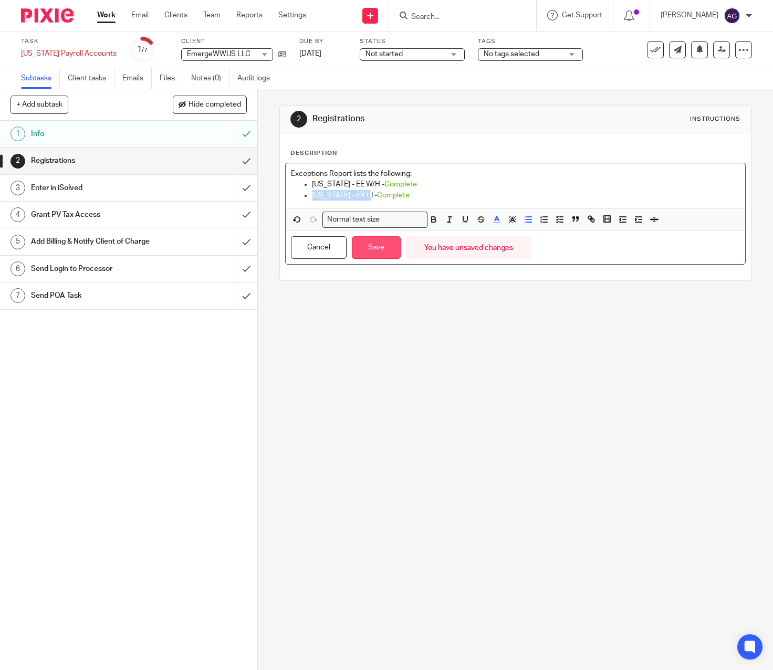
click at [362, 245] on button "Save" at bounding box center [376, 247] width 49 height 23
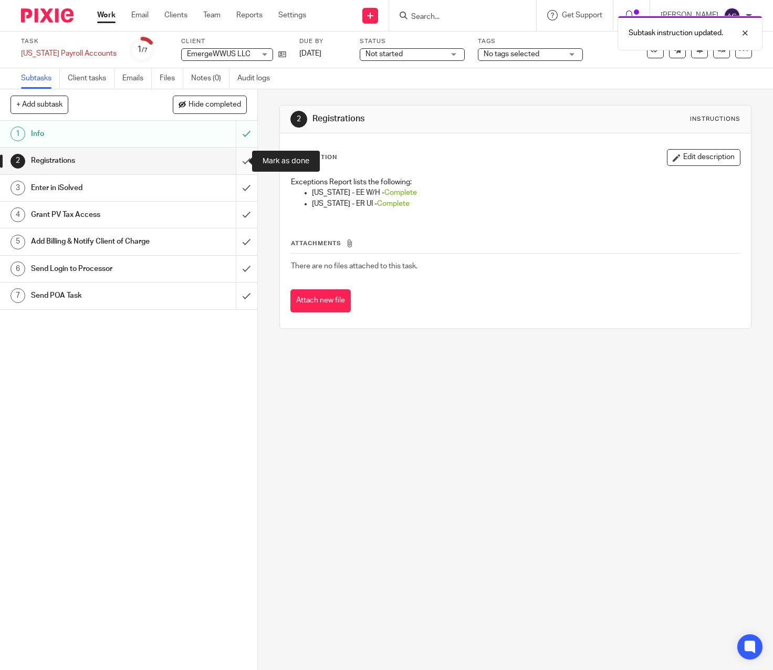
click at [236, 160] on input "submit" at bounding box center [128, 161] width 257 height 26
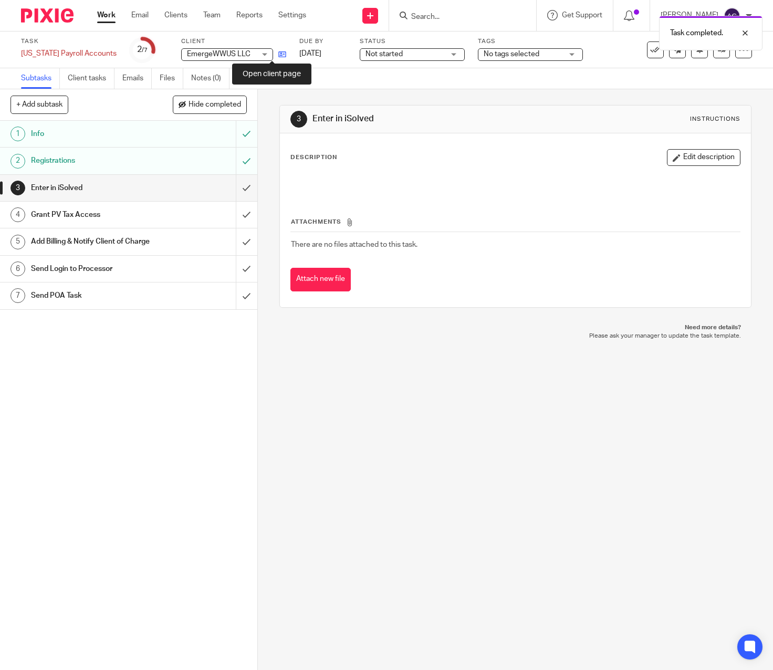
click at [278, 54] on icon at bounding box center [282, 54] width 8 height 8
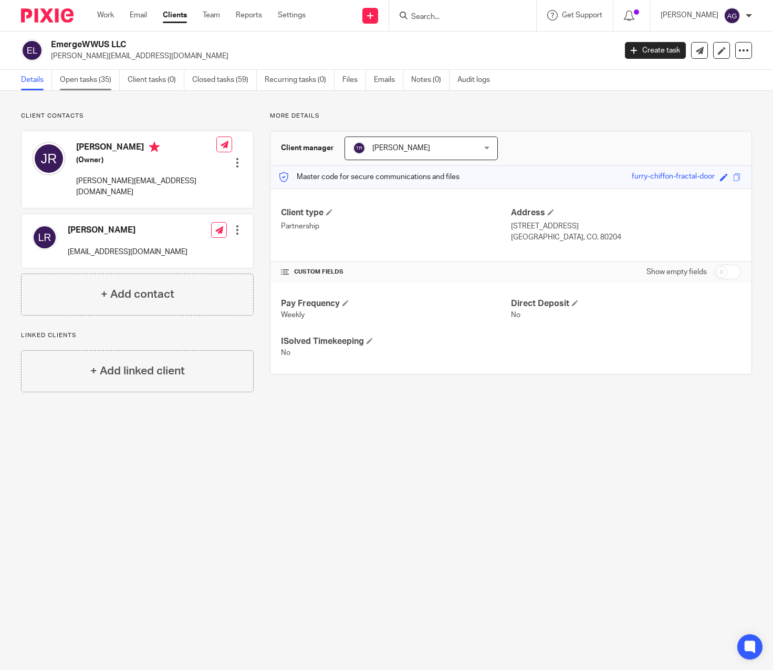
click at [94, 79] on link "Open tasks (35)" at bounding box center [90, 80] width 60 height 20
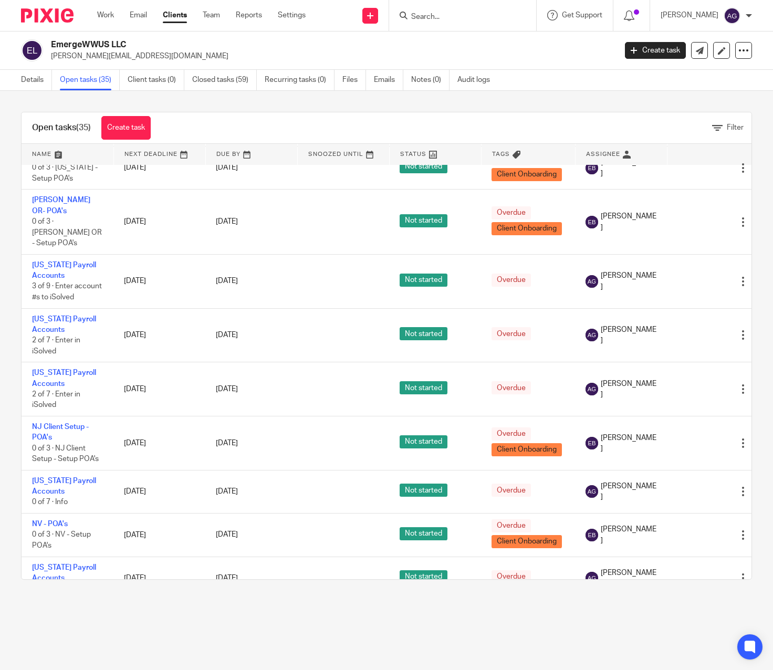
scroll to position [1155, 0]
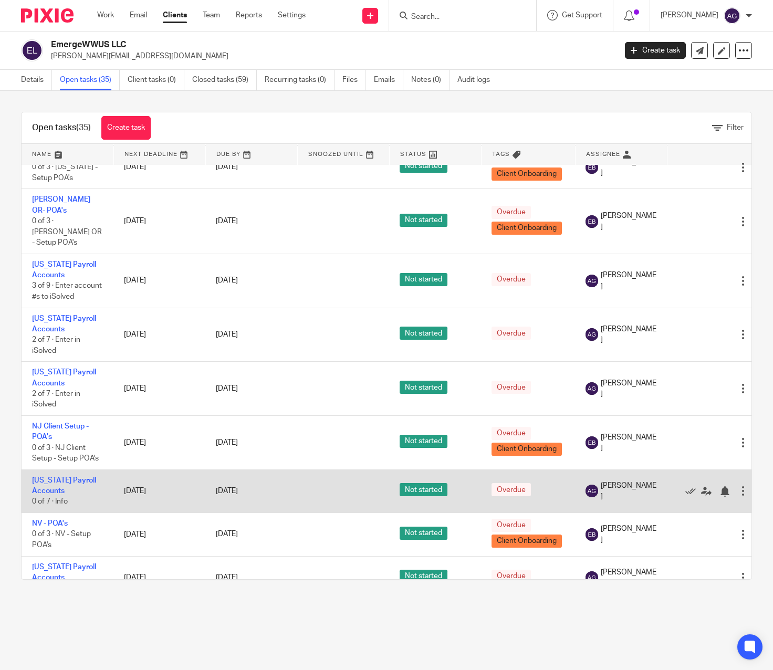
click at [69, 477] on link "[US_STATE] Payroll Accounts" at bounding box center [64, 486] width 64 height 18
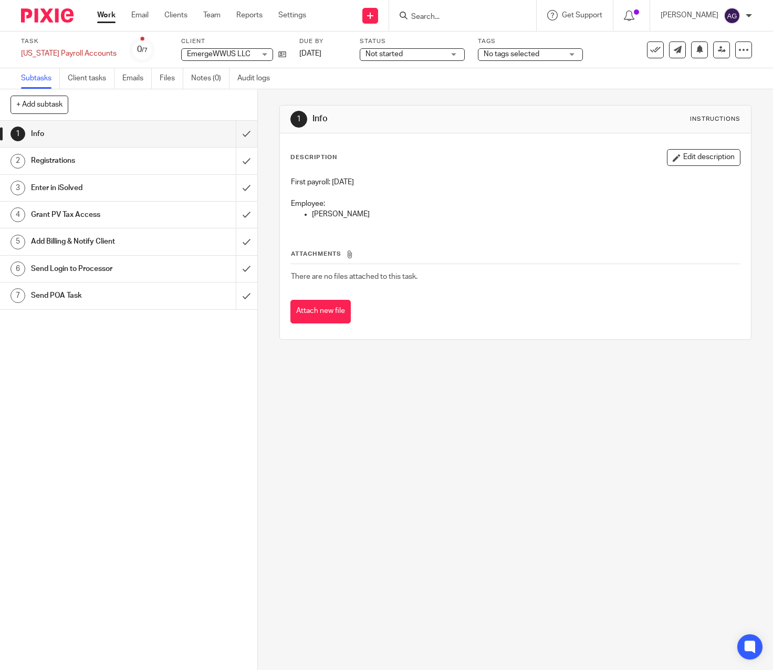
click at [386, 564] on div "1 Info Instructions Description Edit description First payroll: [DATE] Employee…" at bounding box center [515, 379] width 515 height 581
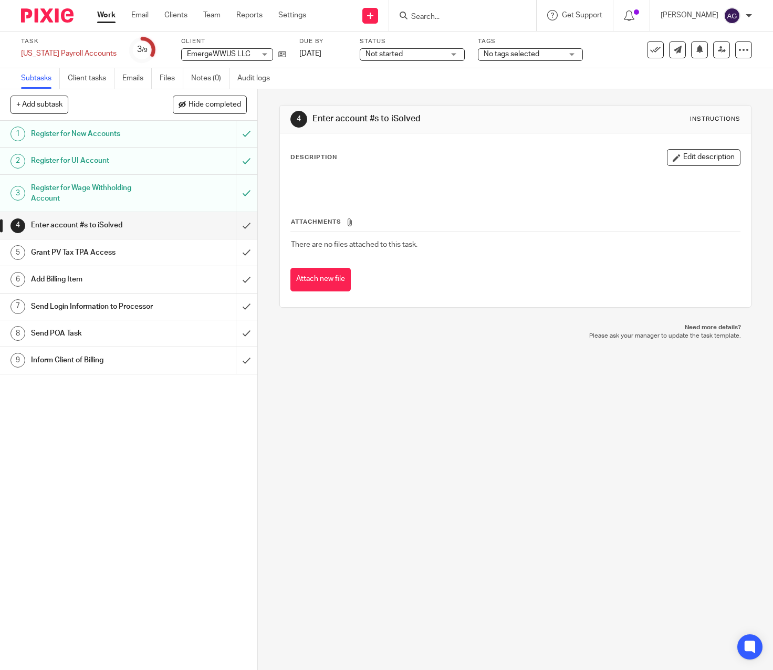
click at [108, 12] on link "Work" at bounding box center [106, 15] width 18 height 10
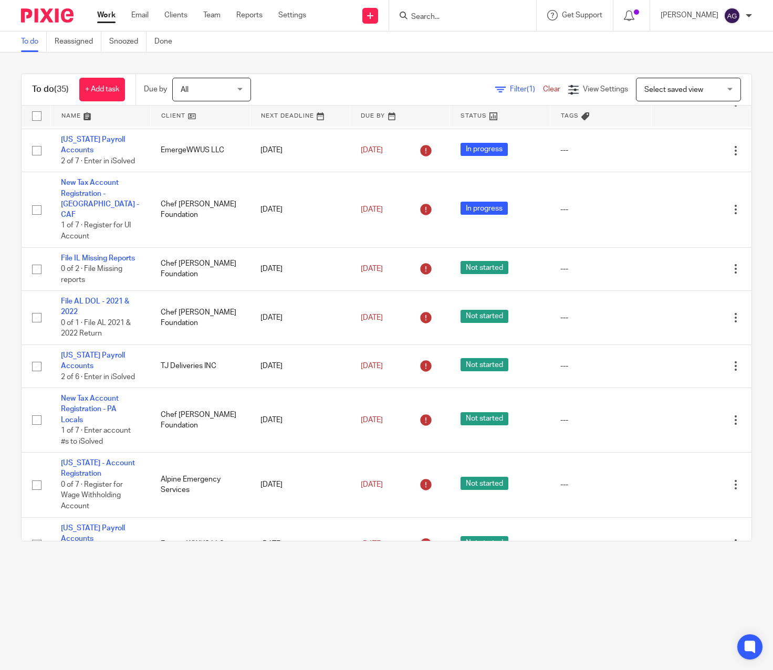
scroll to position [514, 0]
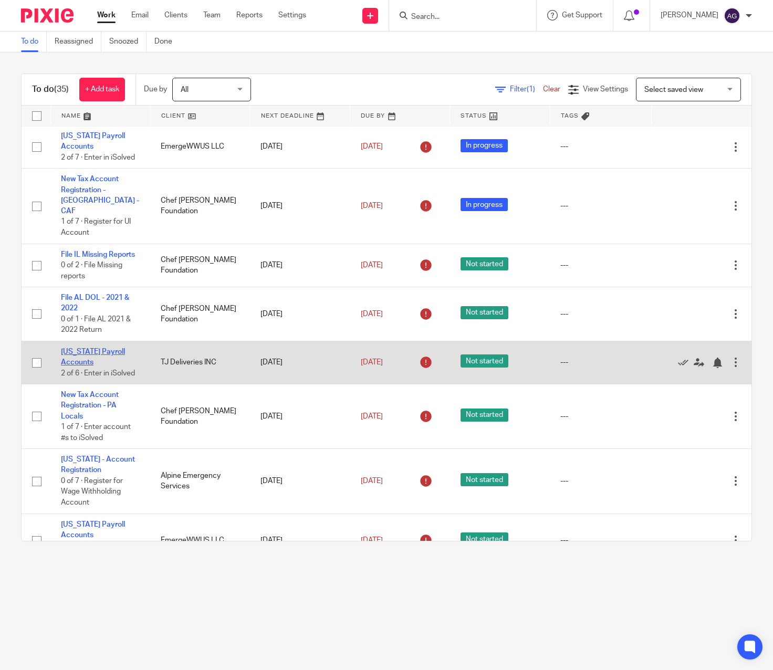
click at [85, 363] on link "[US_STATE] Payroll Accounts" at bounding box center [93, 357] width 64 height 18
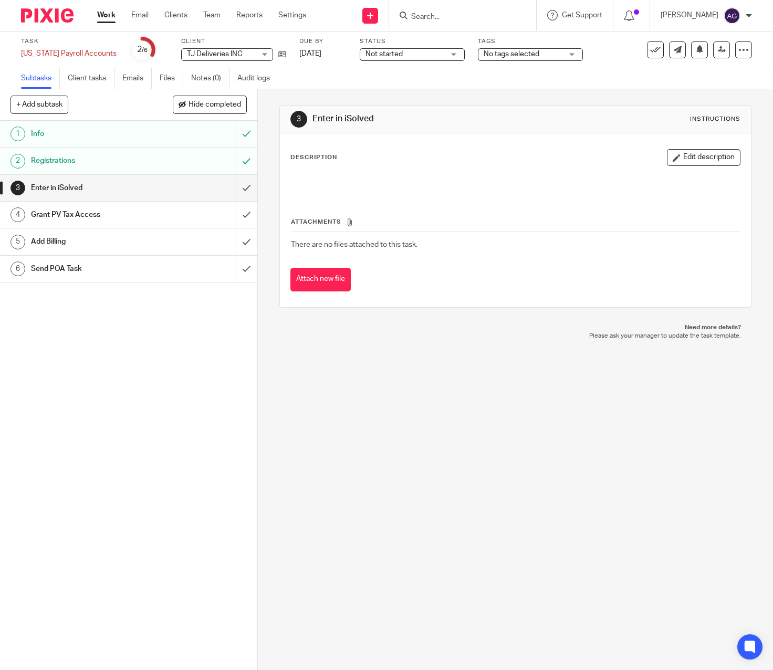
drag, startPoint x: 688, startPoint y: 156, endPoint x: 508, endPoint y: 175, distance: 180.5
click at [688, 156] on button "Edit description" at bounding box center [703, 157] width 73 height 17
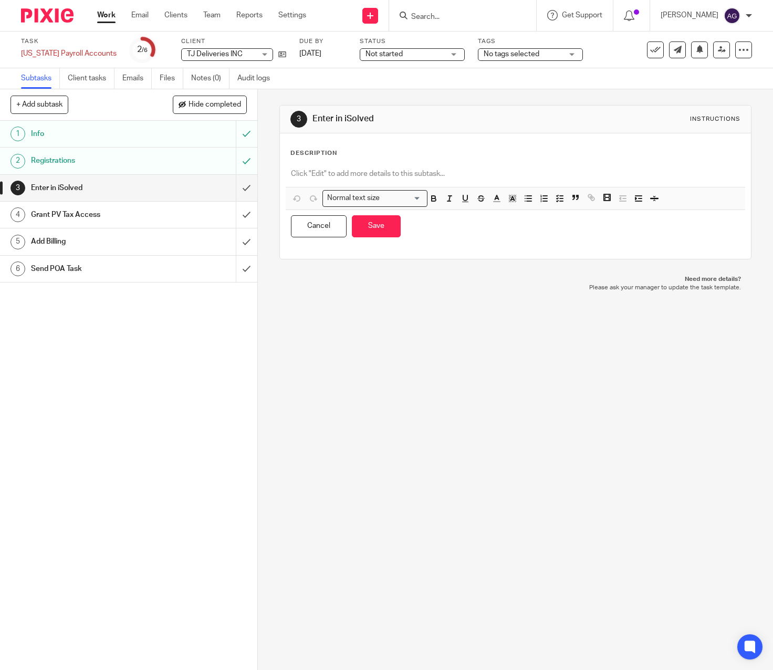
click at [375, 174] on p at bounding box center [515, 174] width 449 height 10
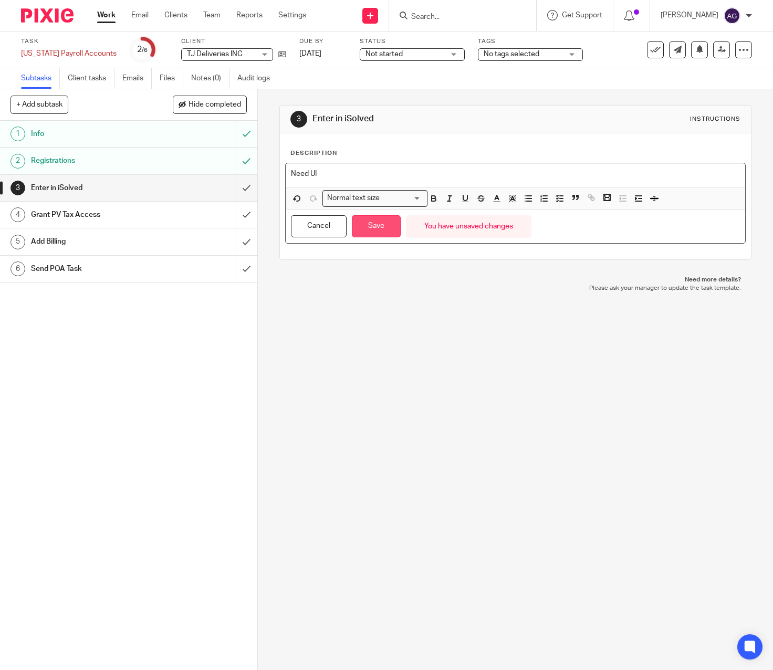
click at [369, 234] on button "Save" at bounding box center [376, 226] width 49 height 23
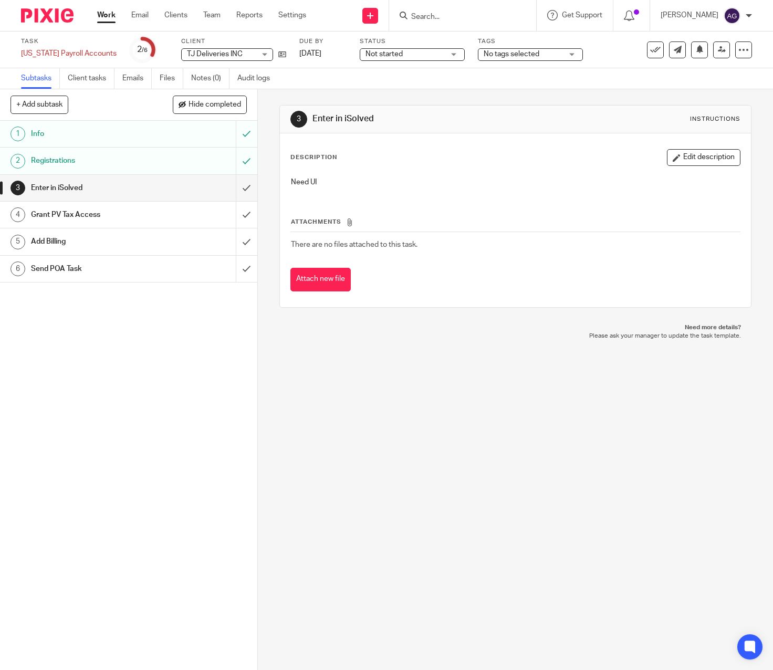
click at [358, 510] on div "3 Enter in iSolved Instructions Description Edit description Need UI Attachment…" at bounding box center [515, 379] width 515 height 581
click at [232, 185] on input "submit" at bounding box center [128, 188] width 257 height 26
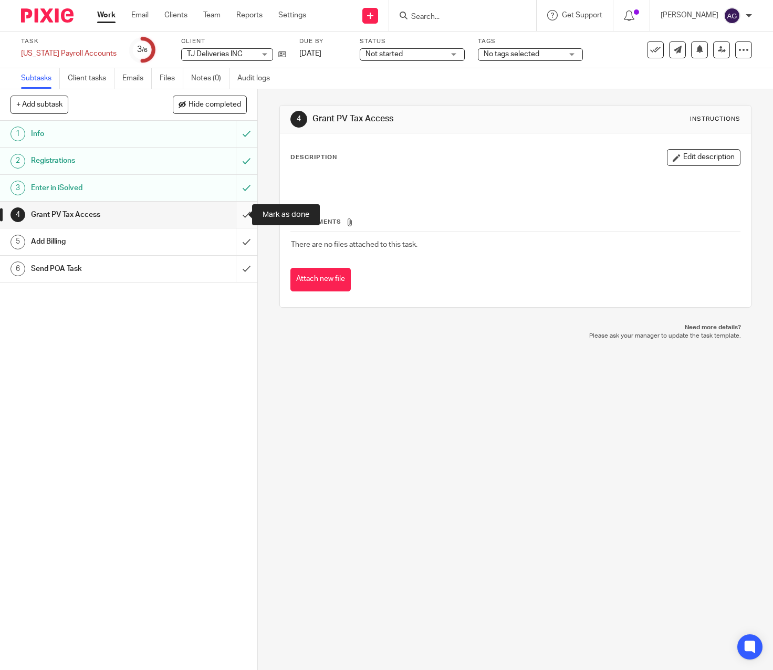
click at [233, 213] on input "submit" at bounding box center [128, 215] width 257 height 26
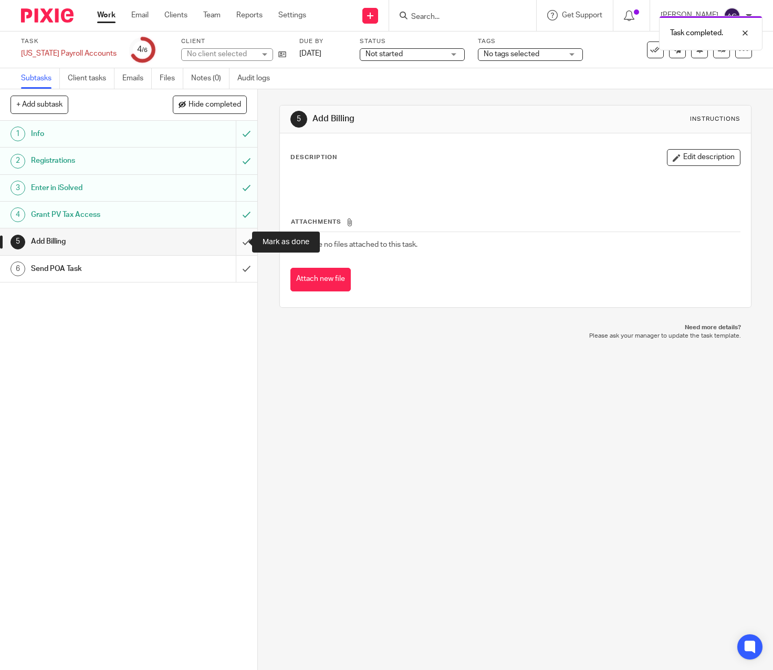
click at [240, 239] on input "submit" at bounding box center [128, 241] width 257 height 26
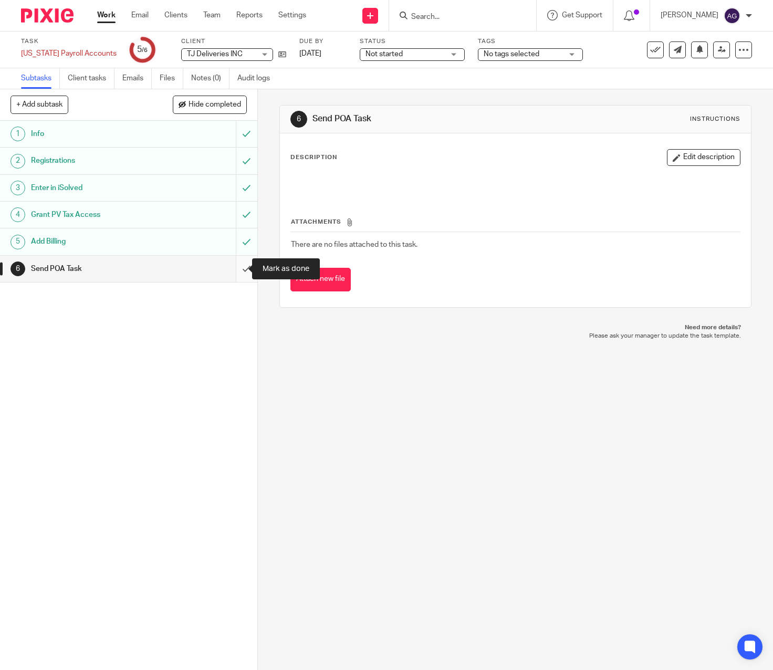
click at [237, 269] on input "submit" at bounding box center [128, 269] width 257 height 26
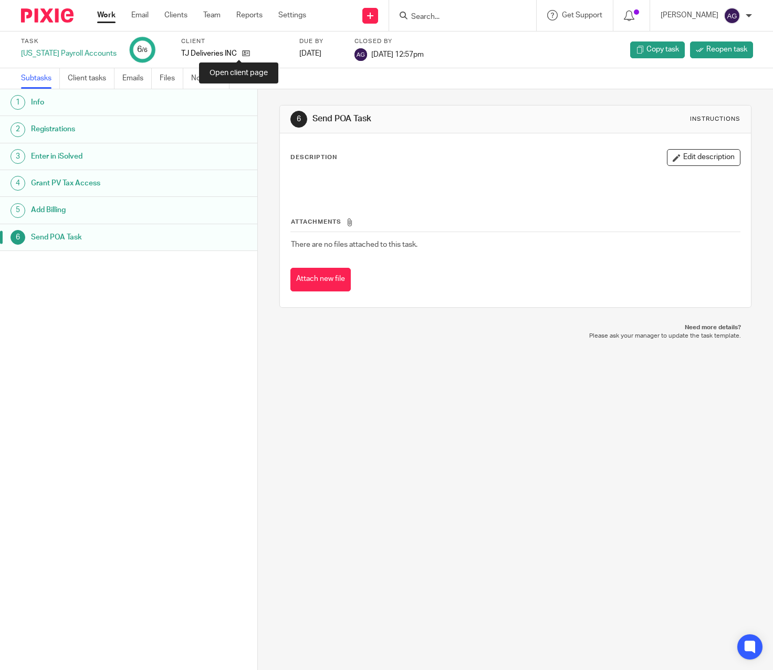
drag, startPoint x: 236, startPoint y: 54, endPoint x: 239, endPoint y: 59, distance: 6.1
click at [242, 54] on icon at bounding box center [246, 53] width 8 height 8
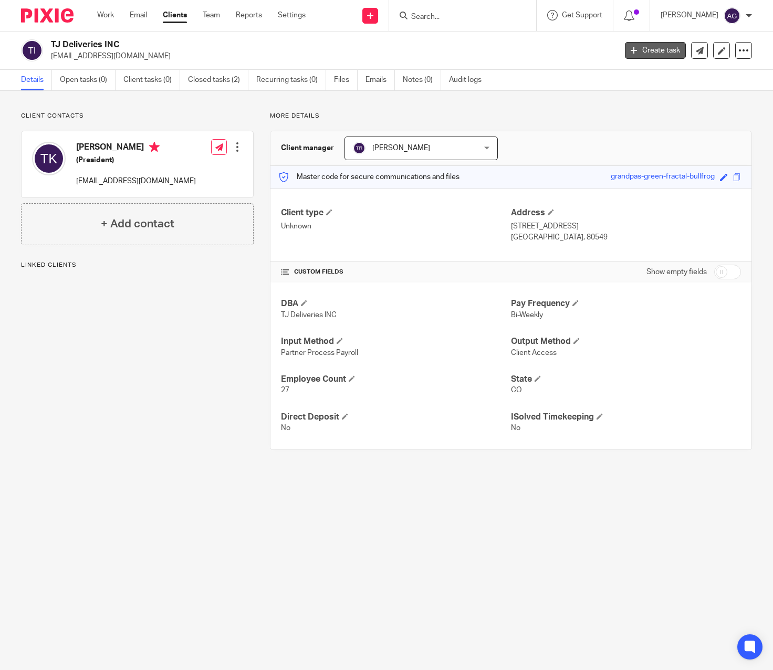
click at [657, 41] on div "TJ Deliveries INC [EMAIL_ADDRESS][DOMAIN_NAME] Create task Export data Merge Ar…" at bounding box center [386, 50] width 731 height 22
click at [641, 51] on link "Create task" at bounding box center [655, 50] width 61 height 17
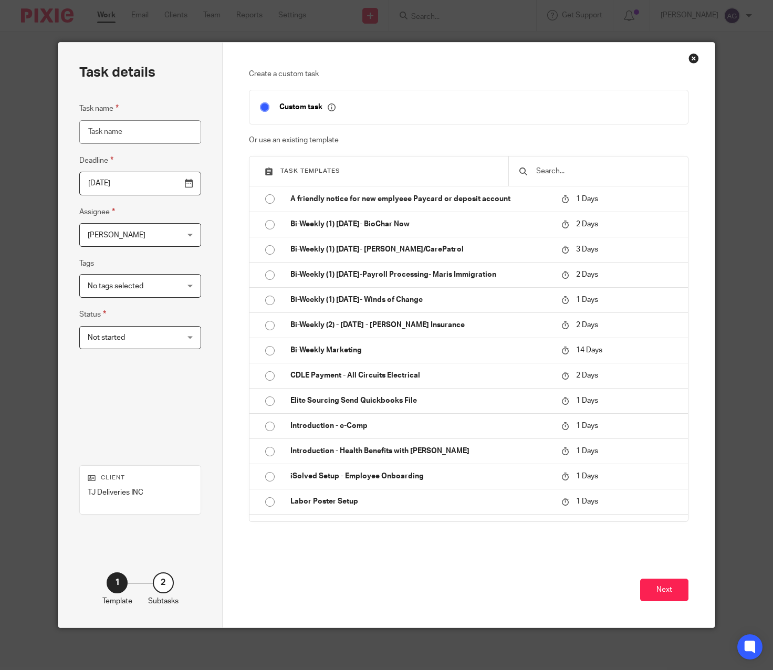
click at [544, 173] on input "text" at bounding box center [606, 171] width 142 height 12
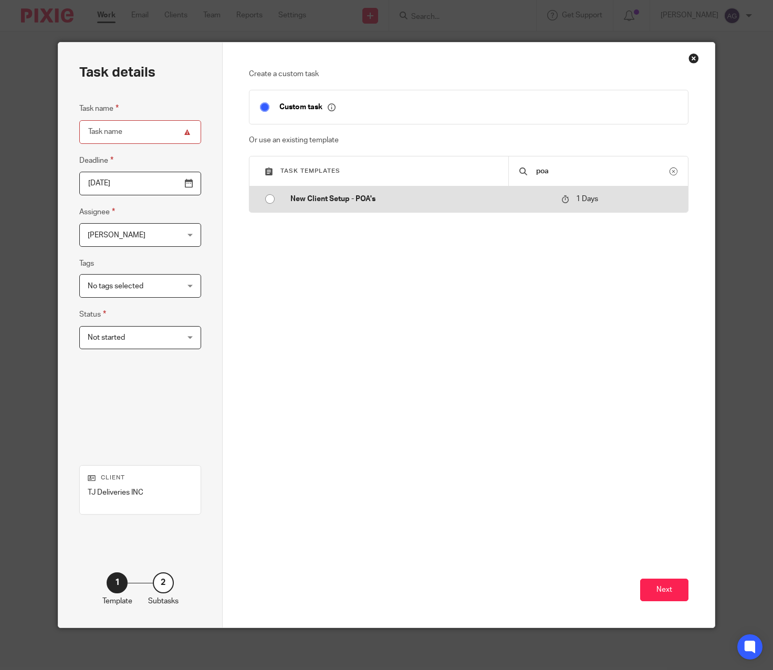
type input "poa"
click at [265, 198] on input "radio" at bounding box center [270, 199] width 20 height 20
type input "2025-09-16"
type input "New Client Setup - POA's"
checkbox input "false"
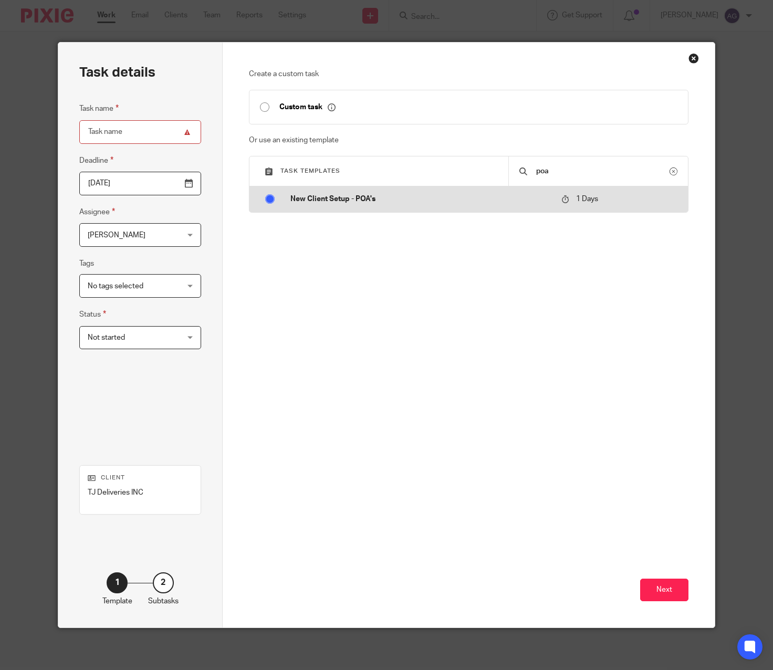
radio input "false"
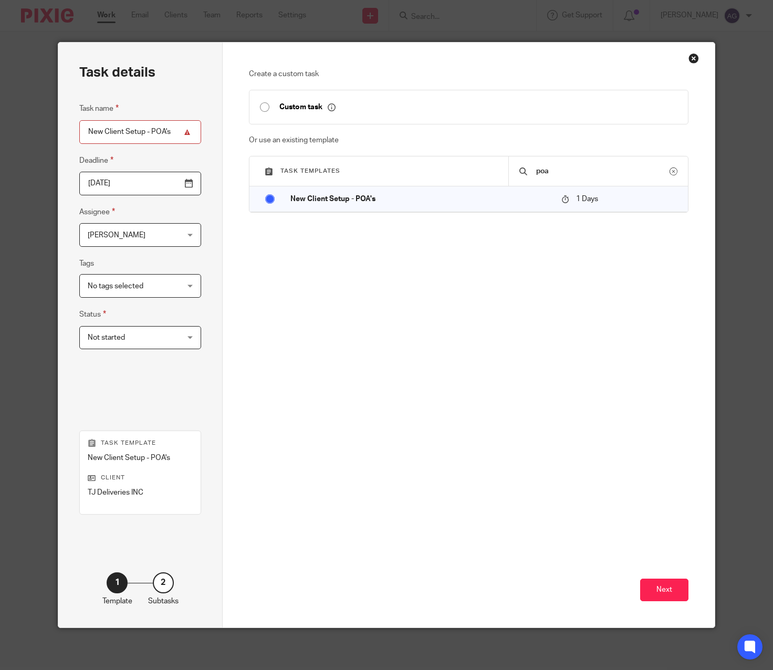
click at [134, 238] on span "[PERSON_NAME]" at bounding box center [117, 235] width 58 height 7
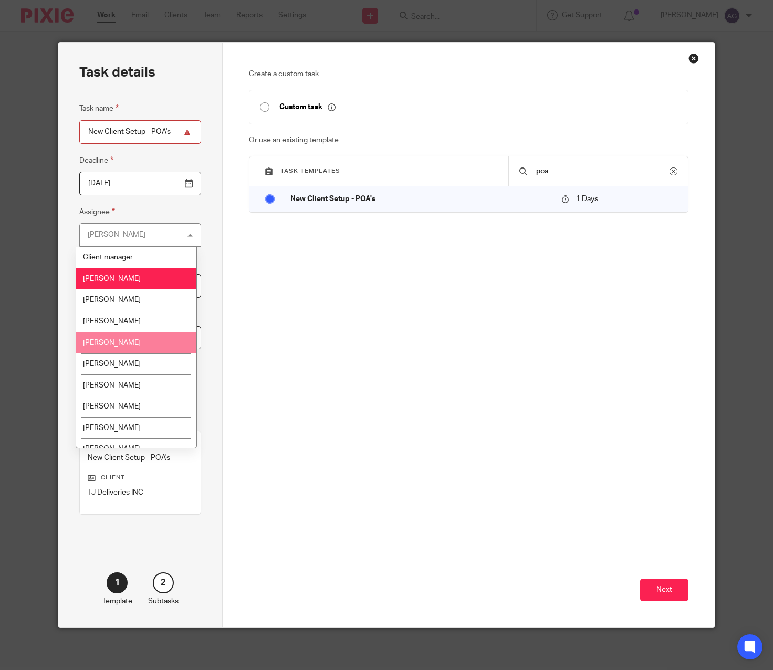
click at [133, 314] on li "Evan Bland" at bounding box center [136, 322] width 120 height 22
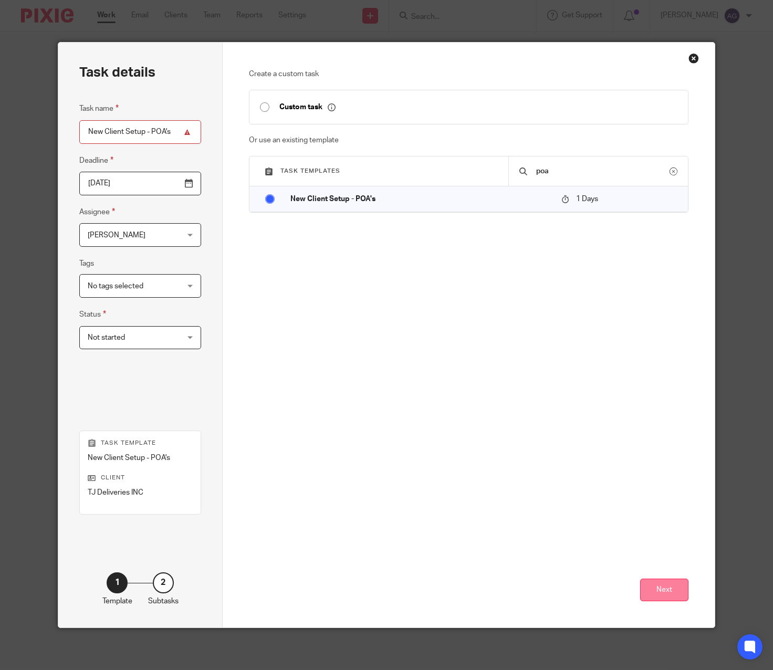
click at [651, 588] on button "Next" at bounding box center [664, 590] width 48 height 23
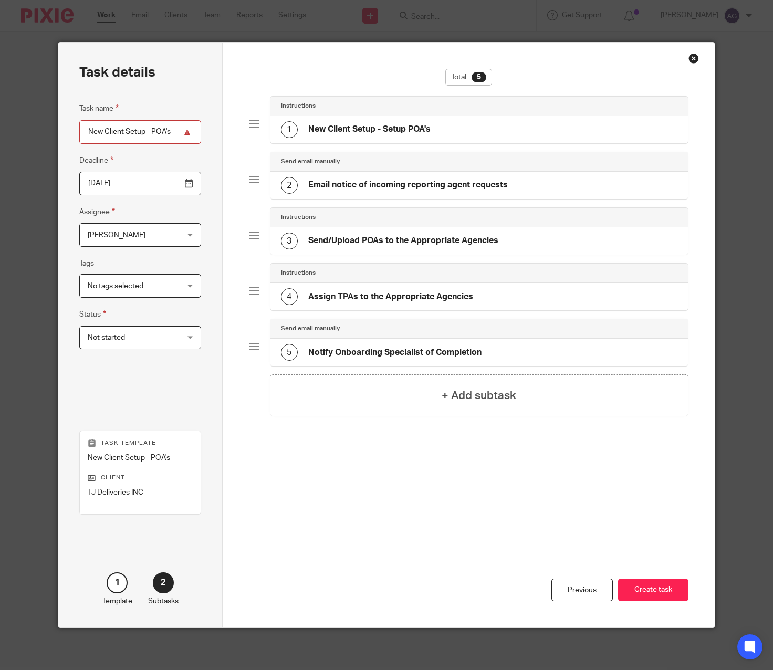
click at [402, 126] on h4 "New Client Setup - Setup POA's" at bounding box center [369, 129] width 122 height 11
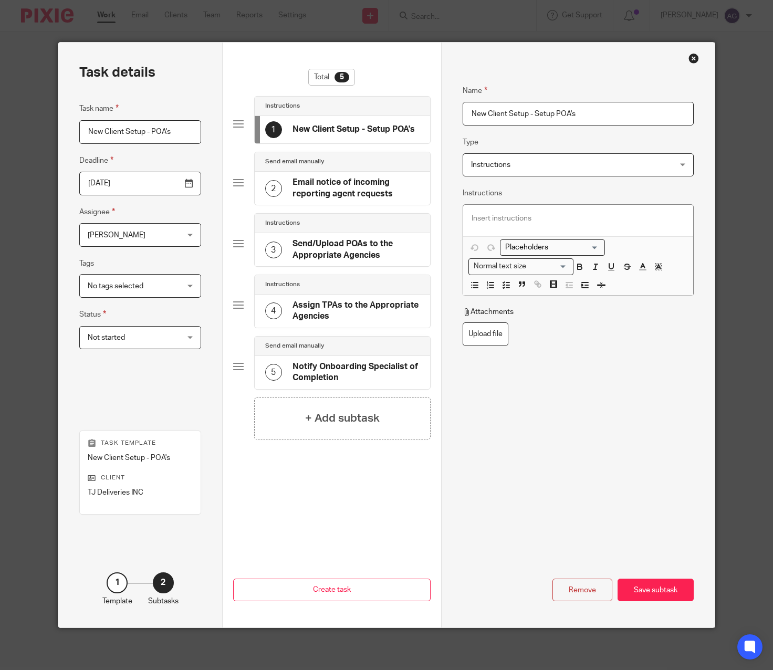
click at [465, 113] on input "New Client Setup - Setup POA's" at bounding box center [578, 114] width 230 height 24
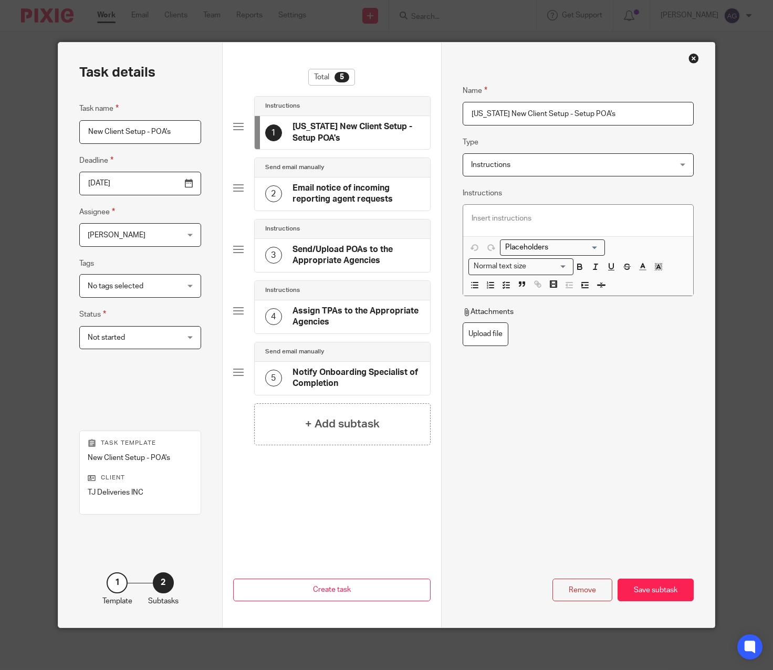
drag, startPoint x: 557, startPoint y: 111, endPoint x: 501, endPoint y: 119, distance: 56.7
click at [501, 119] on input "Nebraska New Client Setup - Setup POA's" at bounding box center [578, 114] width 230 height 24
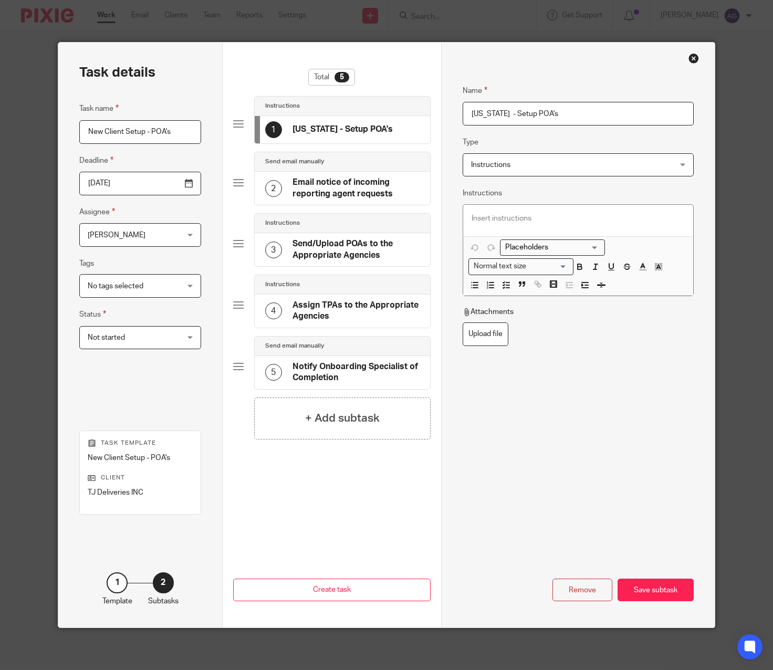
type input "Nebraska - Setup POA's"
click at [384, 189] on h4 "Email notice of incoming reporting agent requests" at bounding box center [355, 188] width 127 height 23
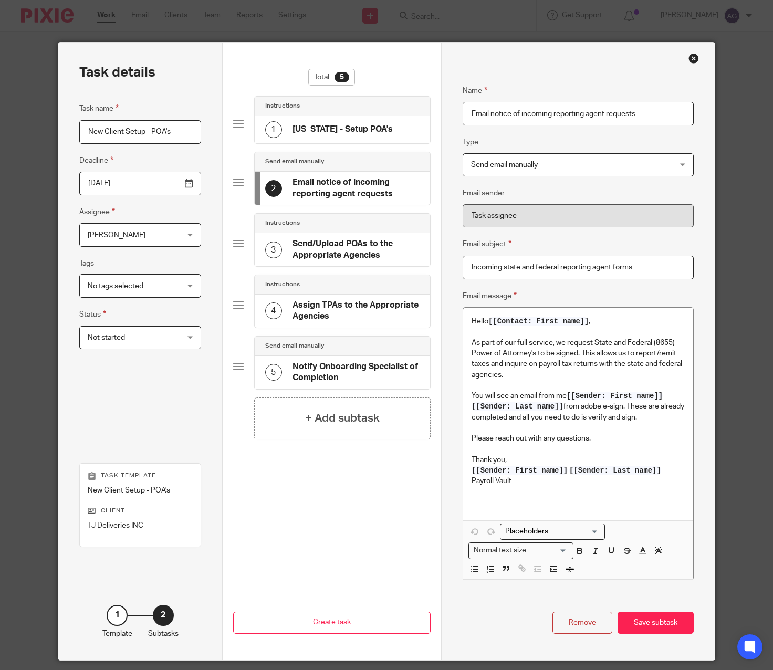
click at [340, 249] on h4 "Send/Upload POAs to the Appropriate Agencies" at bounding box center [355, 249] width 127 height 23
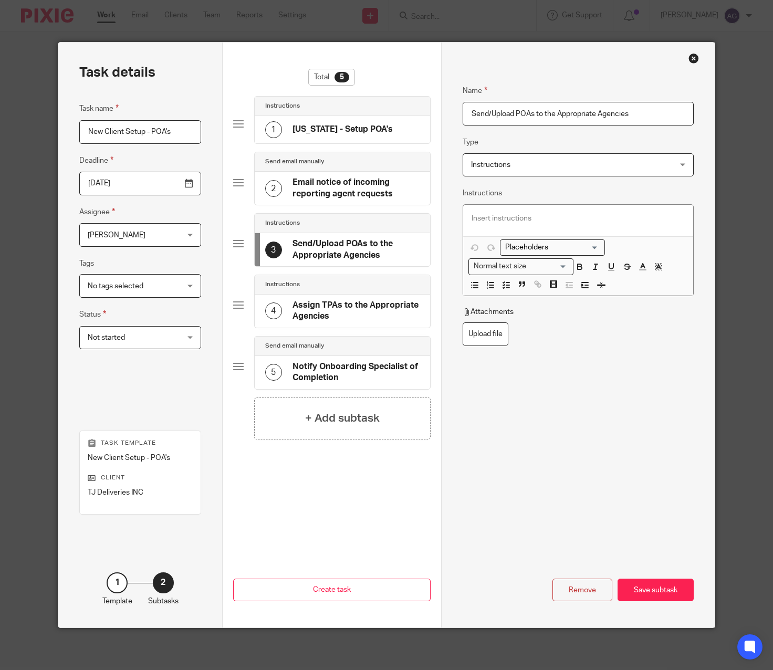
drag, startPoint x: 487, startPoint y: 114, endPoint x: 414, endPoint y: 145, distance: 79.8
click at [412, 136] on div "Task details Task name New Client Setup - POA's Deadline 2025-09-16 Assignee Ev…" at bounding box center [386, 335] width 656 height 585
drag, startPoint x: 633, startPoint y: 108, endPoint x: 522, endPoint y: 111, distance: 110.3
click at [522, 111] on input "Upload POAs to the Appropriate Agencies" at bounding box center [578, 114] width 230 height 24
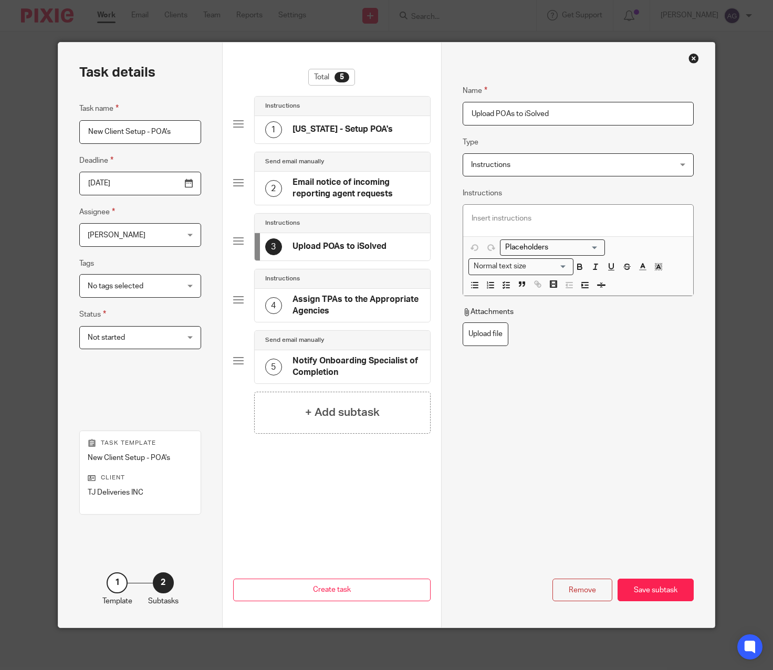
type input "Upload POAs to iSolved"
click at [363, 306] on h4 "Assign TPAs to the Appropriate Agencies" at bounding box center [355, 305] width 127 height 23
click at [387, 316] on h4 "Assign TPAs to the Appropriate Agencies" at bounding box center [355, 305] width 127 height 23
click at [589, 584] on div "Remove" at bounding box center [582, 590] width 60 height 23
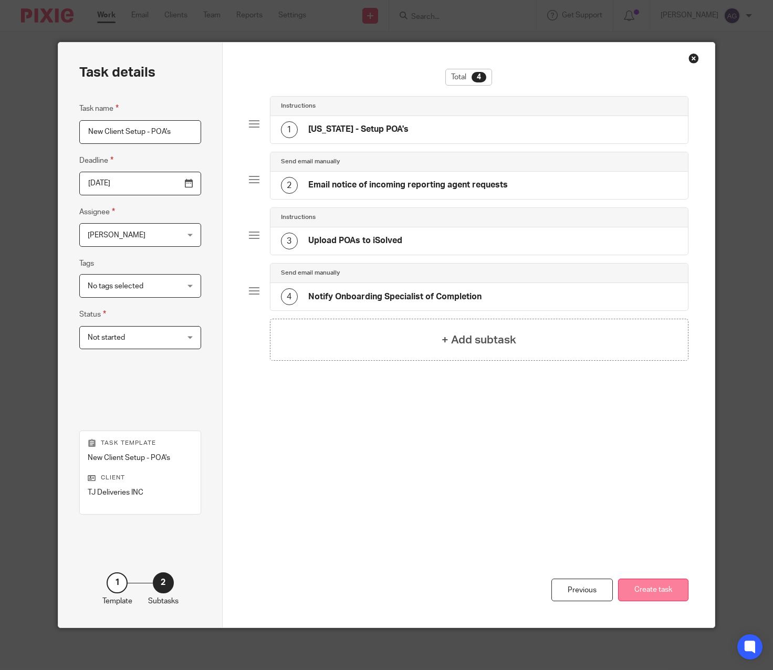
click at [644, 589] on button "Create task" at bounding box center [653, 590] width 70 height 23
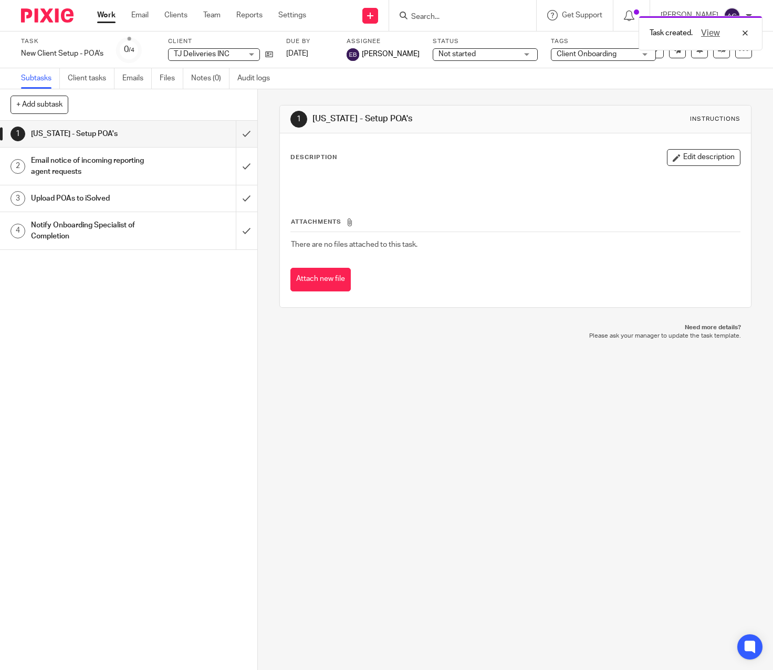
click at [108, 17] on link "Work" at bounding box center [106, 15] width 18 height 10
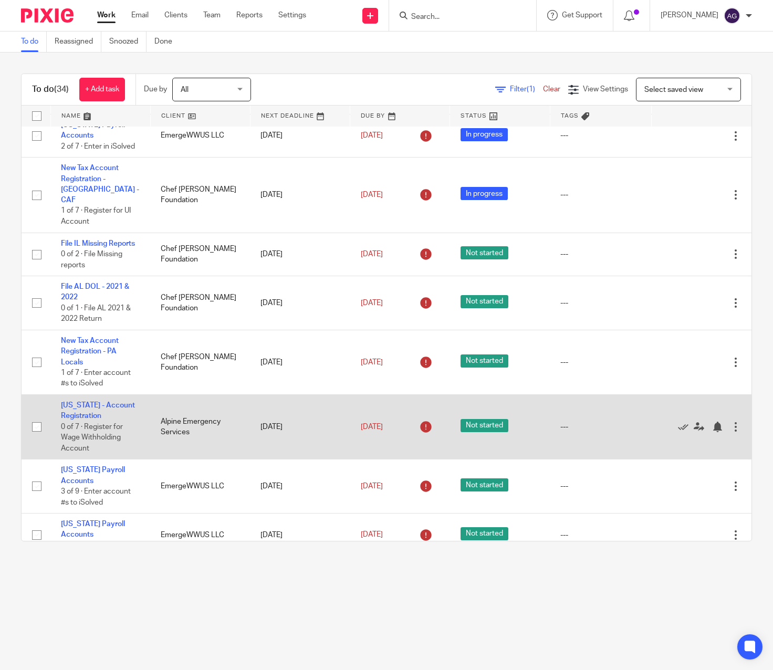
scroll to position [577, 0]
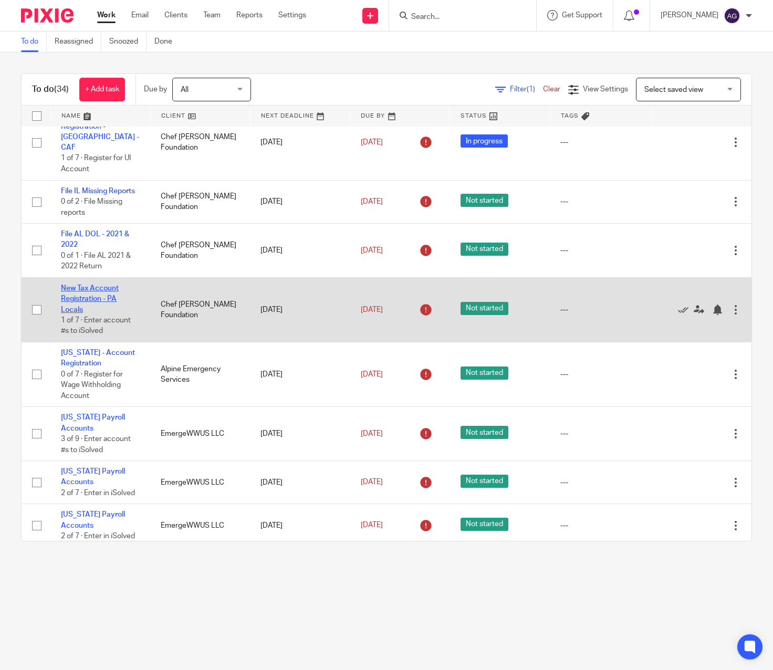
drag, startPoint x: 91, startPoint y: 308, endPoint x: 101, endPoint y: 341, distance: 34.5
click at [91, 308] on link "New Tax Account Registration - PA Locals" at bounding box center [90, 299] width 58 height 29
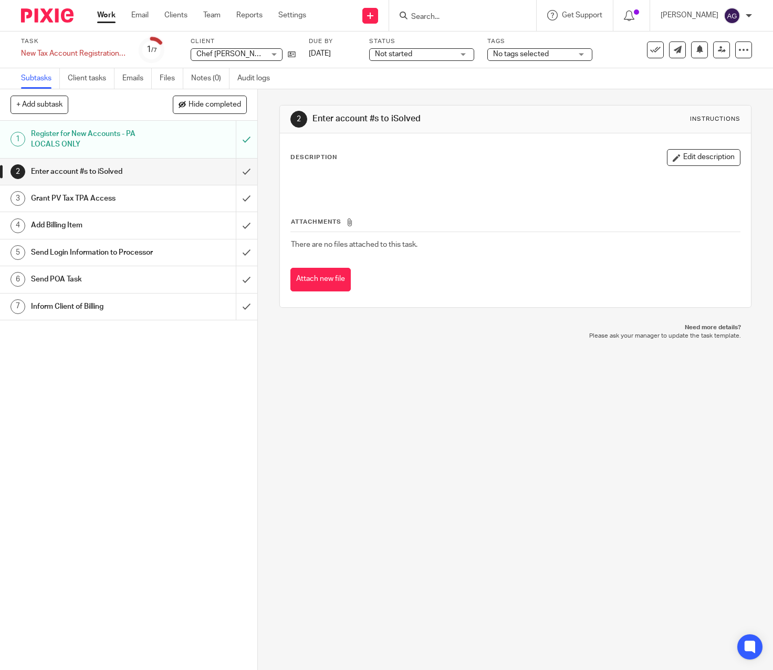
click at [110, 143] on h1 "Register for New Accounts - PA LOCALS ONLY" at bounding box center [96, 139] width 130 height 27
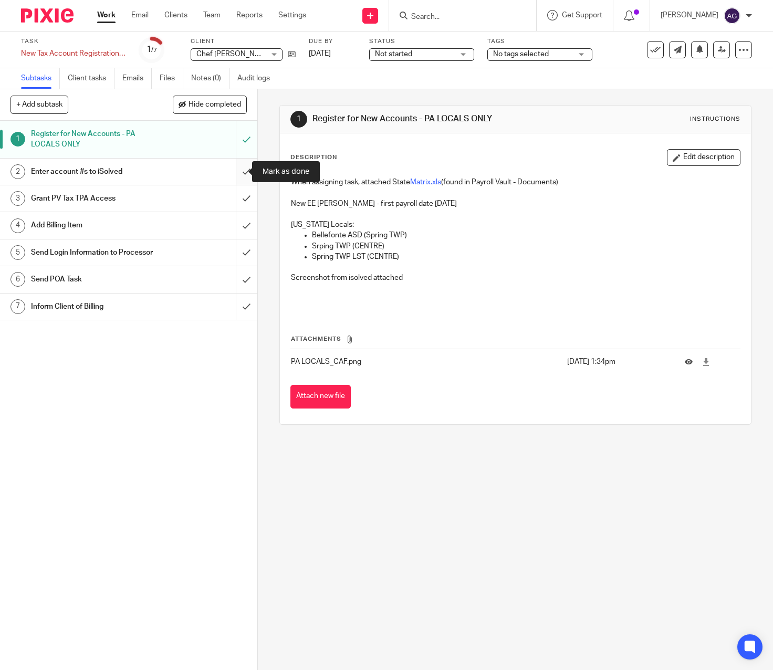
click at [238, 172] on input "submit" at bounding box center [128, 172] width 257 height 26
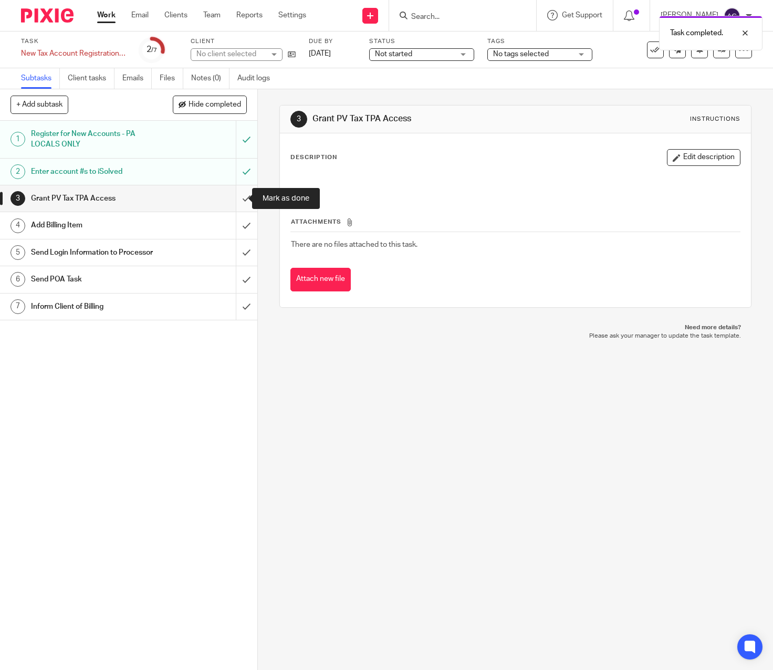
click at [232, 195] on input "submit" at bounding box center [128, 198] width 257 height 26
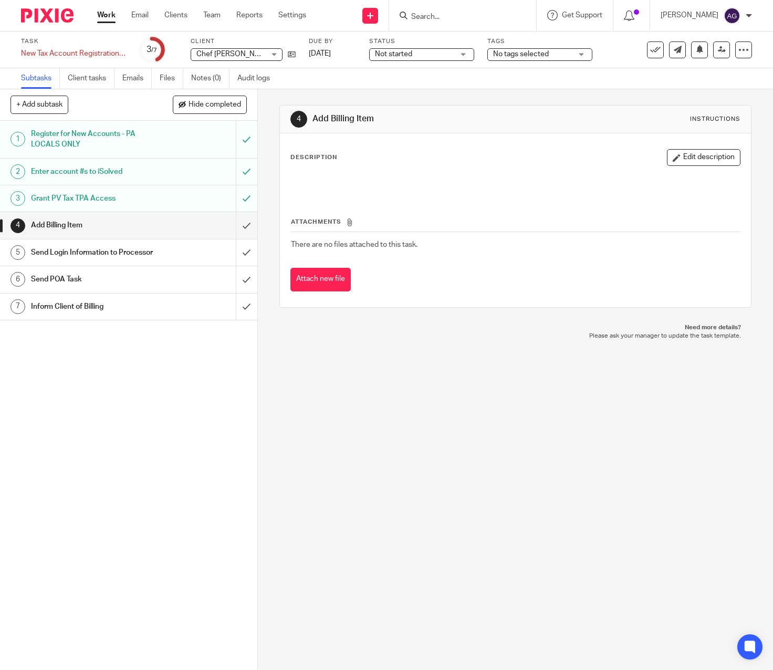
drag, startPoint x: 384, startPoint y: 651, endPoint x: 393, endPoint y: 645, distance: 10.9
click at [385, 650] on div "4 Add Billing Item Instructions Description Edit description Attachments There …" at bounding box center [515, 379] width 515 height 581
click at [236, 223] on input "submit" at bounding box center [128, 225] width 257 height 26
click at [68, 140] on h1 "Register for New Accounts - PA LOCALS ONLY" at bounding box center [96, 139] width 130 height 27
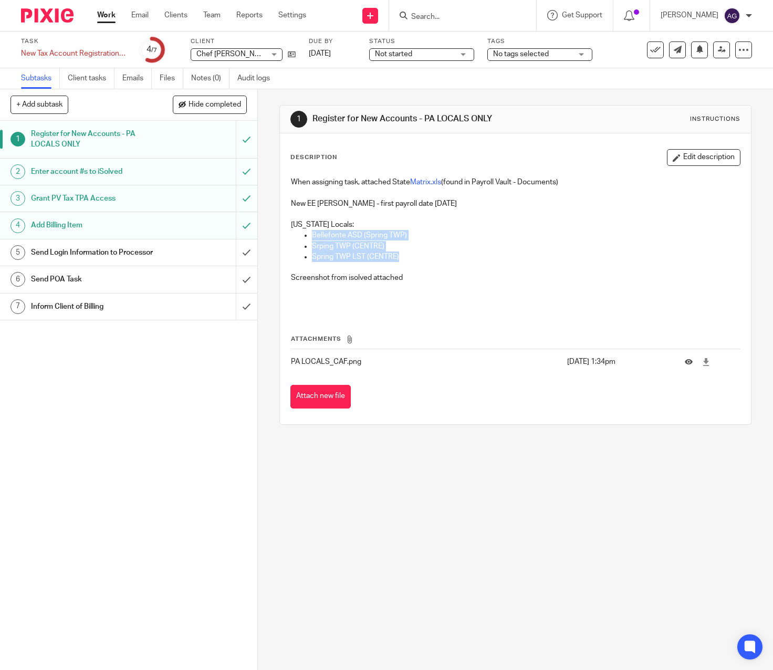
drag, startPoint x: 422, startPoint y: 256, endPoint x: 300, endPoint y: 236, distance: 122.8
click at [300, 236] on ul "Bellefonte ASD (Spring TWP) Srping TWP (CENTRE) Spring TWP LST (CENTRE)" at bounding box center [515, 246] width 449 height 32
copy ul "Bellefonte ASD (Spring TWP) Srping TWP (CENTRE) Spring TWP LST (CENTRE)"
click at [236, 253] on input "submit" at bounding box center [128, 252] width 257 height 26
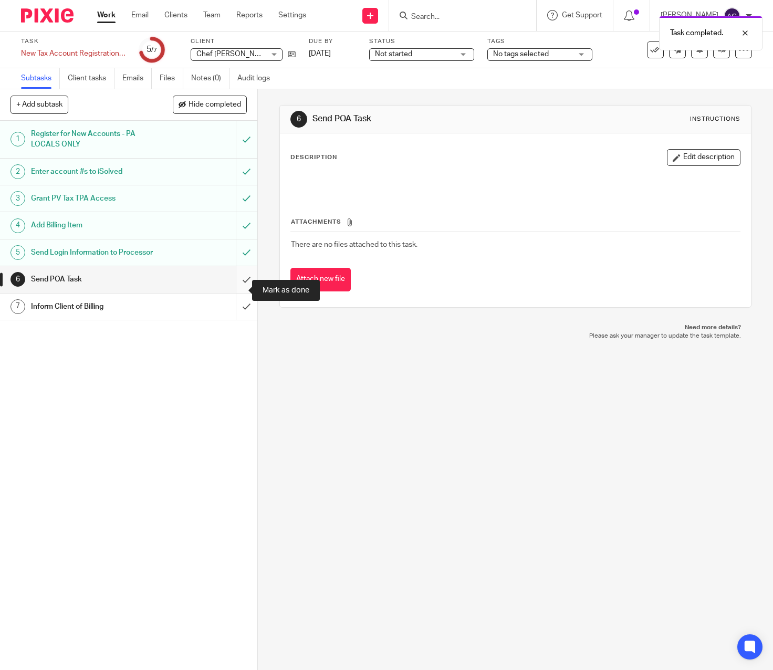
click at [239, 290] on input "submit" at bounding box center [128, 279] width 257 height 26
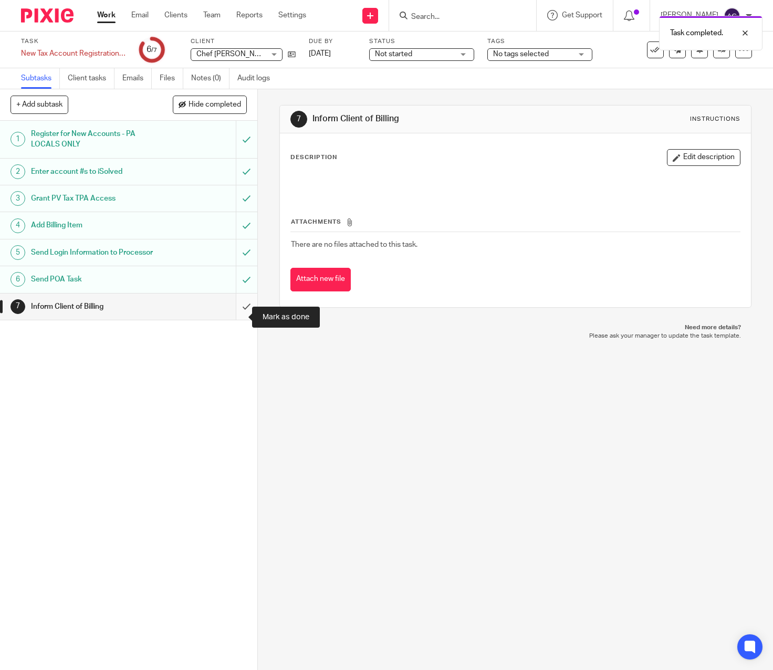
click at [236, 318] on input "submit" at bounding box center [128, 306] width 257 height 26
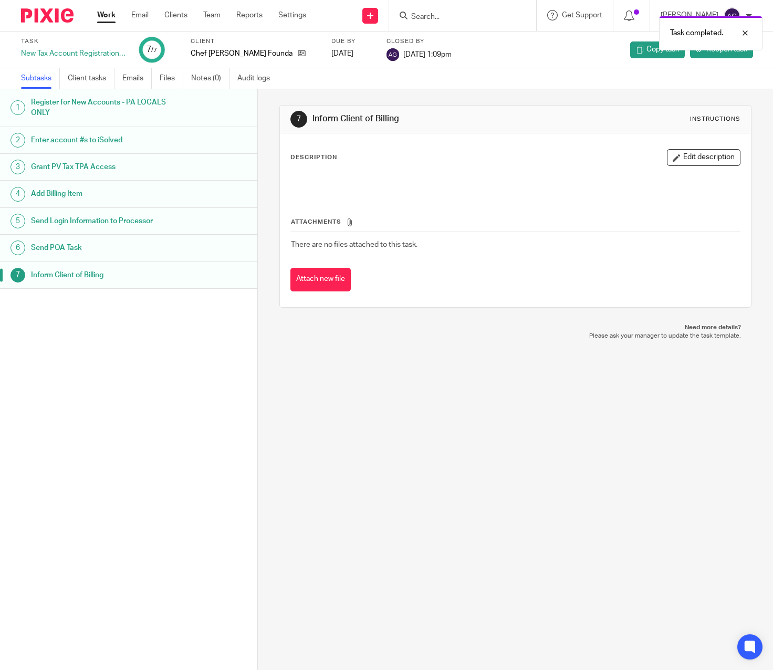
click at [109, 15] on link "Work" at bounding box center [106, 15] width 18 height 10
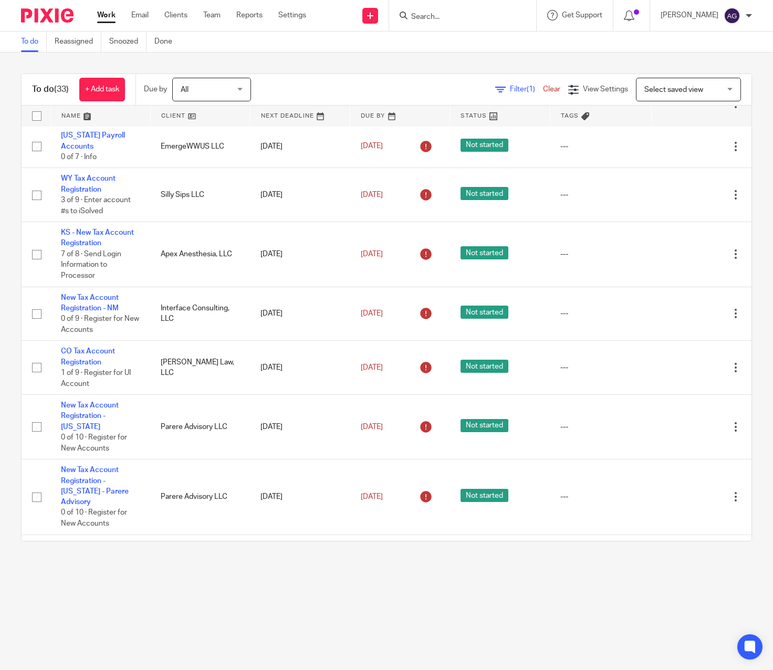
scroll to position [1403, 0]
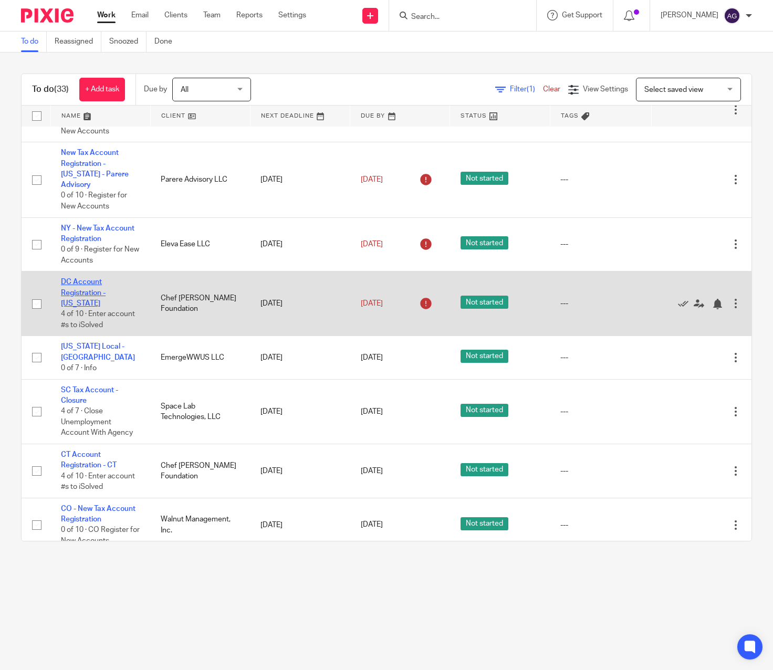
click at [94, 278] on link "DC Account Registration - [US_STATE]" at bounding box center [83, 292] width 45 height 29
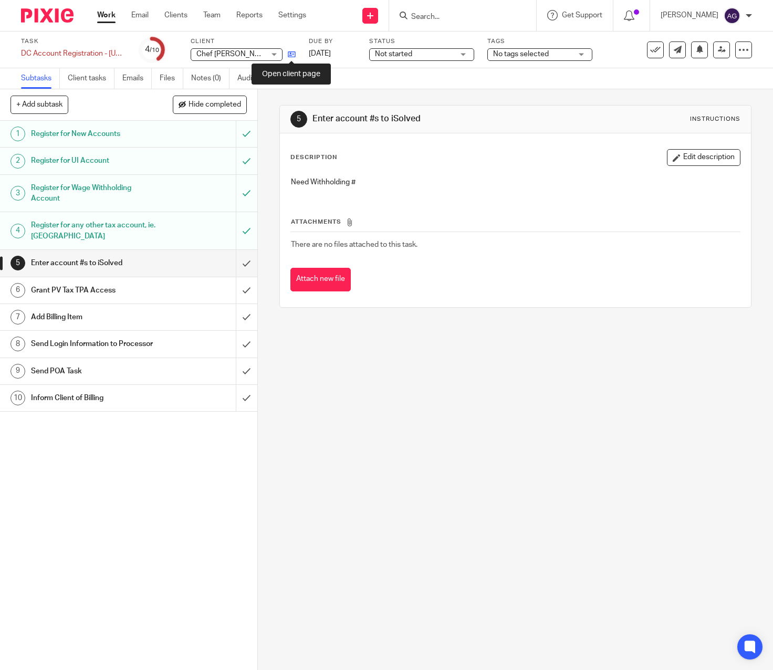
click at [290, 57] on icon at bounding box center [292, 54] width 8 height 8
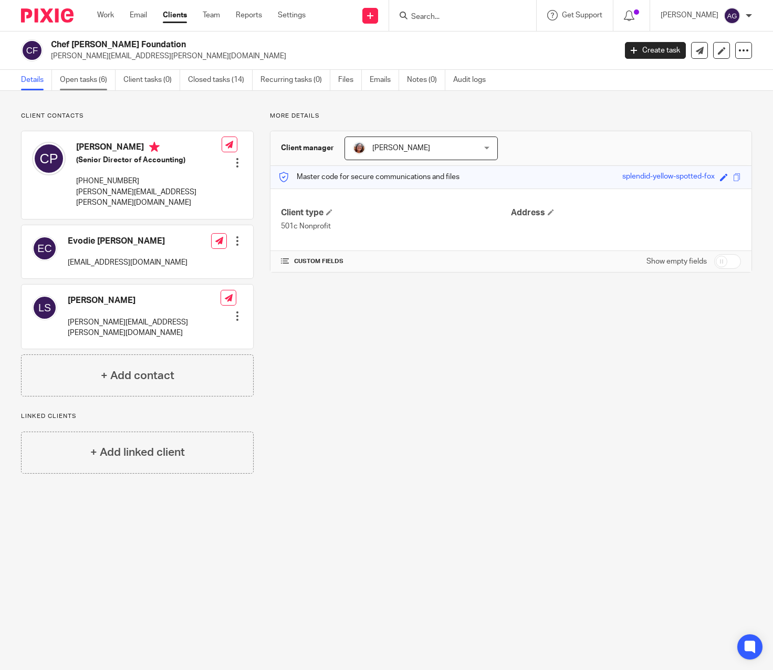
click at [76, 72] on link "Open tasks (6)" at bounding box center [88, 80] width 56 height 20
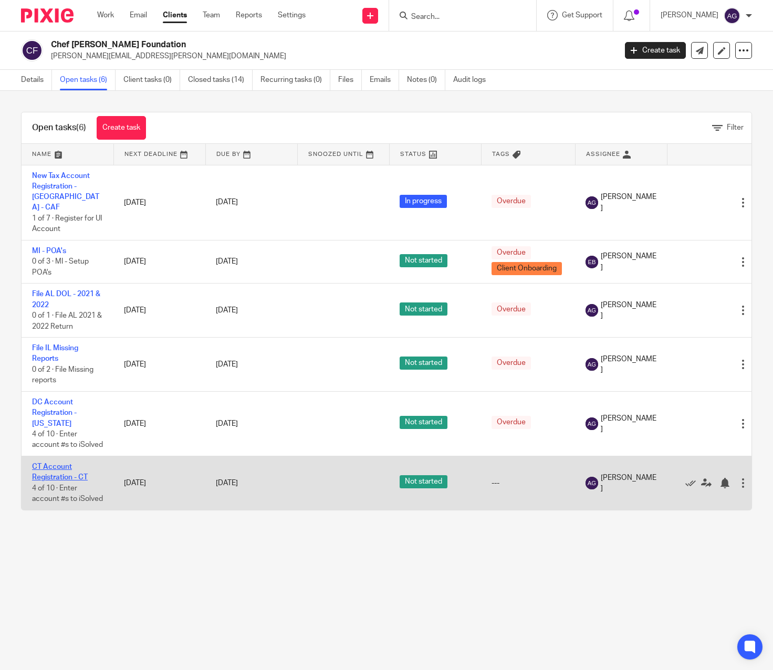
click at [48, 469] on link "CT Account Registration - CT" at bounding box center [60, 472] width 56 height 18
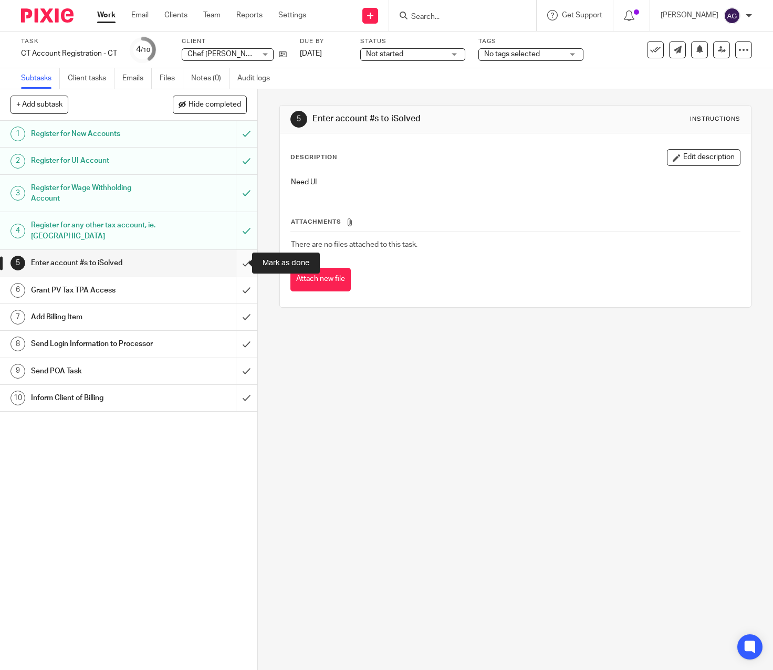
click at [233, 261] on input "submit" at bounding box center [128, 263] width 257 height 26
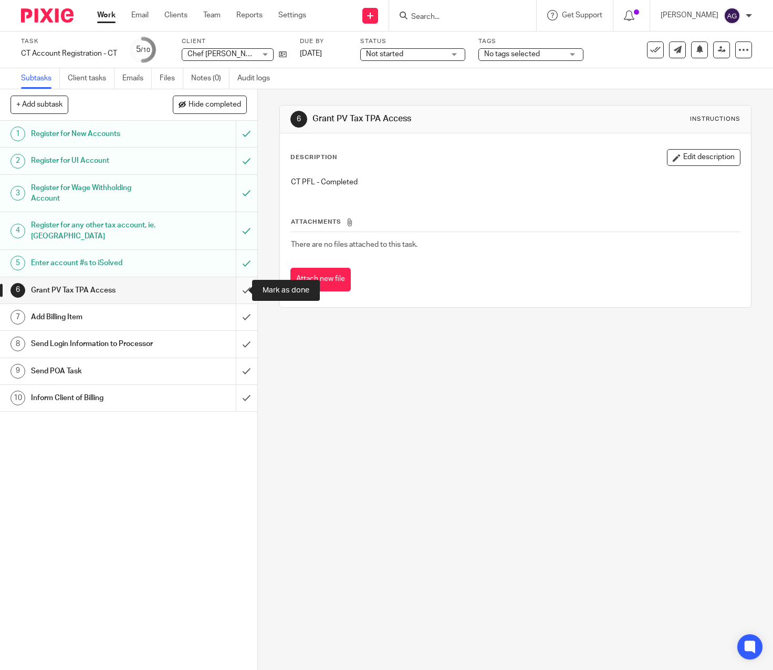
click at [240, 291] on input "submit" at bounding box center [128, 290] width 257 height 26
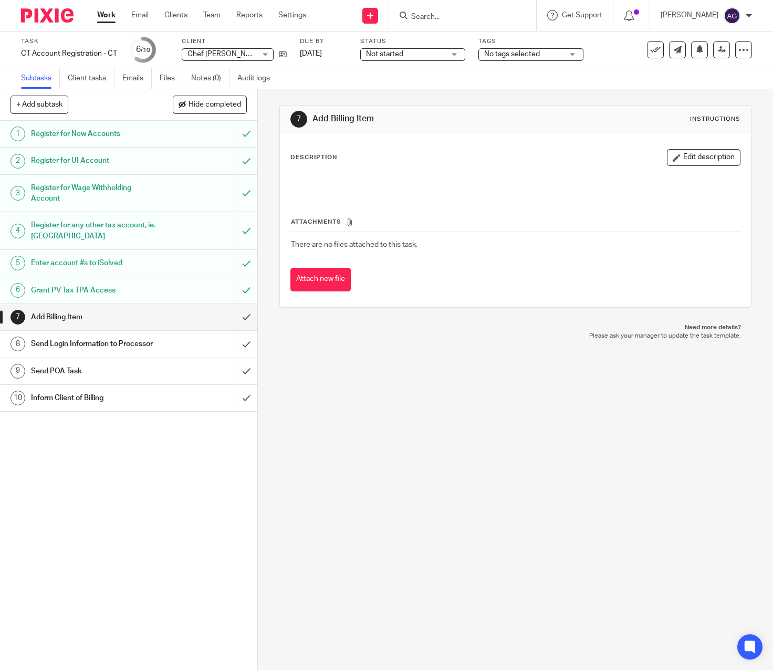
drag, startPoint x: 658, startPoint y: 575, endPoint x: 497, endPoint y: 544, distance: 163.5
click at [658, 575] on div "7 Add Billing Item Instructions Description Edit description Attachments There …" at bounding box center [515, 379] width 515 height 581
drag, startPoint x: 235, startPoint y: 314, endPoint x: 238, endPoint y: 321, distance: 7.5
click at [235, 314] on input "submit" at bounding box center [128, 317] width 257 height 26
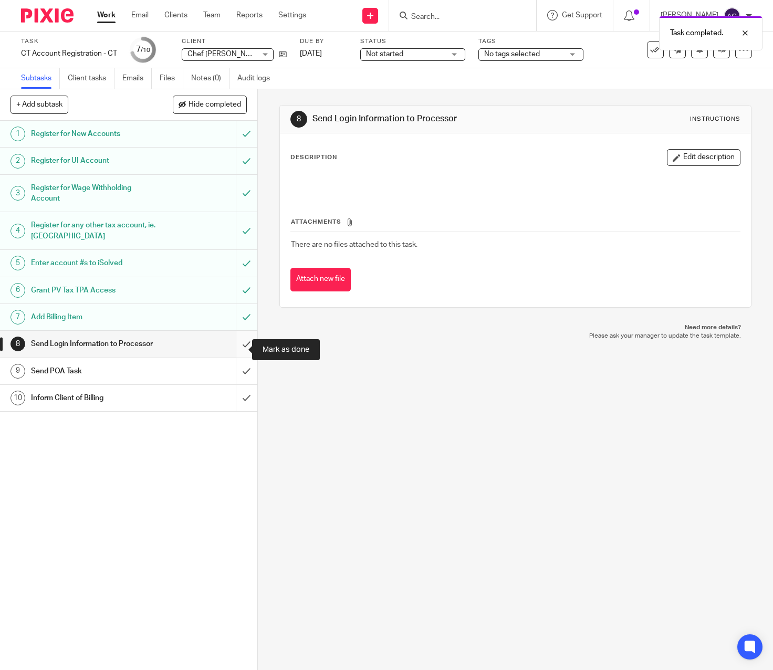
click at [237, 345] on input "submit" at bounding box center [128, 344] width 257 height 26
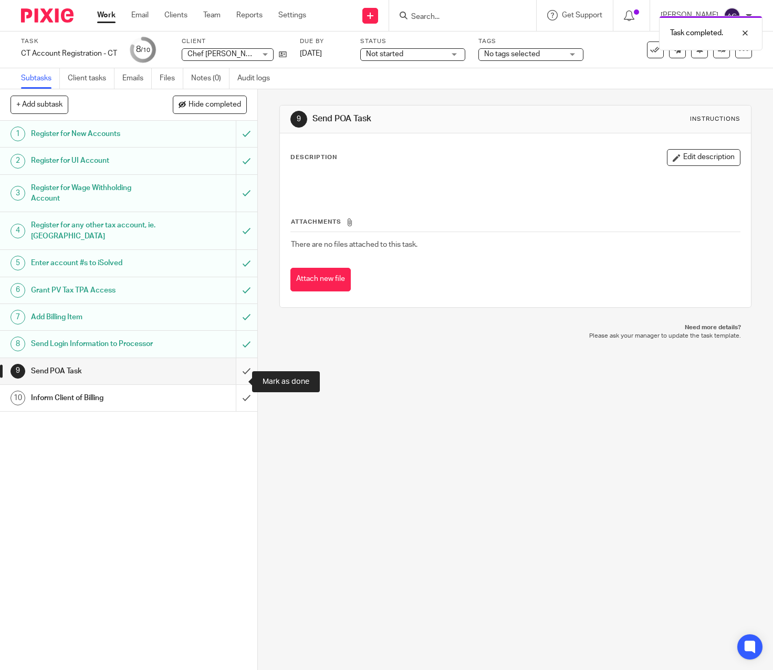
click at [238, 377] on input "submit" at bounding box center [128, 371] width 257 height 26
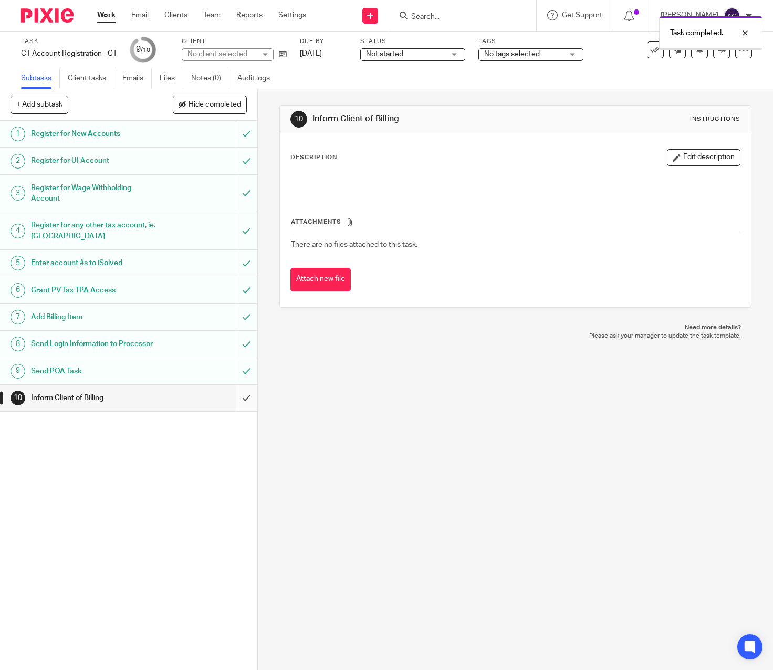
click at [238, 406] on input "submit" at bounding box center [128, 398] width 257 height 26
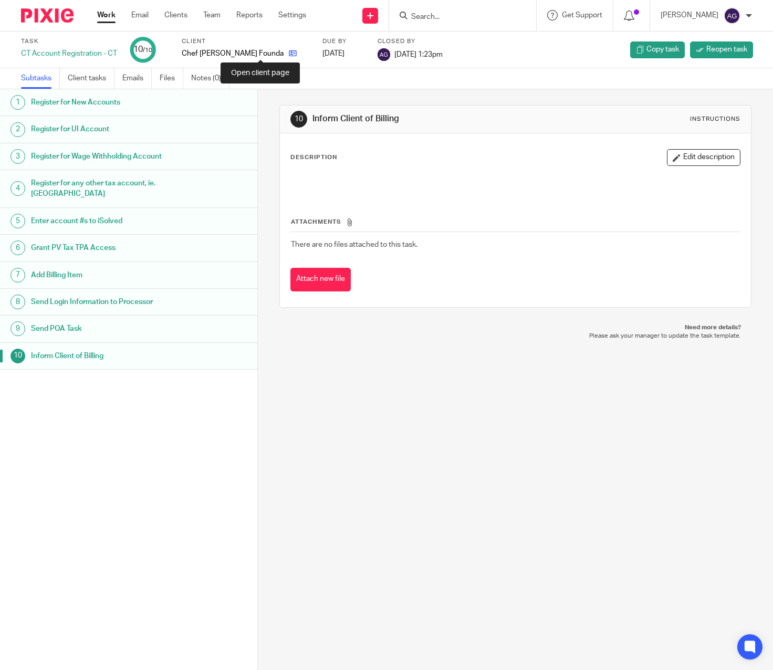
click at [289, 54] on icon at bounding box center [293, 53] width 8 height 8
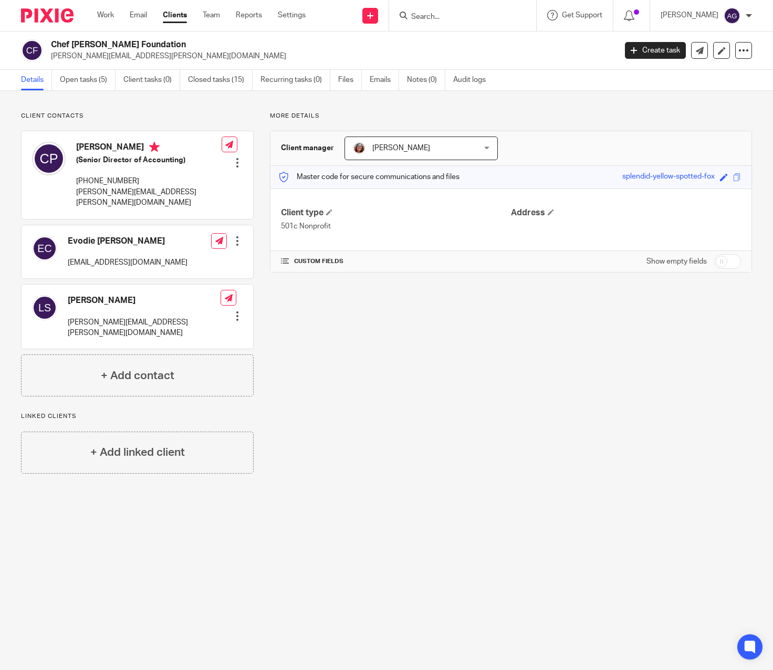
click at [430, 435] on div "More details Client manager [PERSON_NAME] [PERSON_NAME] [PERSON_NAME] [PERSON_N…" at bounding box center [503, 293] width 498 height 362
click at [79, 84] on link "Open tasks (5)" at bounding box center [88, 80] width 56 height 20
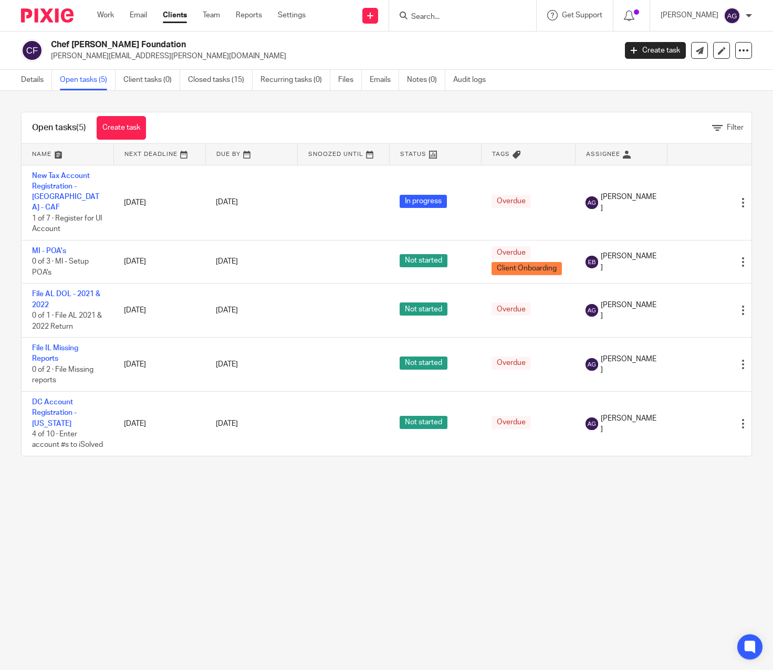
click at [253, 541] on main "Chef [PERSON_NAME] Foundation [PERSON_NAME][EMAIL_ADDRESS][PERSON_NAME][DOMAIN_…" at bounding box center [386, 335] width 773 height 670
click at [109, 18] on link "Work" at bounding box center [105, 15] width 17 height 10
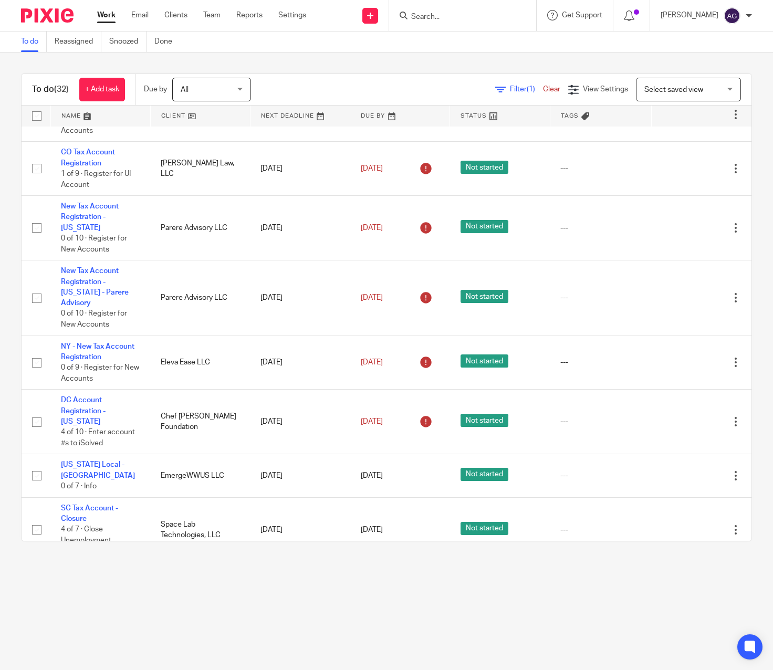
scroll to position [1350, 0]
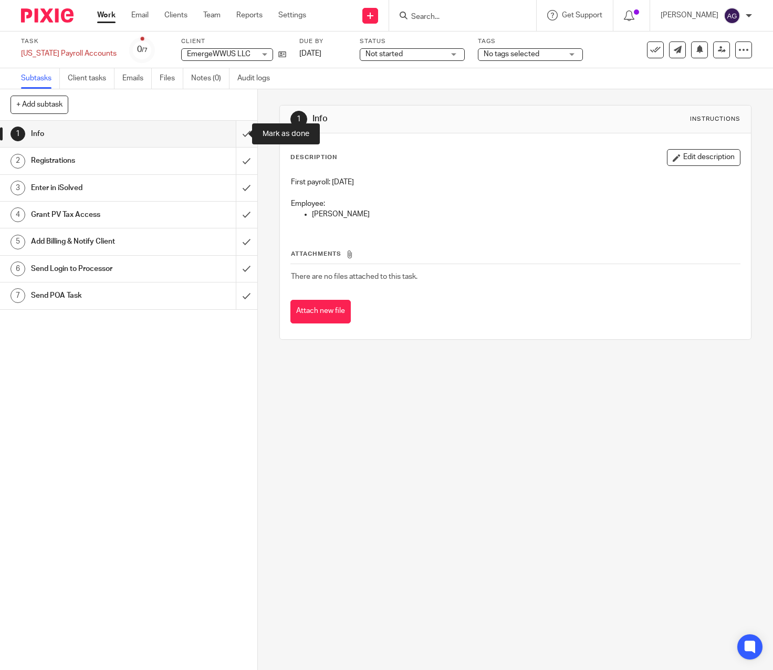
click at [241, 130] on input "submit" at bounding box center [128, 134] width 257 height 26
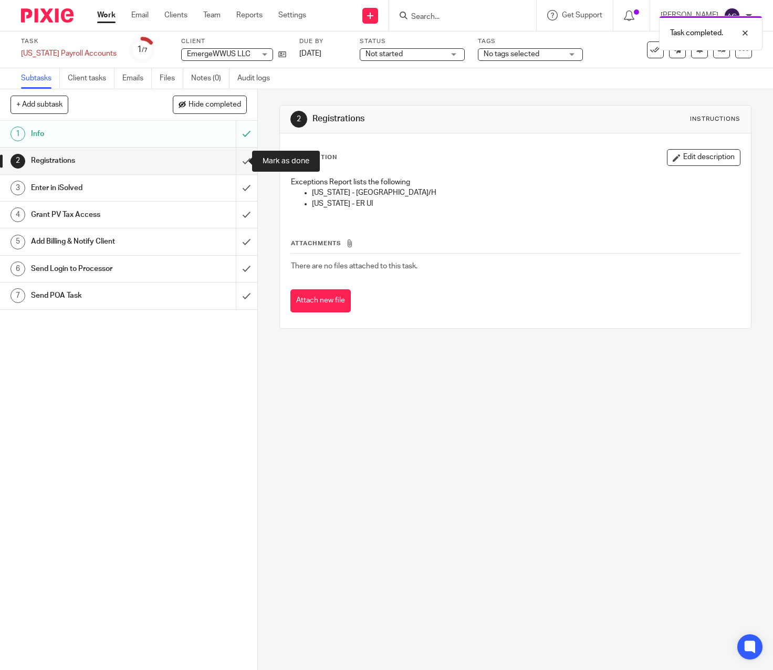
click at [233, 161] on input "submit" at bounding box center [128, 161] width 257 height 26
